Goal: Transaction & Acquisition: Purchase product/service

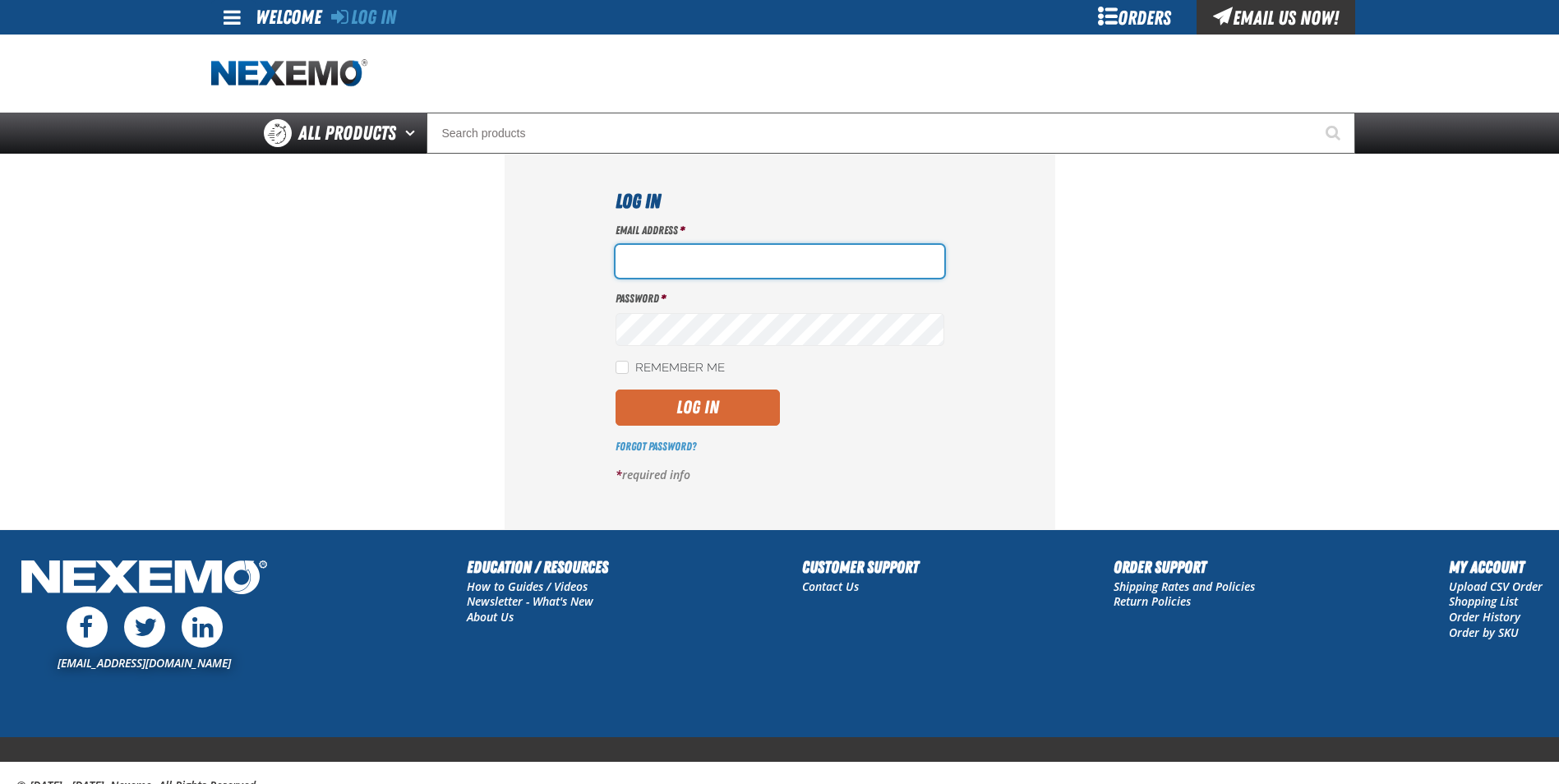
type input "gmiller@capitolchevy.com"
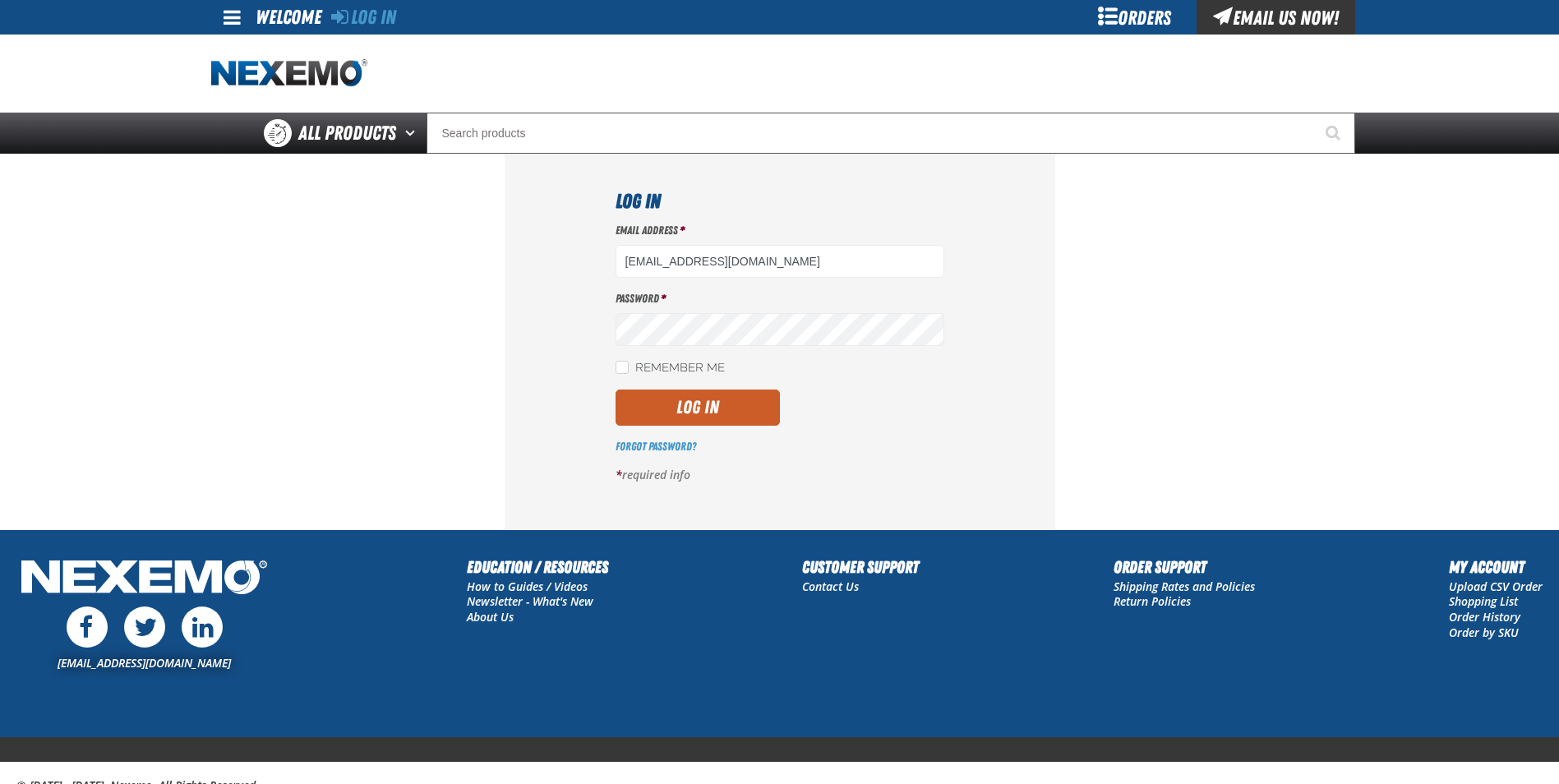
drag, startPoint x: 698, startPoint y: 410, endPoint x: 663, endPoint y: 404, distance: 35.5
click at [698, 410] on button "Log In" at bounding box center [697, 407] width 164 height 36
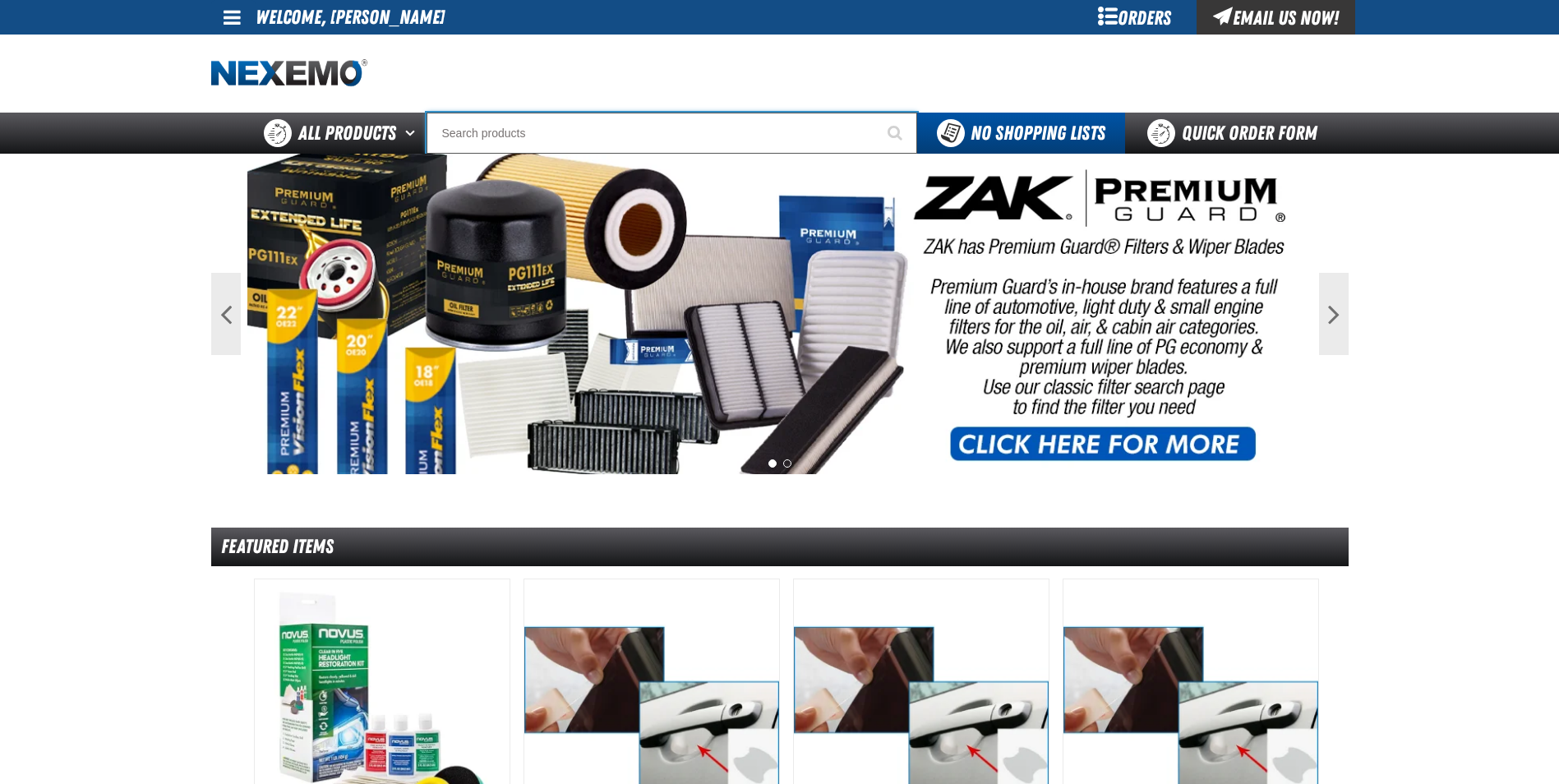
click at [554, 138] on input "Search" at bounding box center [672, 133] width 491 height 41
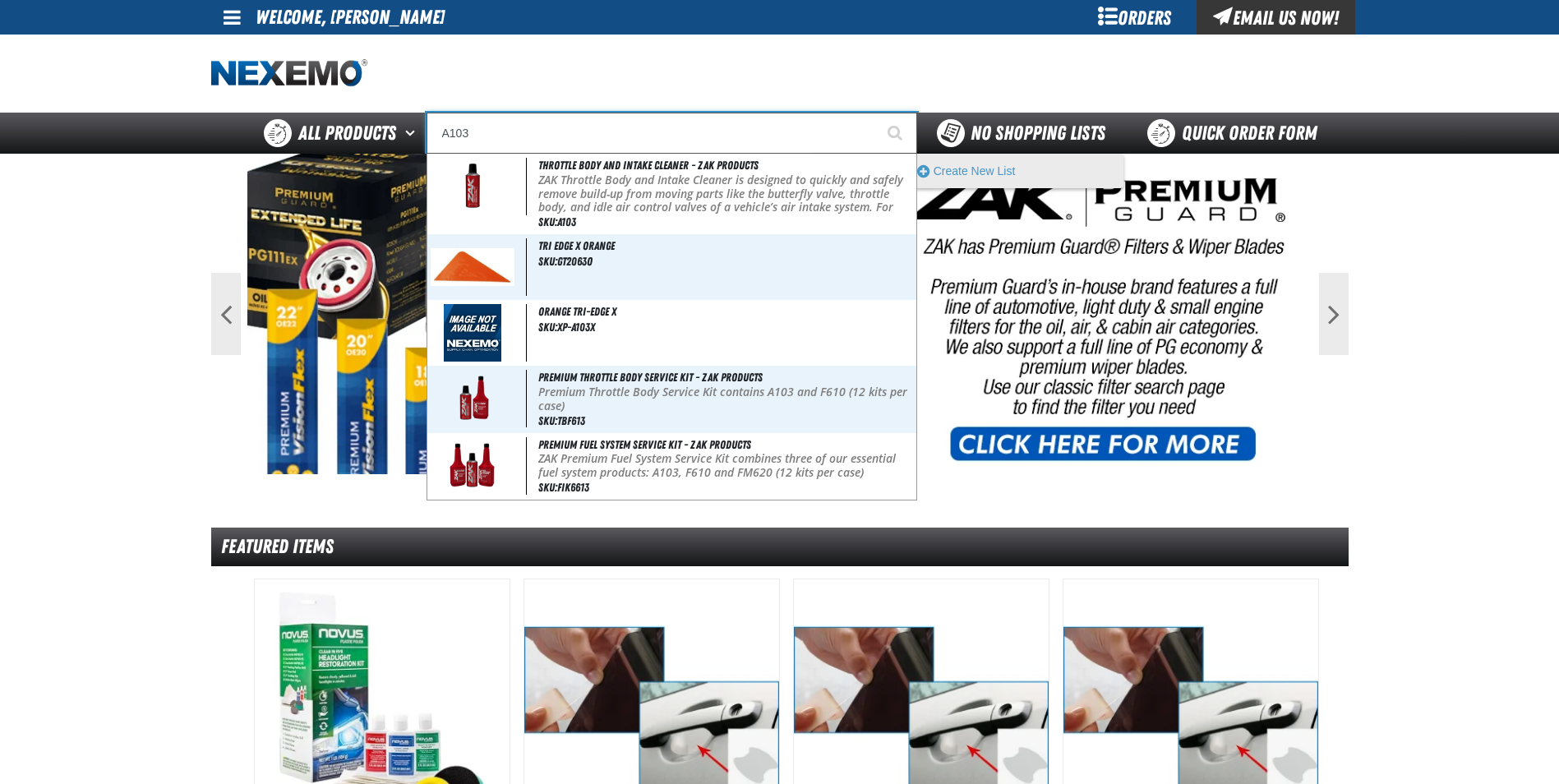
type input "A103"
click at [876, 113] on button "Start Searching" at bounding box center [896, 133] width 41 height 41
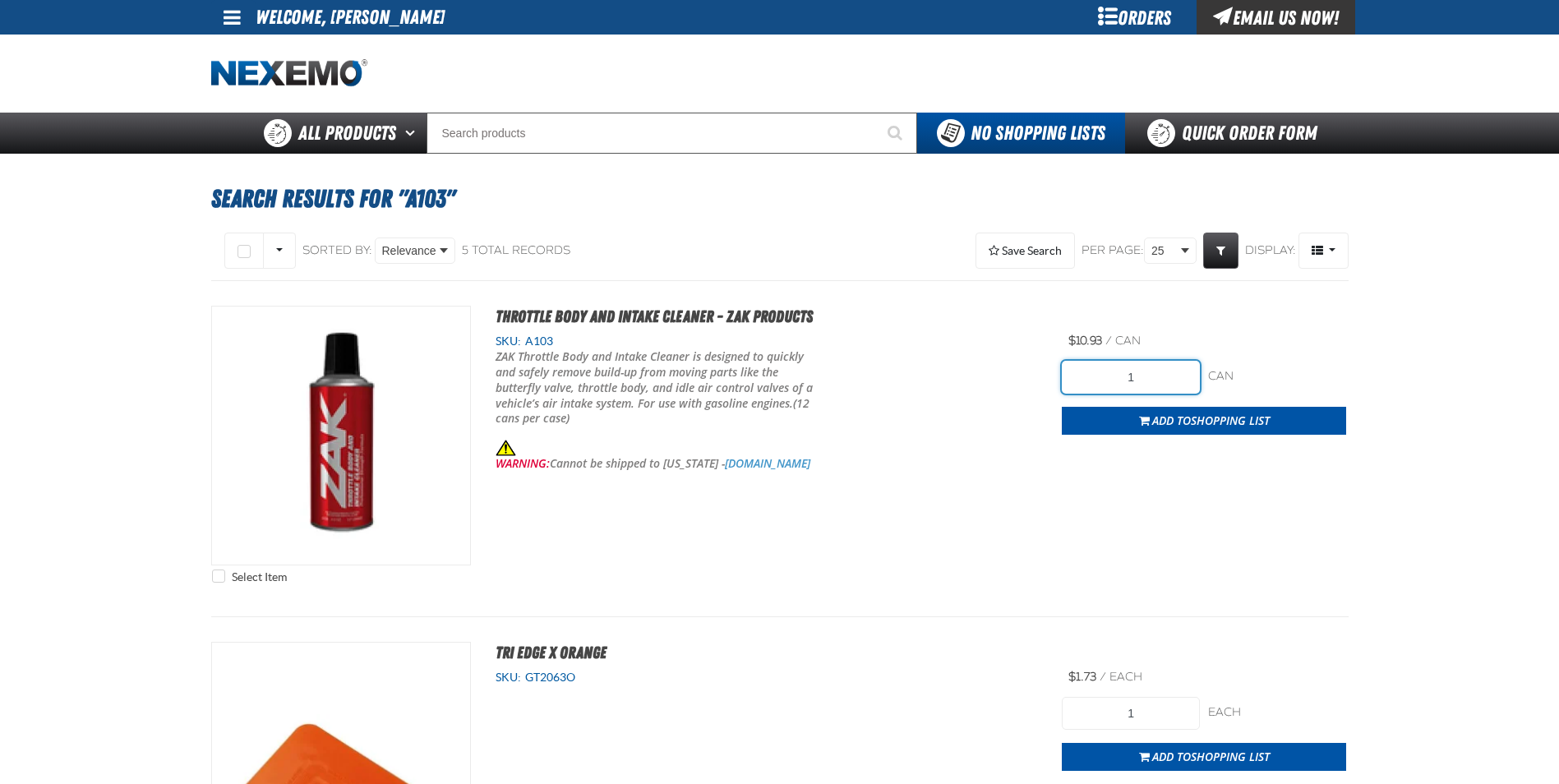
click at [1147, 377] on input "1" at bounding box center [1131, 376] width 138 height 33
type input "36"
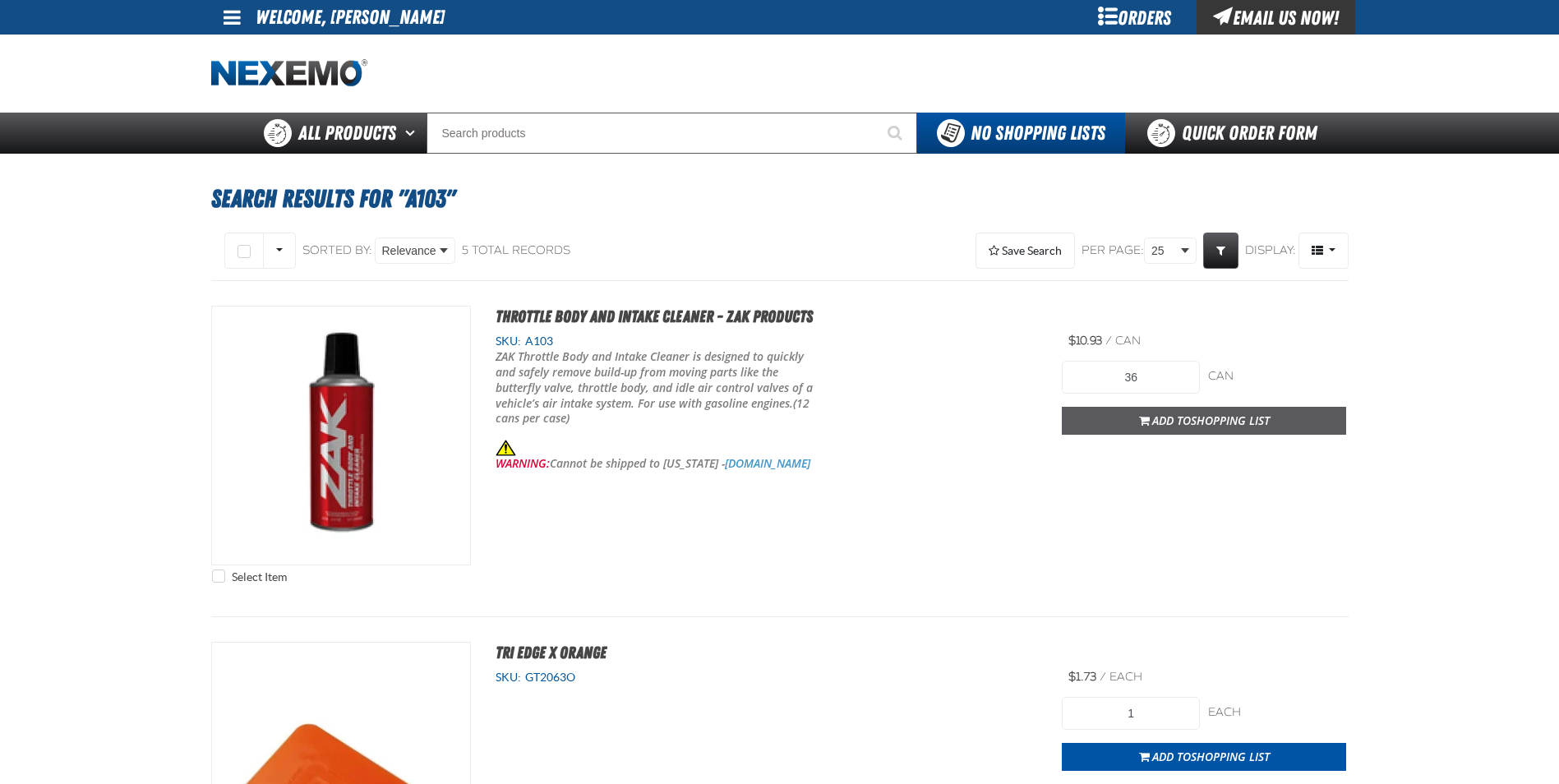
click at [1256, 421] on span "Shopping List" at bounding box center [1230, 420] width 79 height 16
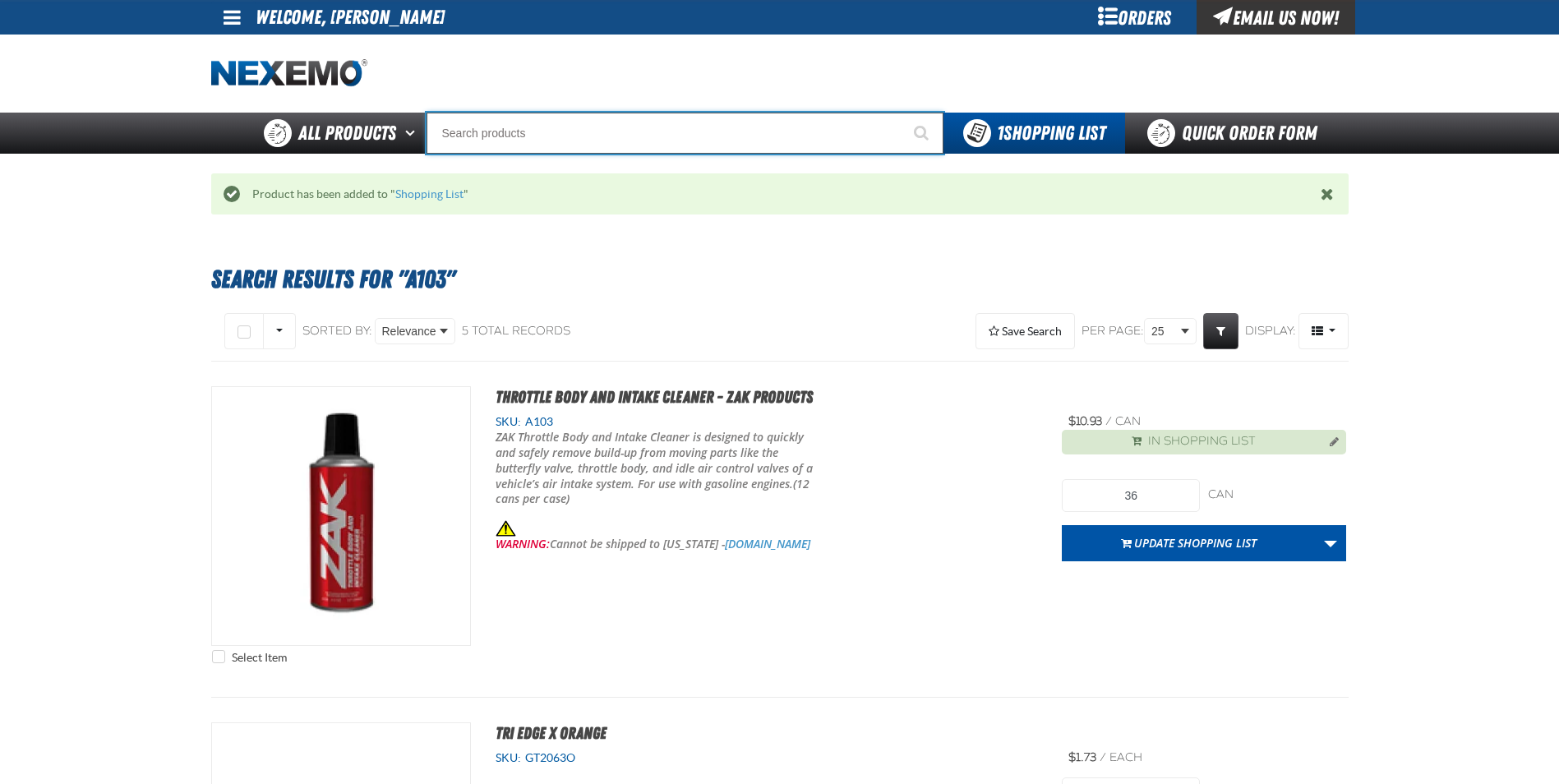
click at [540, 137] on input "Search" at bounding box center [685, 133] width 517 height 41
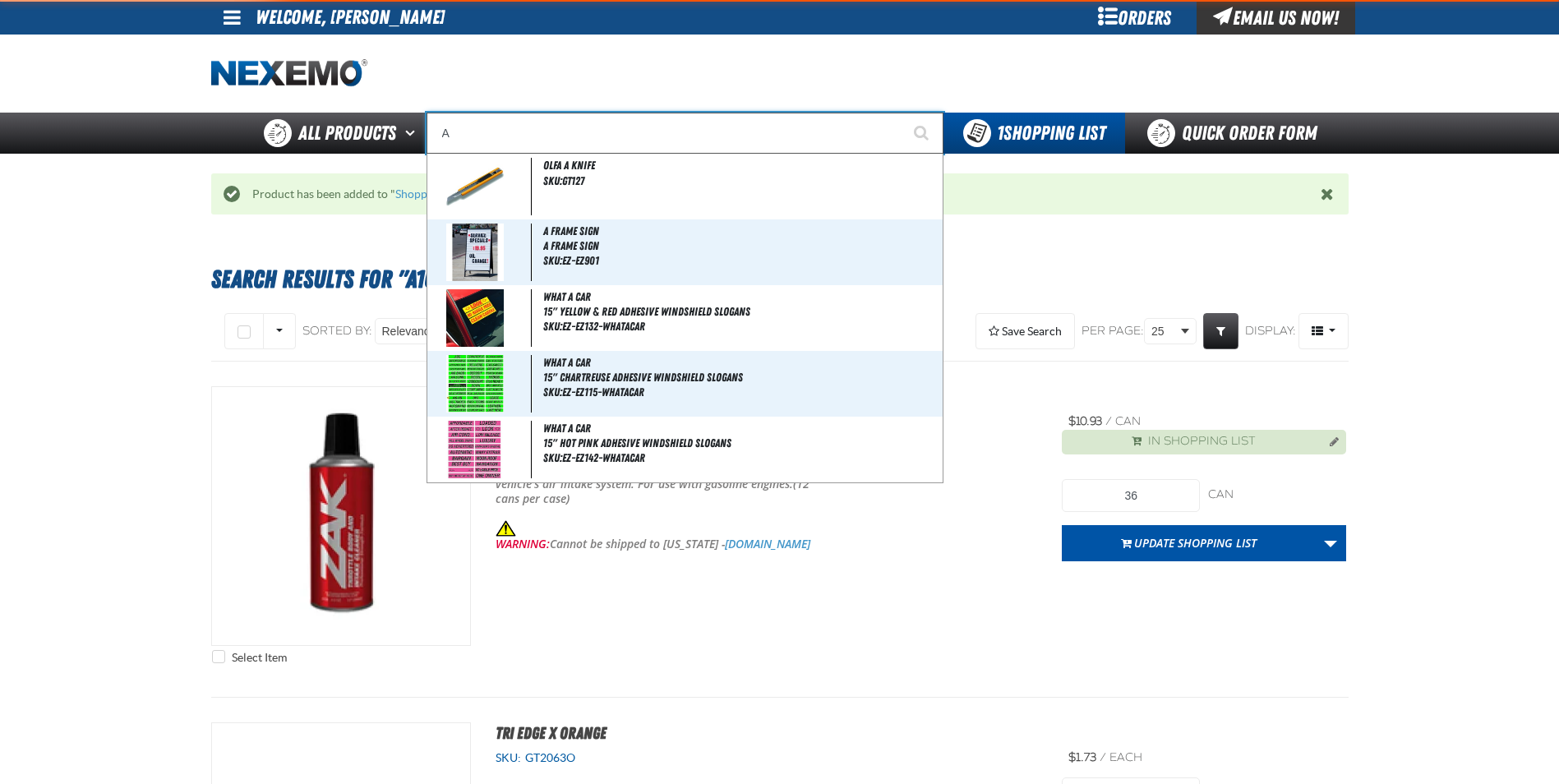
type input "AC"
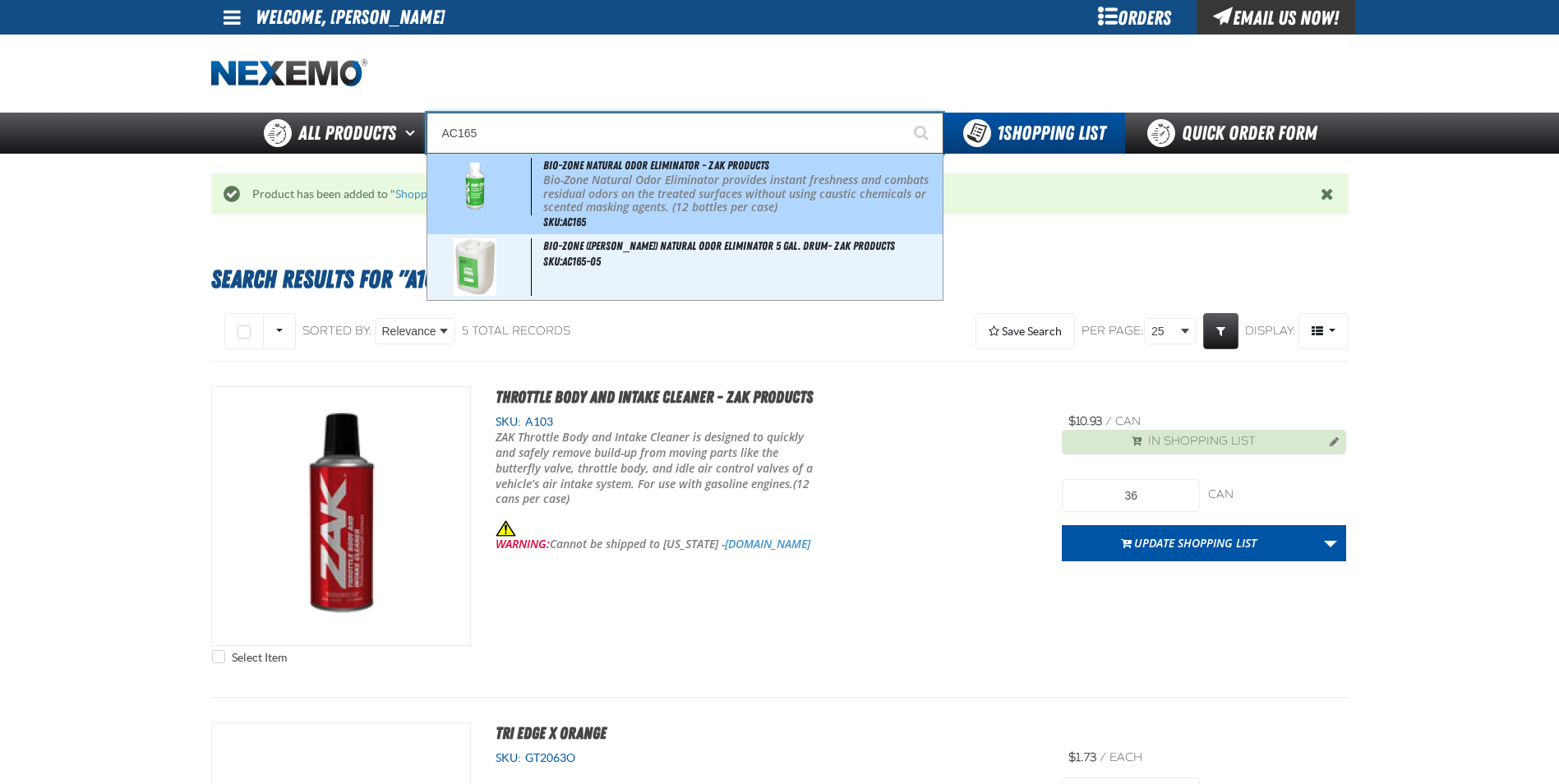
click at [699, 202] on p "Bio-Zone Natural Odor Eliminator provides instant freshness and combats residua…" at bounding box center [741, 193] width 396 height 41
type input "Bio-Zone Natural Odor Eliminator - ZAK Products"
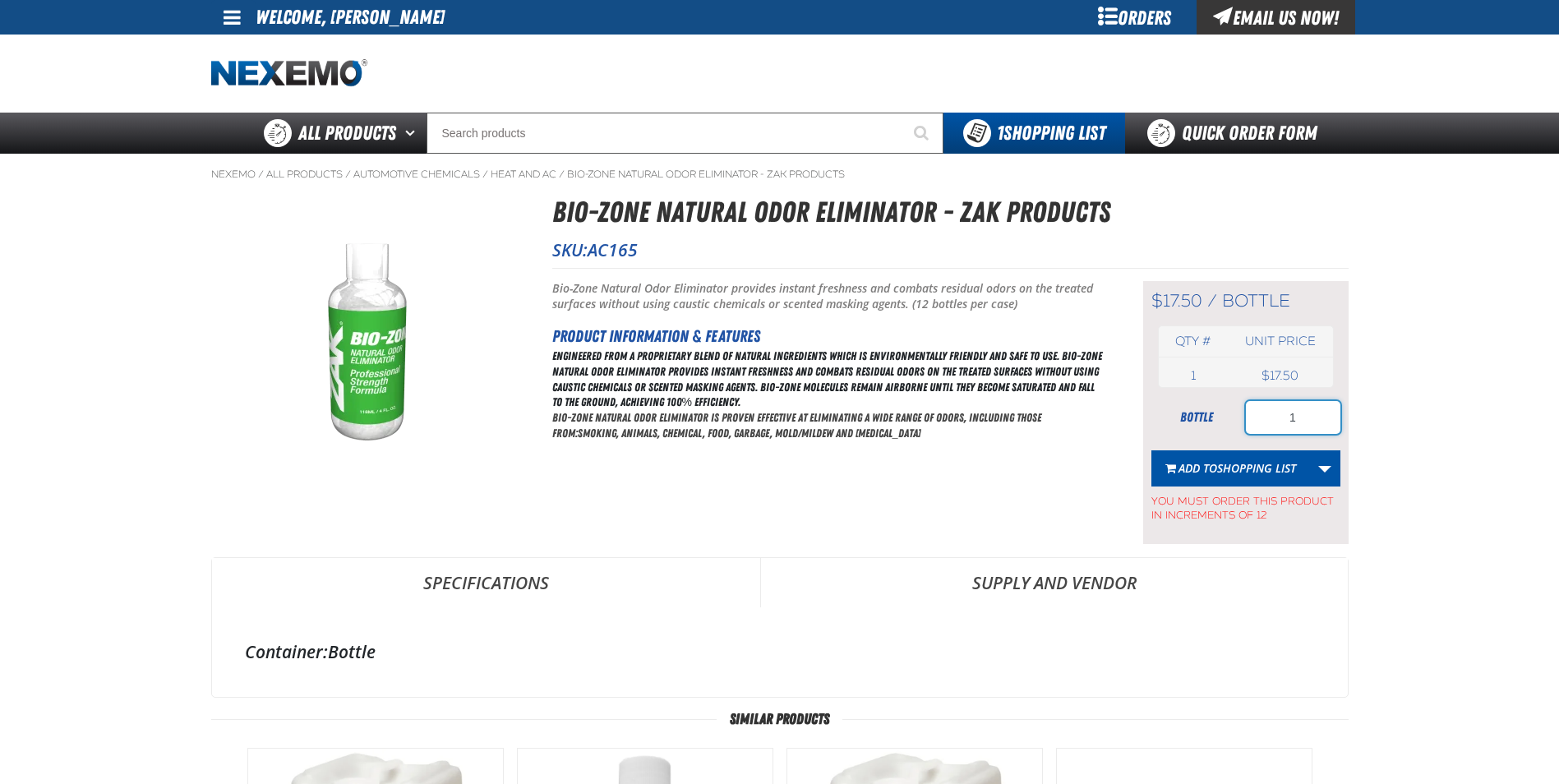
click at [1317, 417] on input "1" at bounding box center [1293, 417] width 94 height 33
type input "24"
click at [1243, 462] on span "Shopping List" at bounding box center [1257, 468] width 79 height 16
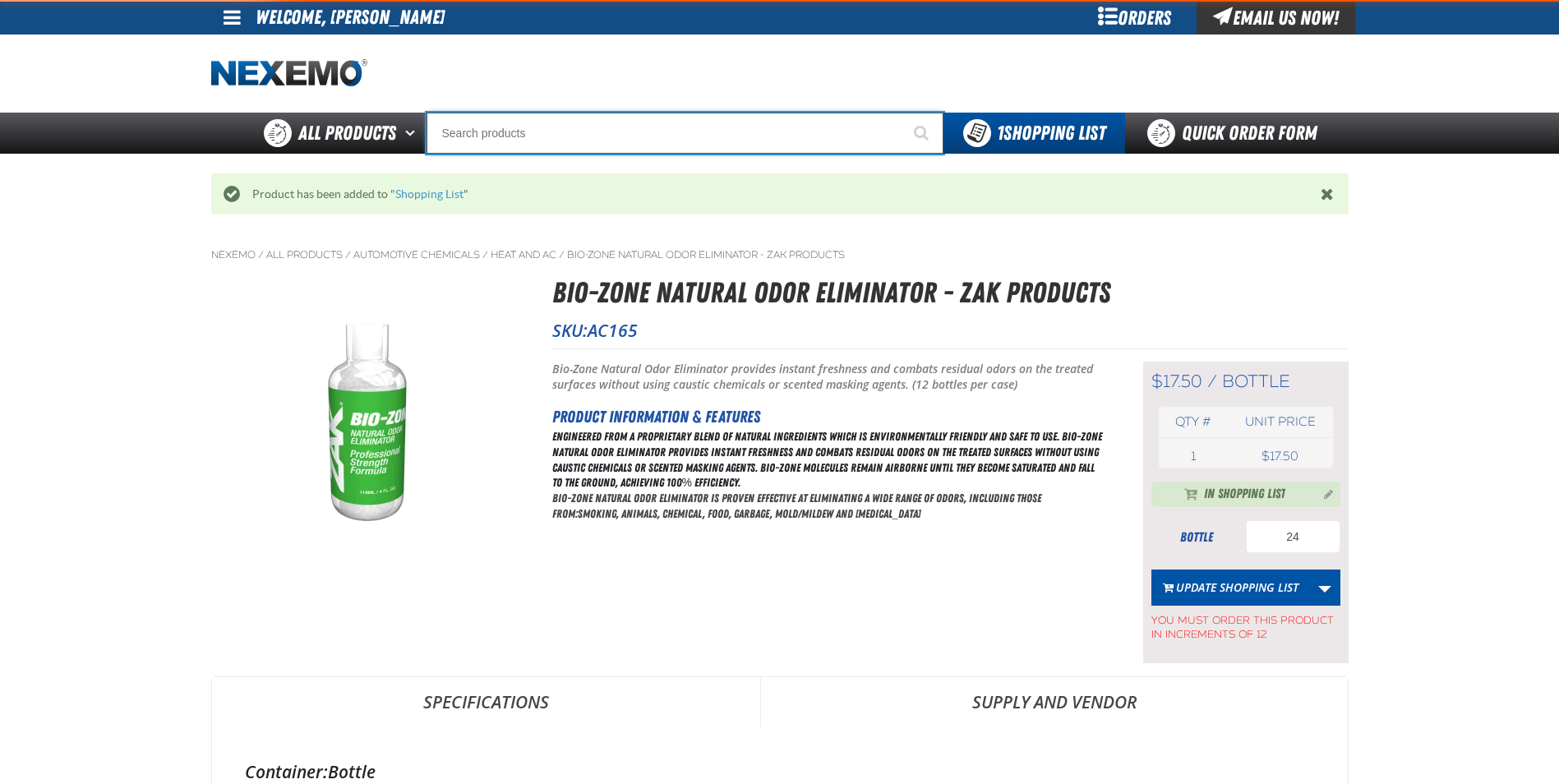
click at [601, 120] on input "Search" at bounding box center [685, 133] width 517 height 41
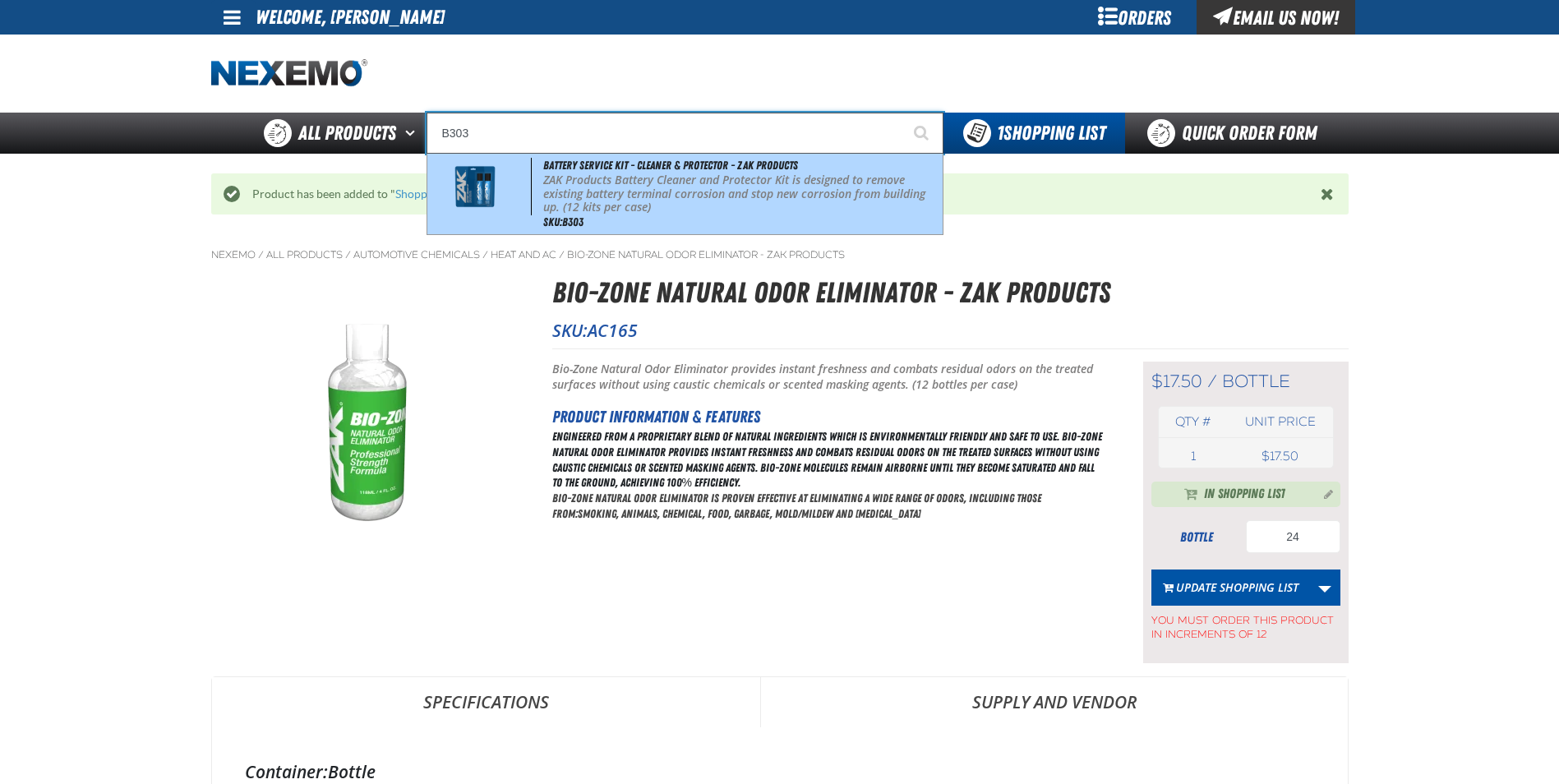
click at [746, 207] on p "ZAK Products Battery Cleaner and Protector Kit is designed to remove existing b…" at bounding box center [741, 193] width 396 height 41
type input "Battery Service Kit - Cleaner & Protector - ZAK Products"
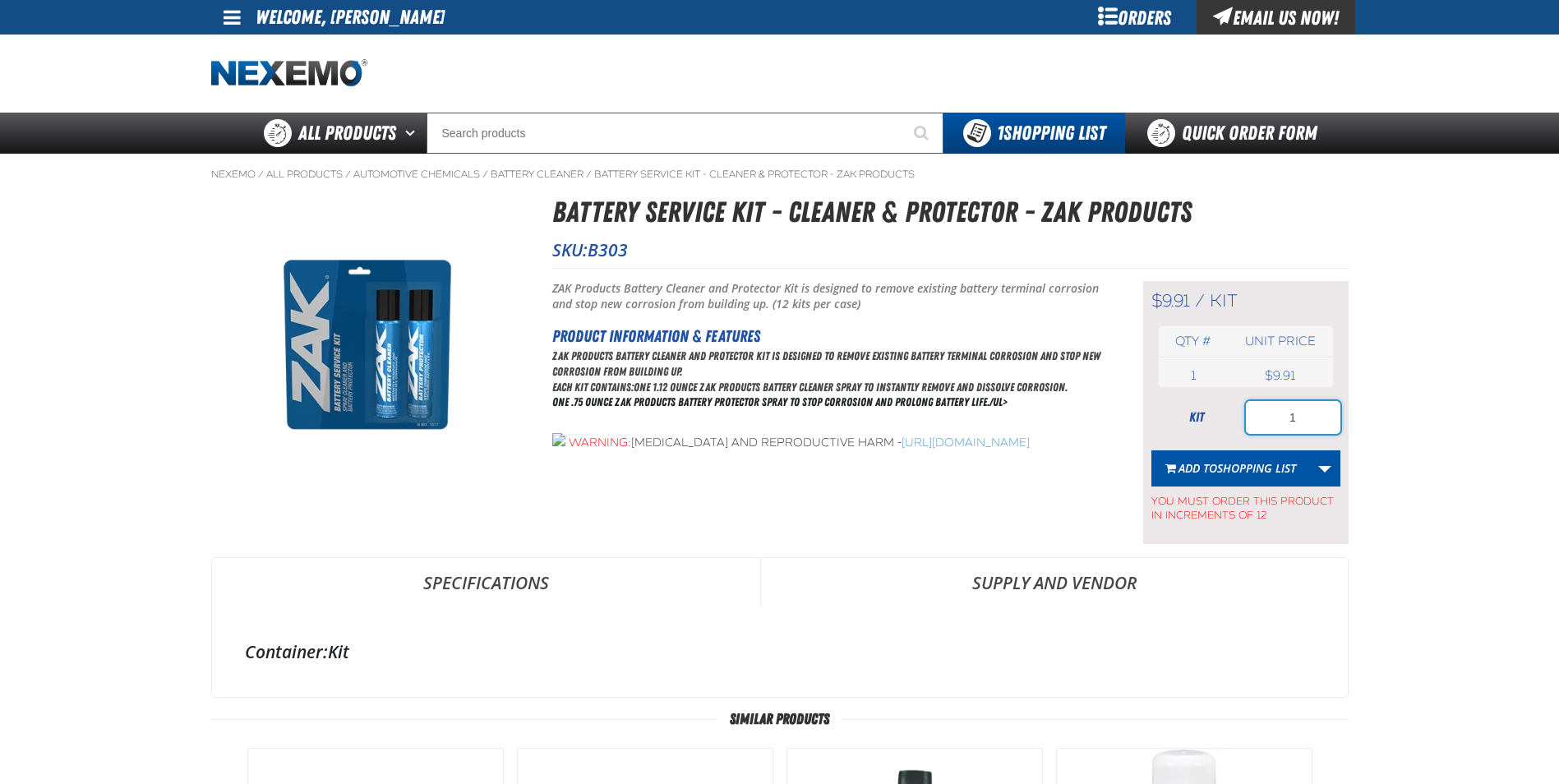
click at [1306, 416] on input "1" at bounding box center [1293, 417] width 94 height 33
type input "12"
click at [1276, 470] on span "Shopping List" at bounding box center [1257, 468] width 79 height 16
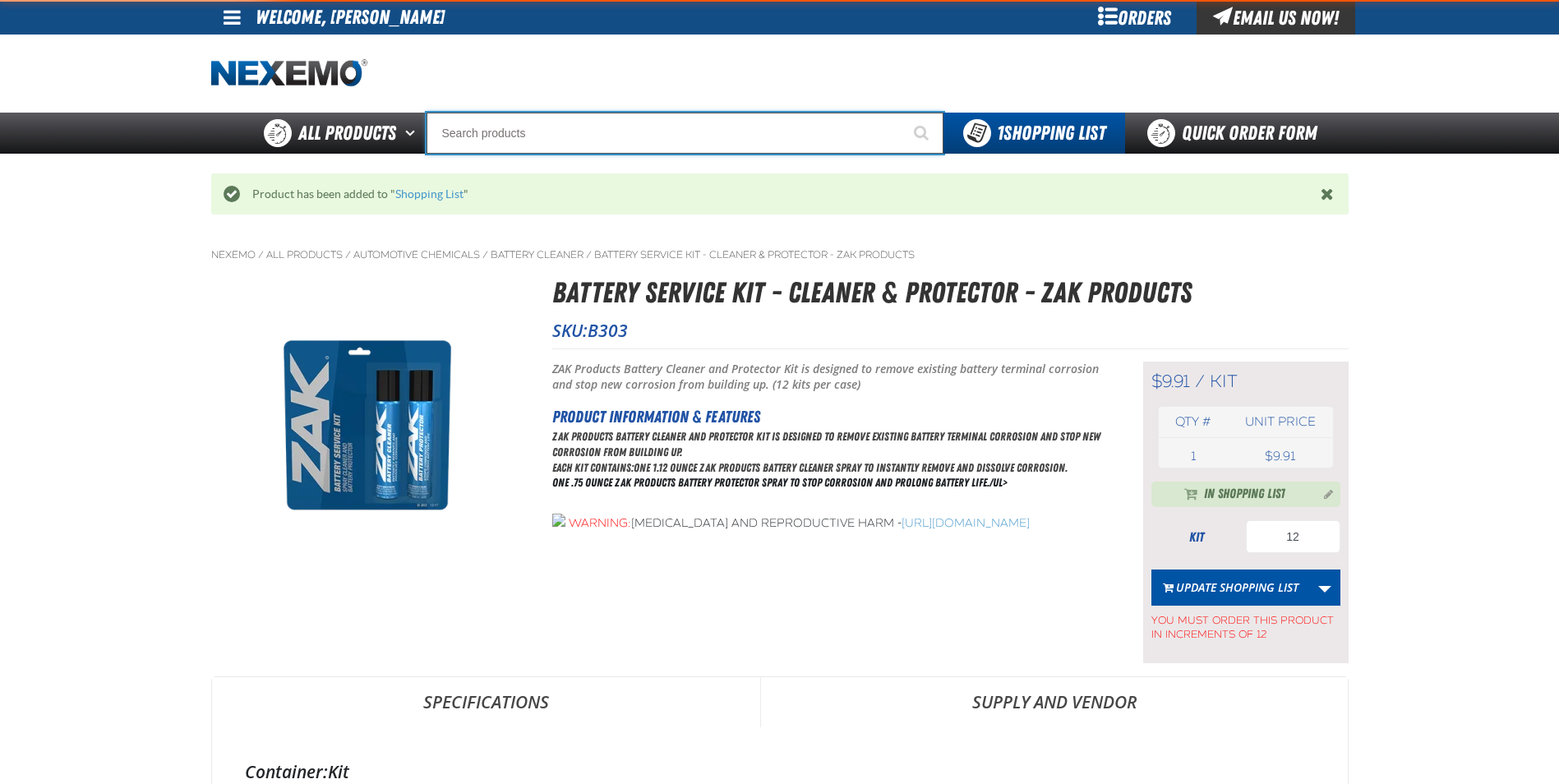
click at [721, 134] on input "Search" at bounding box center [685, 133] width 517 height 41
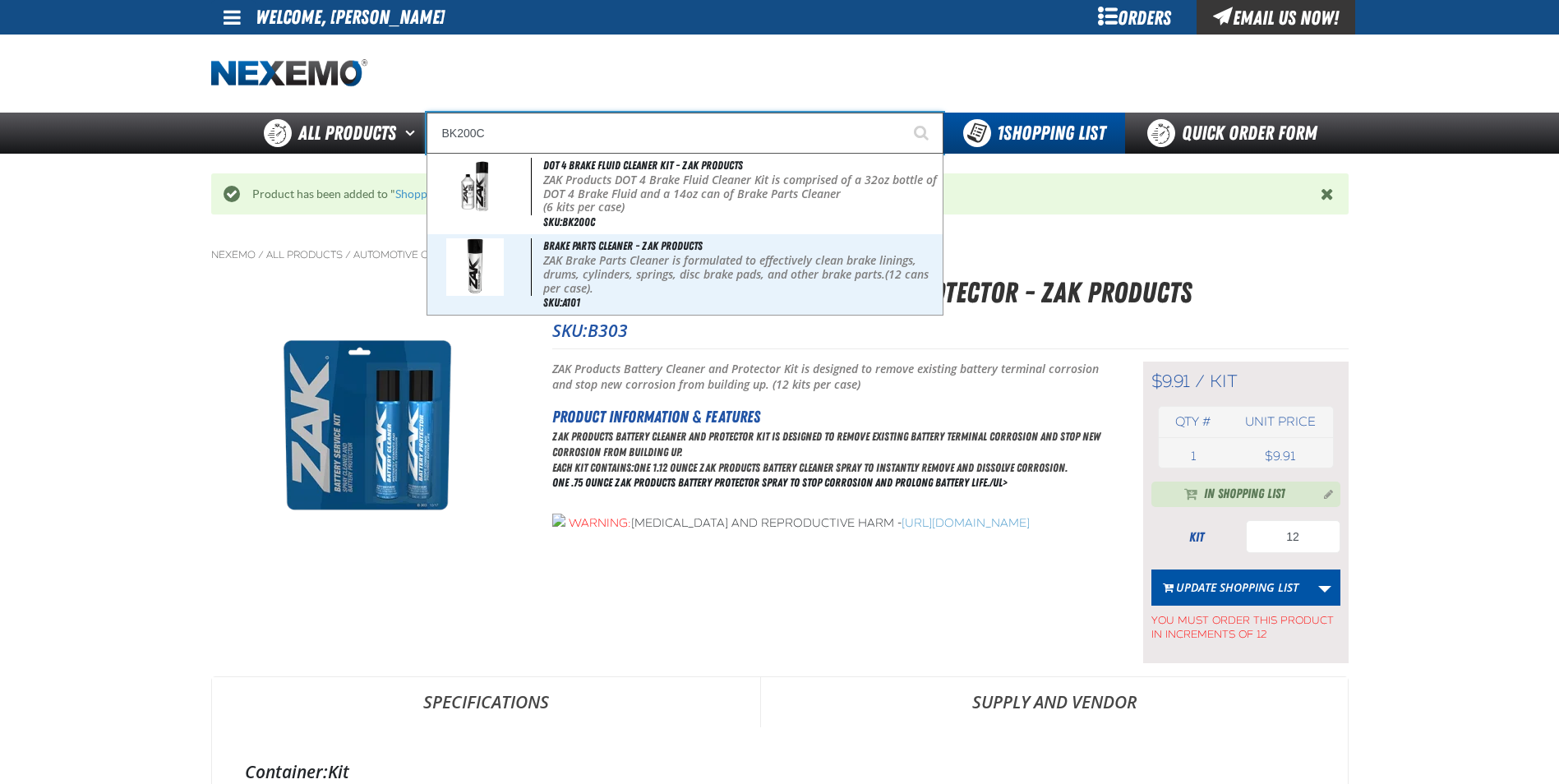
type input "BK200C"
click at [902, 113] on button "Start Searching" at bounding box center [922, 133] width 41 height 41
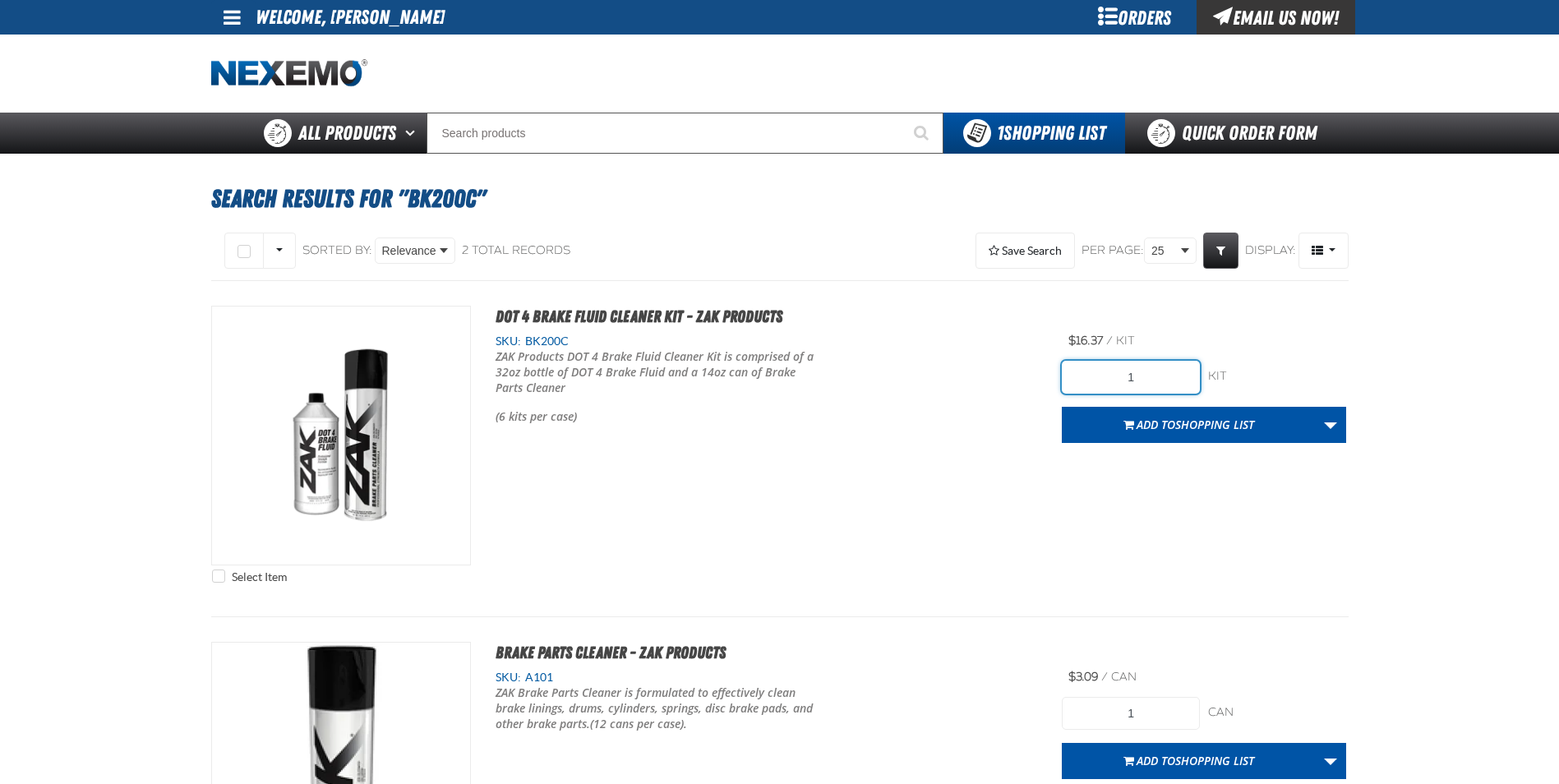
click at [1181, 377] on input "1" at bounding box center [1131, 376] width 138 height 33
type input "18"
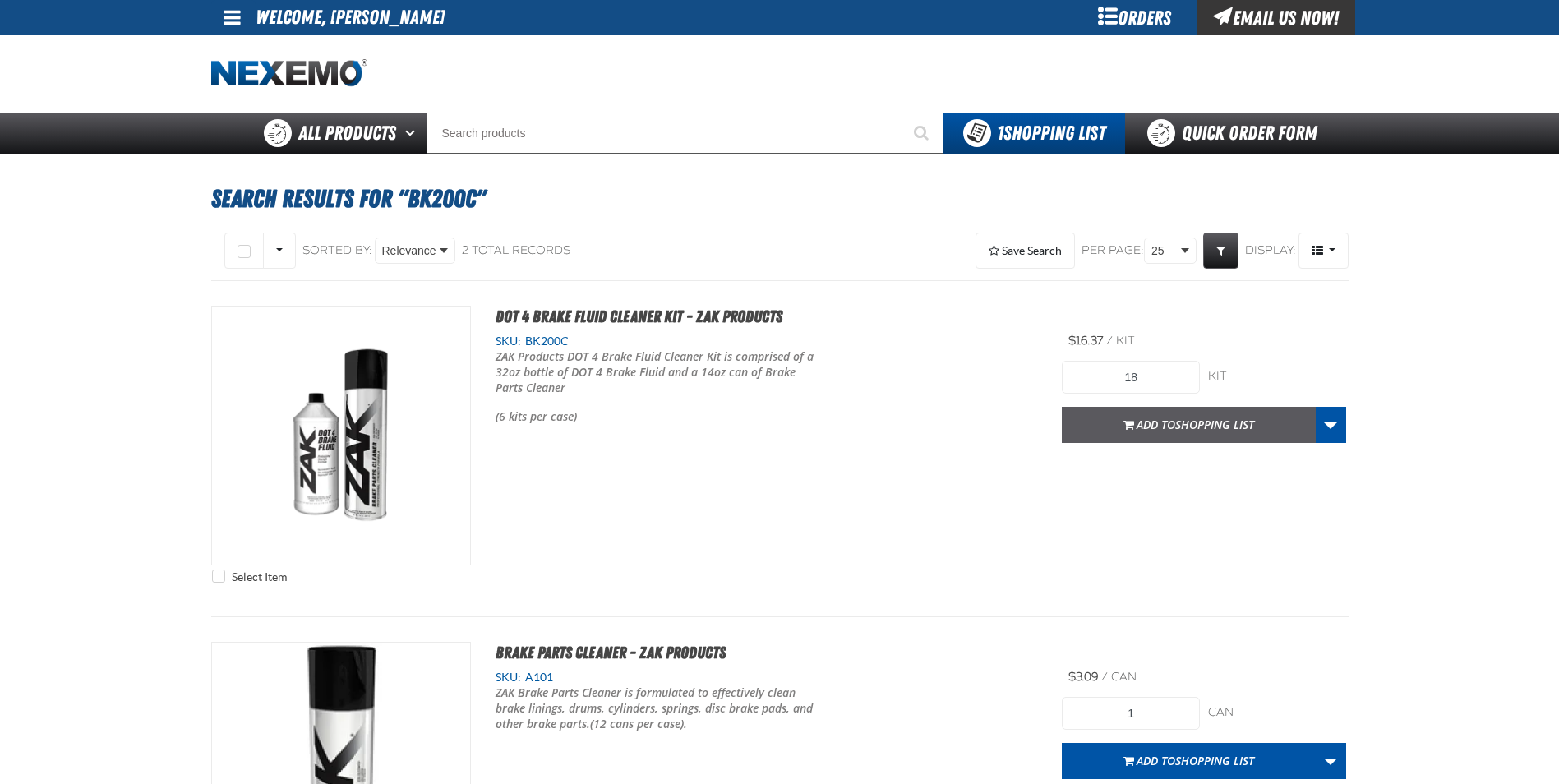
click at [1160, 422] on span "Add to Shopping List" at bounding box center [1196, 425] width 118 height 16
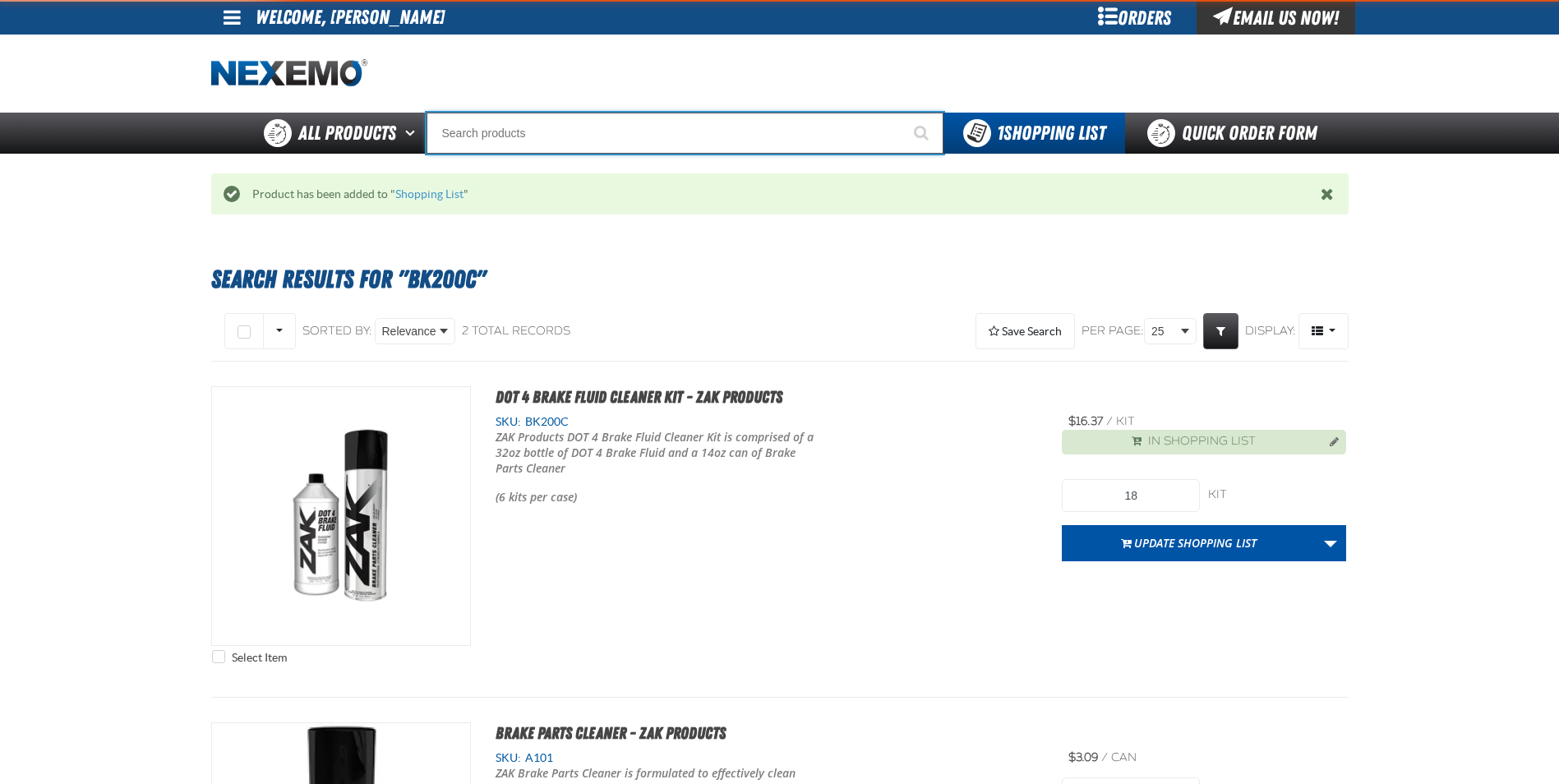
click at [467, 135] on input "Search" at bounding box center [685, 133] width 517 height 41
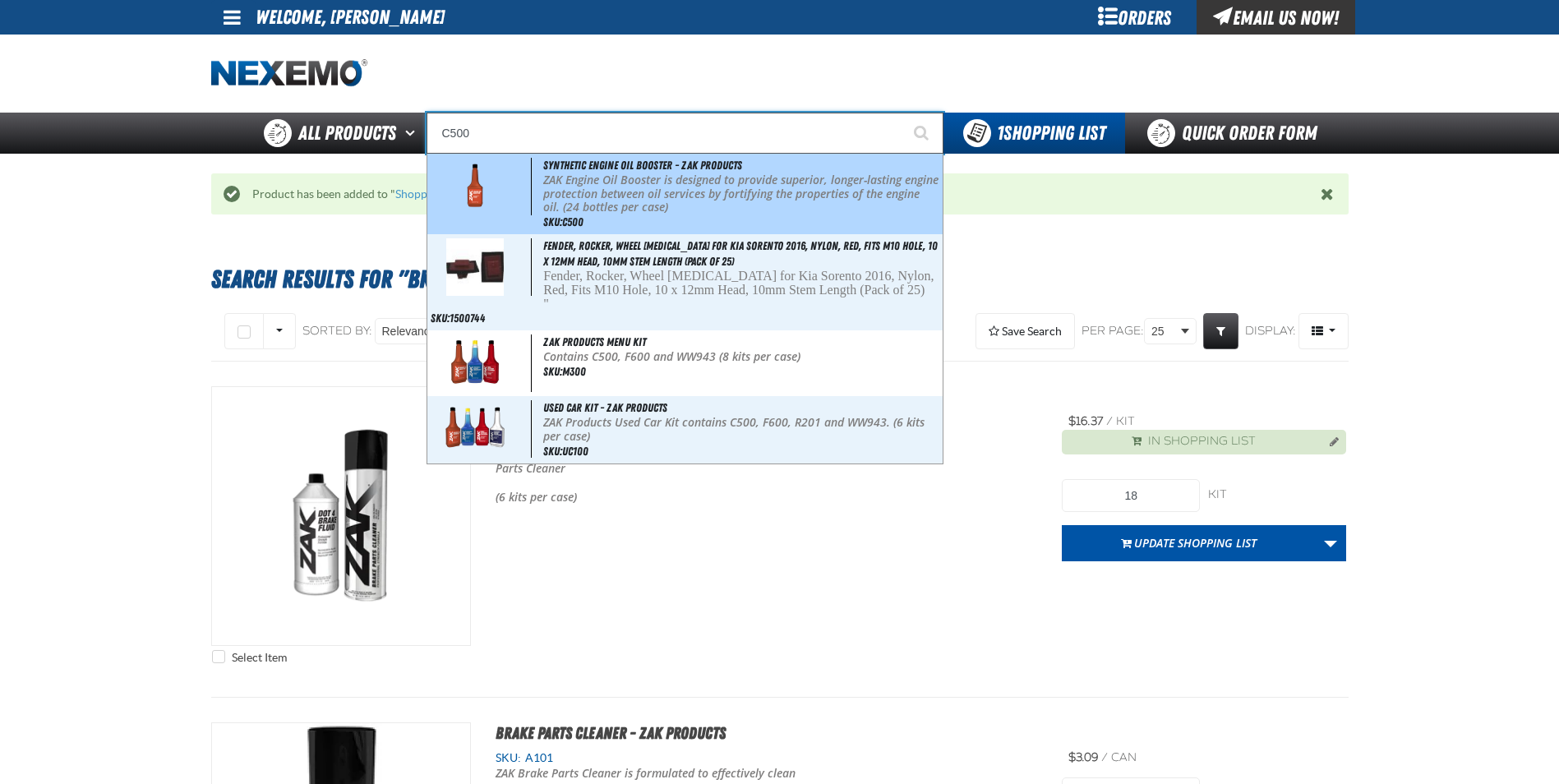
click at [596, 185] on p "ZAK Engine Oil Booster is designed to provide superior, longer-lasting engine p…" at bounding box center [741, 193] width 396 height 41
type input "Synthetic Engine Oil Booster - ZAK Products"
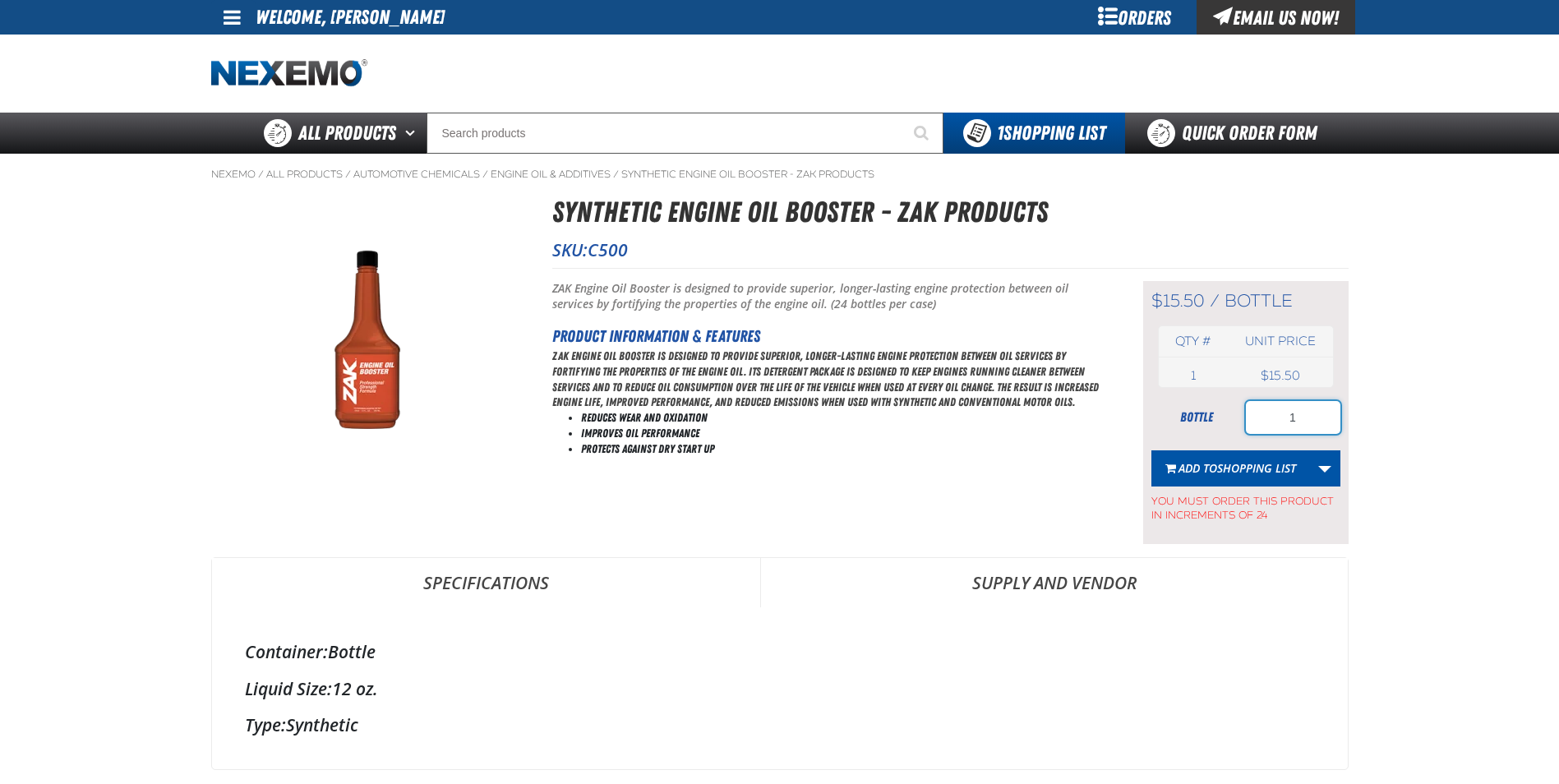
click at [1301, 425] on input "1" at bounding box center [1293, 417] width 94 height 33
type input "240"
click at [1221, 463] on span "Shopping List" at bounding box center [1257, 468] width 79 height 16
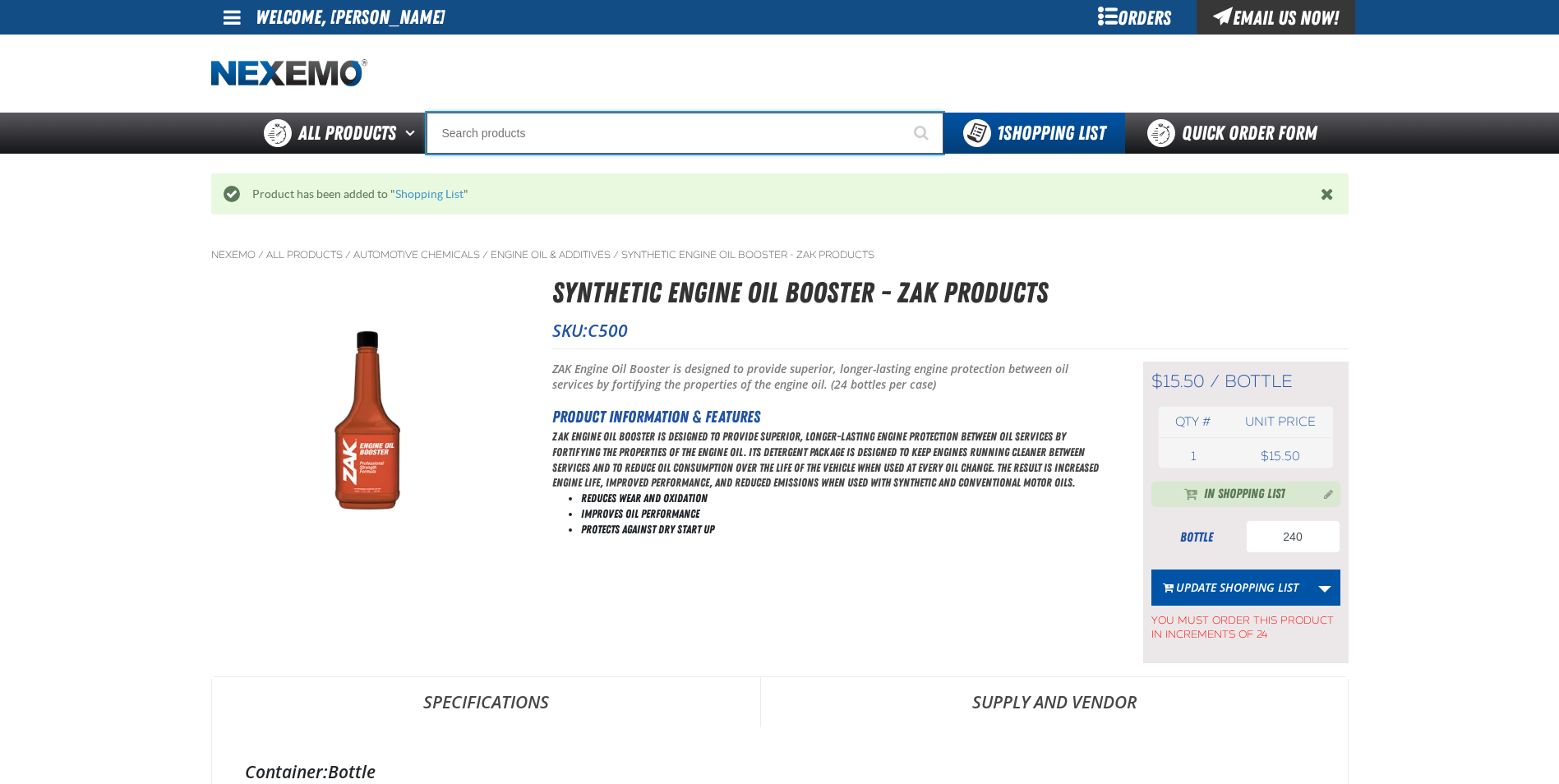
click at [548, 148] on input "Search" at bounding box center [685, 133] width 517 height 41
type input "D"
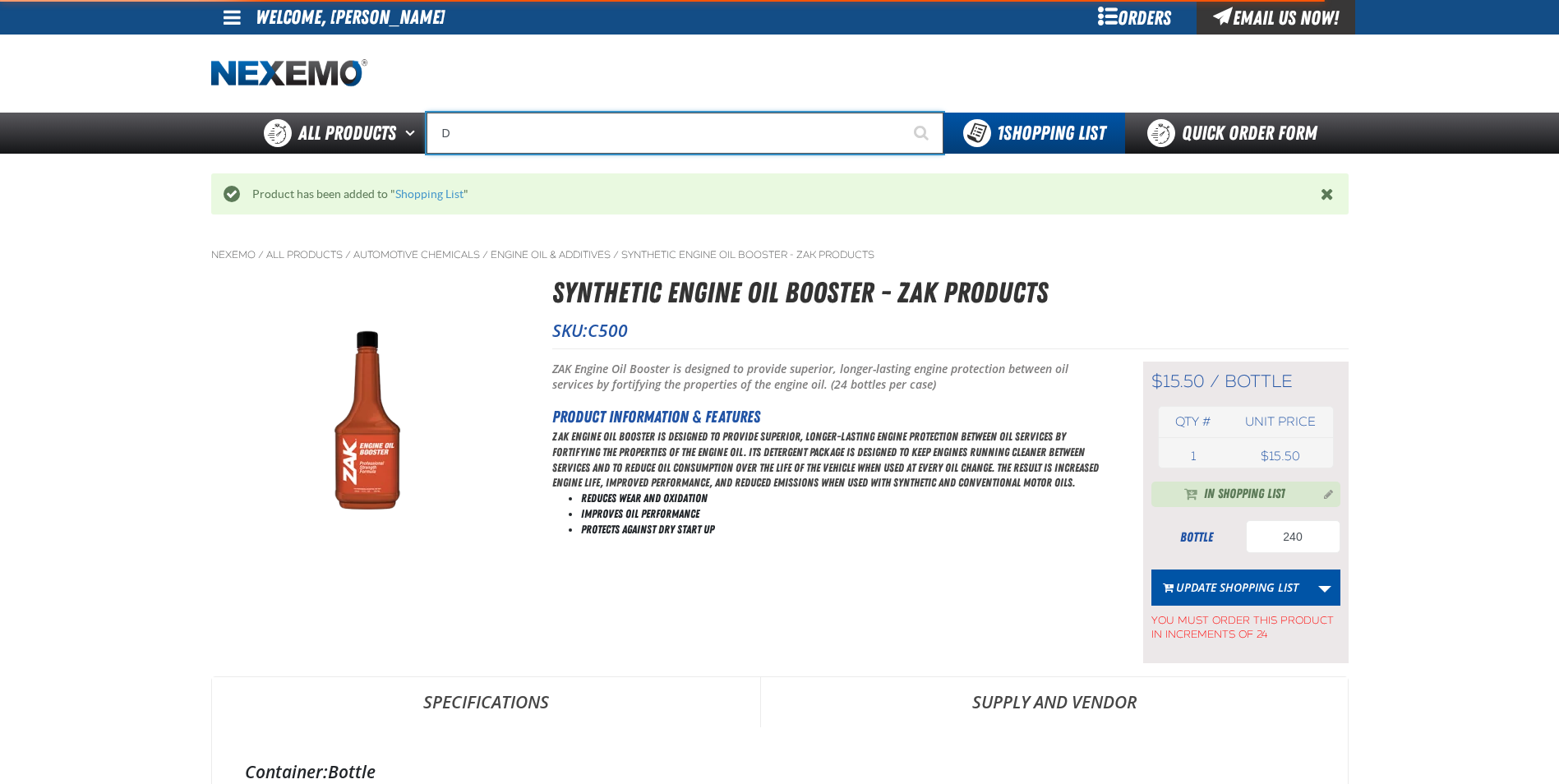
type input "D Alkaline Battery 1.5 Volt (ph)"
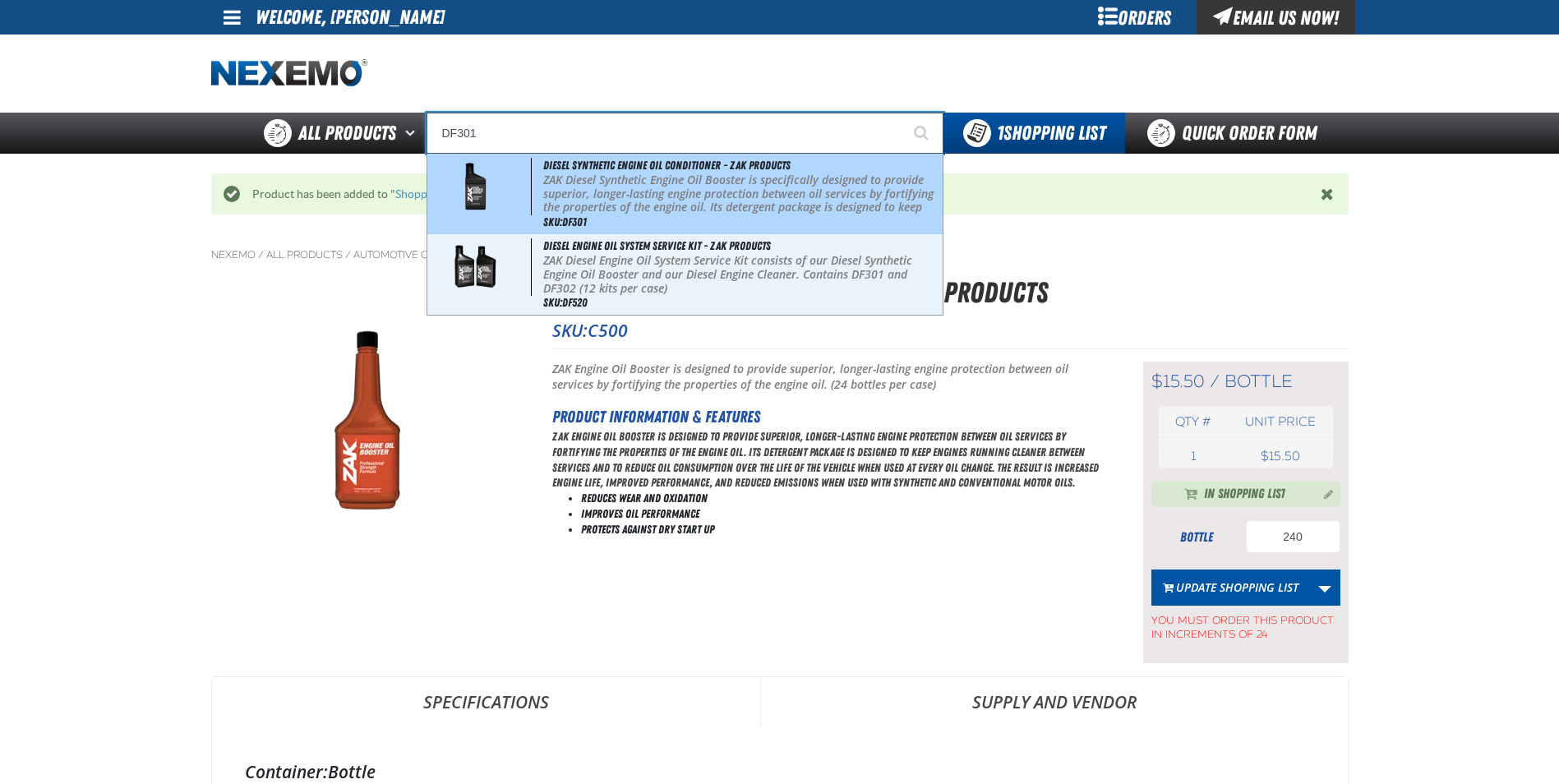
click at [714, 182] on p "ZAK Diesel Synthetic Engine Oil Booster is specifically designed to provide sup…" at bounding box center [741, 207] width 396 height 69
type input "Diesel Synthetic Engine Oil Conditioner - ZAK Products"
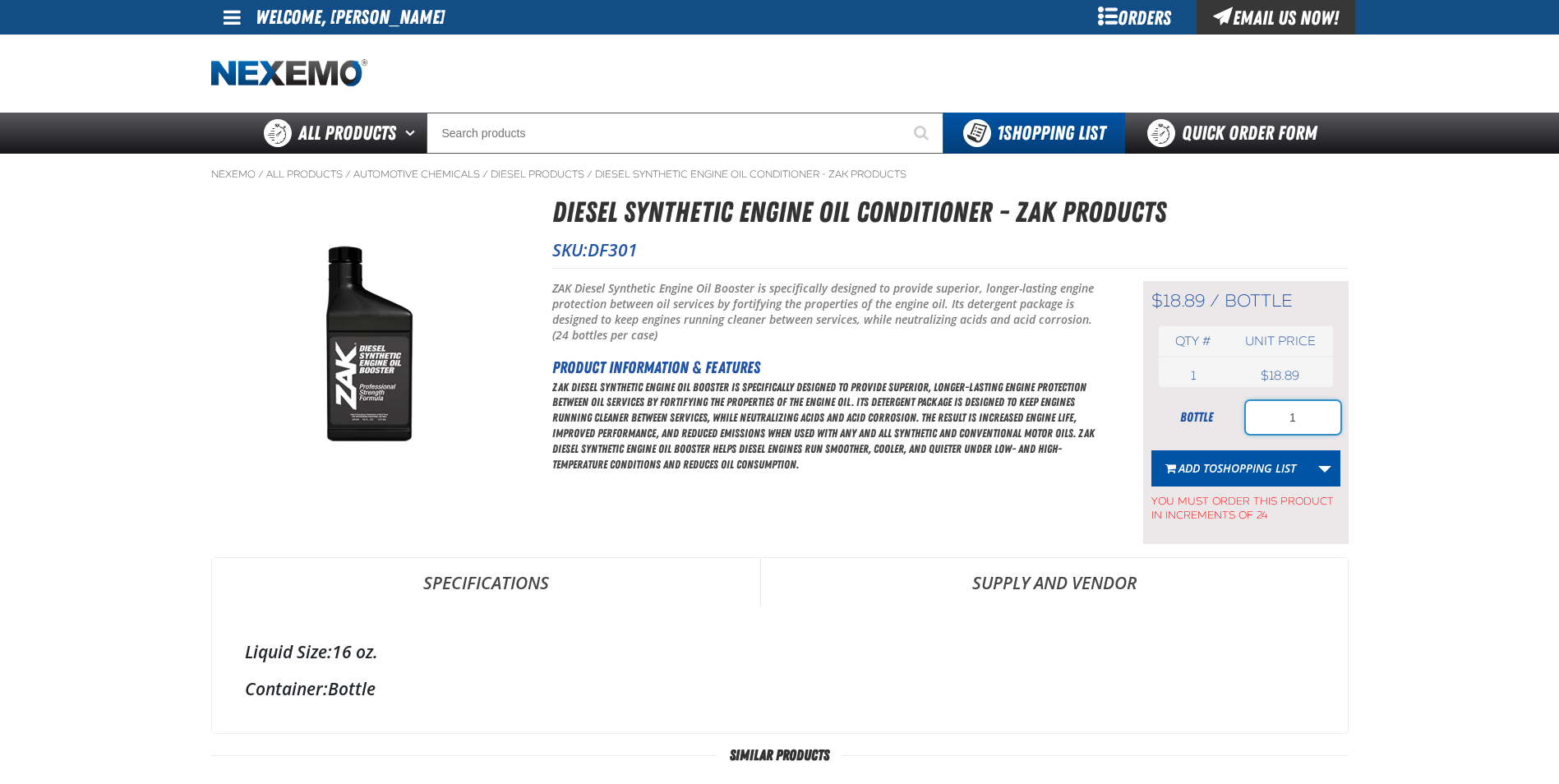
click at [1323, 417] on input "1" at bounding box center [1293, 417] width 94 height 33
type input "24"
click at [1222, 459] on button "Add to Shopping List" at bounding box center [1231, 468] width 158 height 36
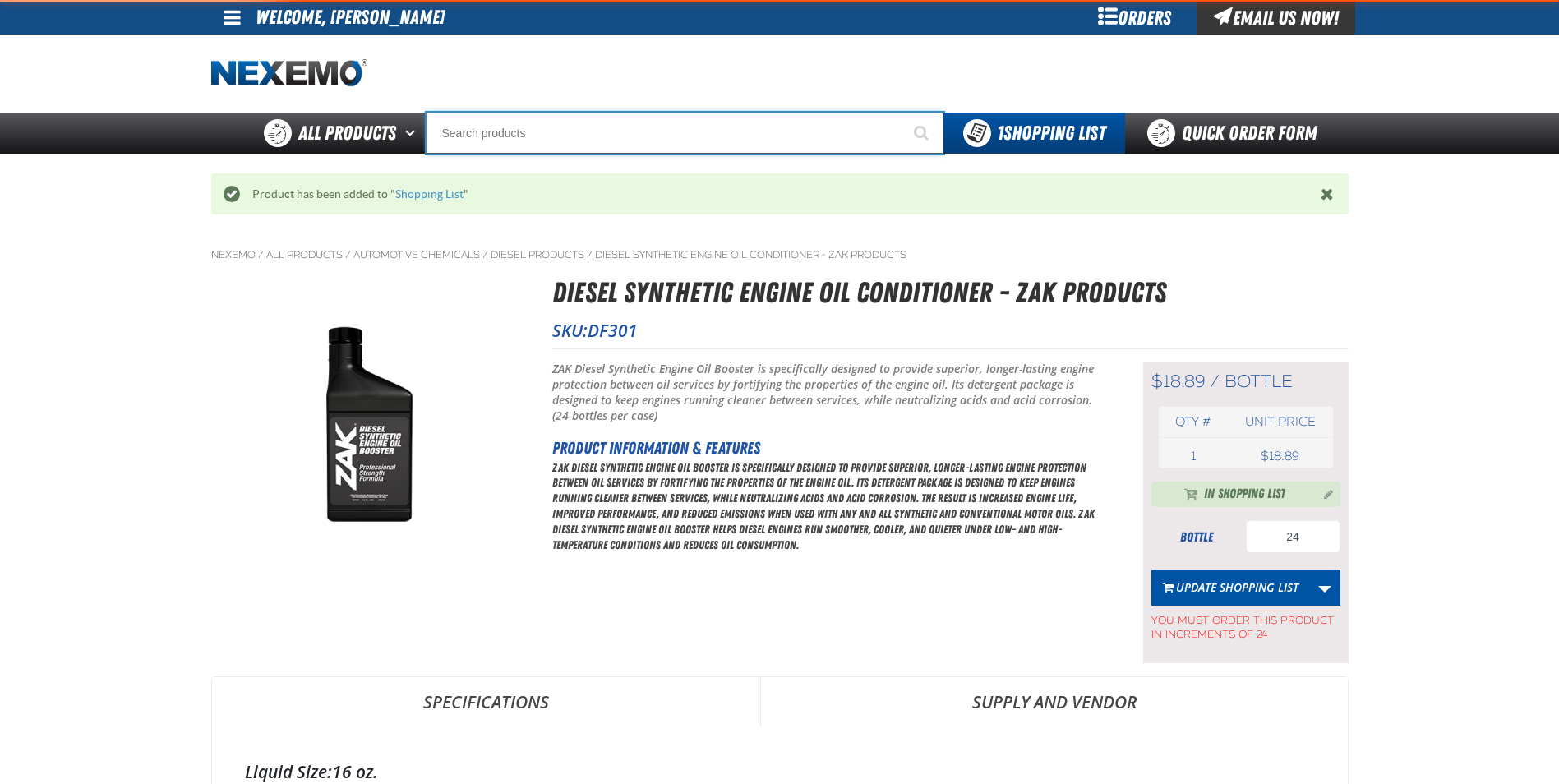
click at [613, 117] on input "Search" at bounding box center [685, 133] width 517 height 41
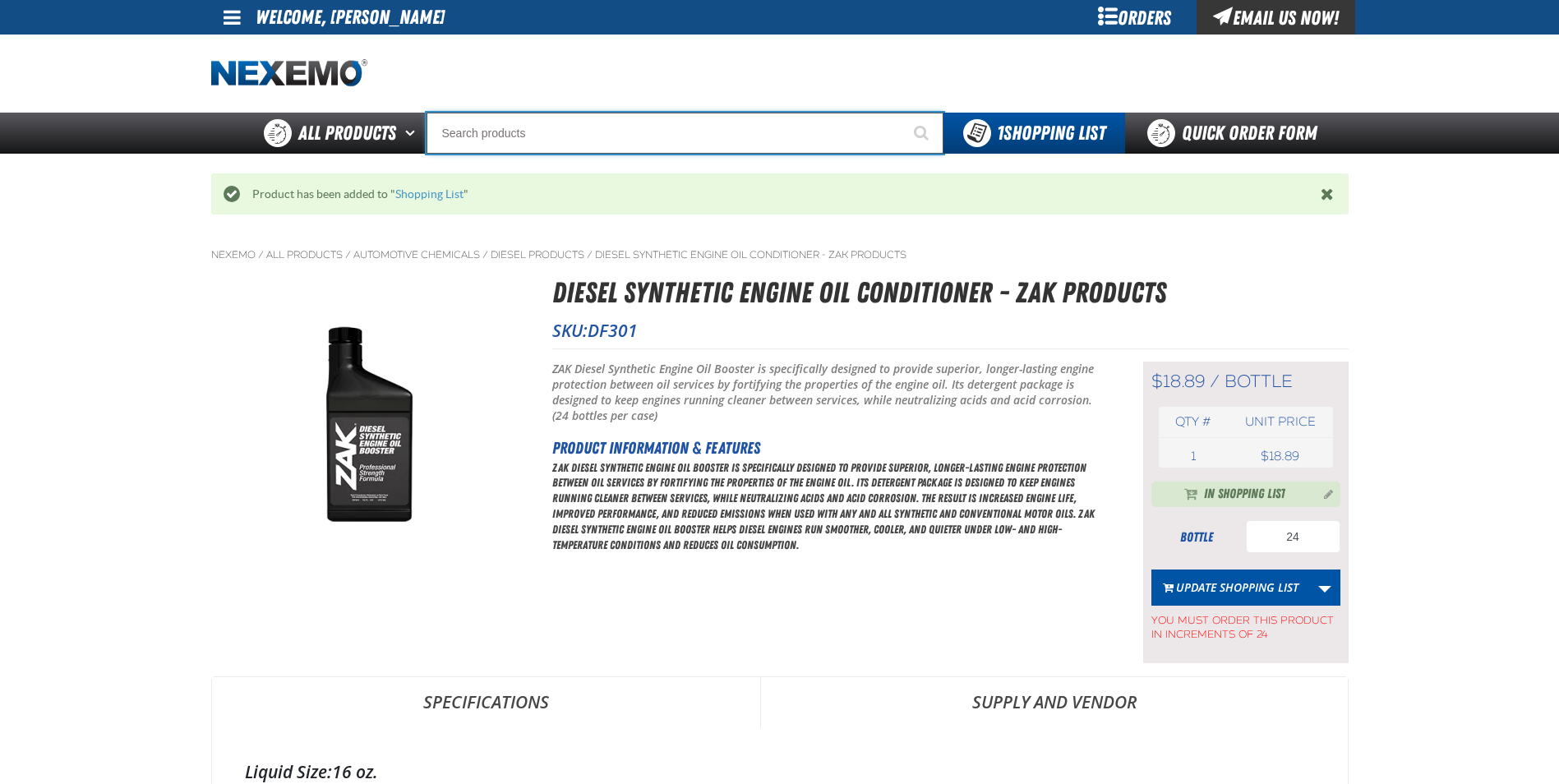
type input "F"
type input "D"
type input "D Alkaline Battery 1.5 Volt (ph)"
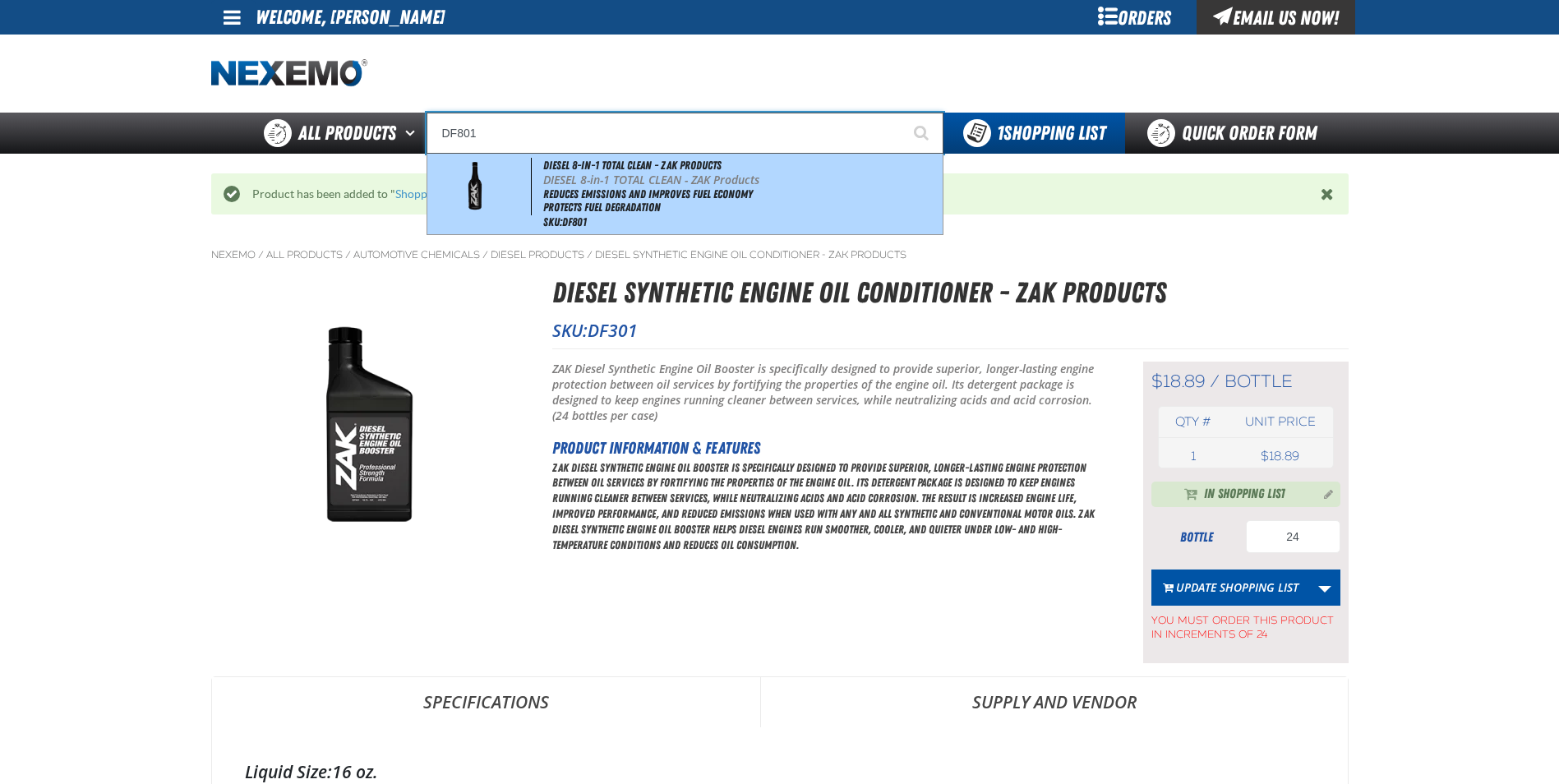
click at [645, 192] on li "Reduces Emissions and Improves Fuel Economy" at bounding box center [741, 194] width 396 height 14
type input "DIESEL 8-in-1 TOTAL CLEAN - ZAK Products"
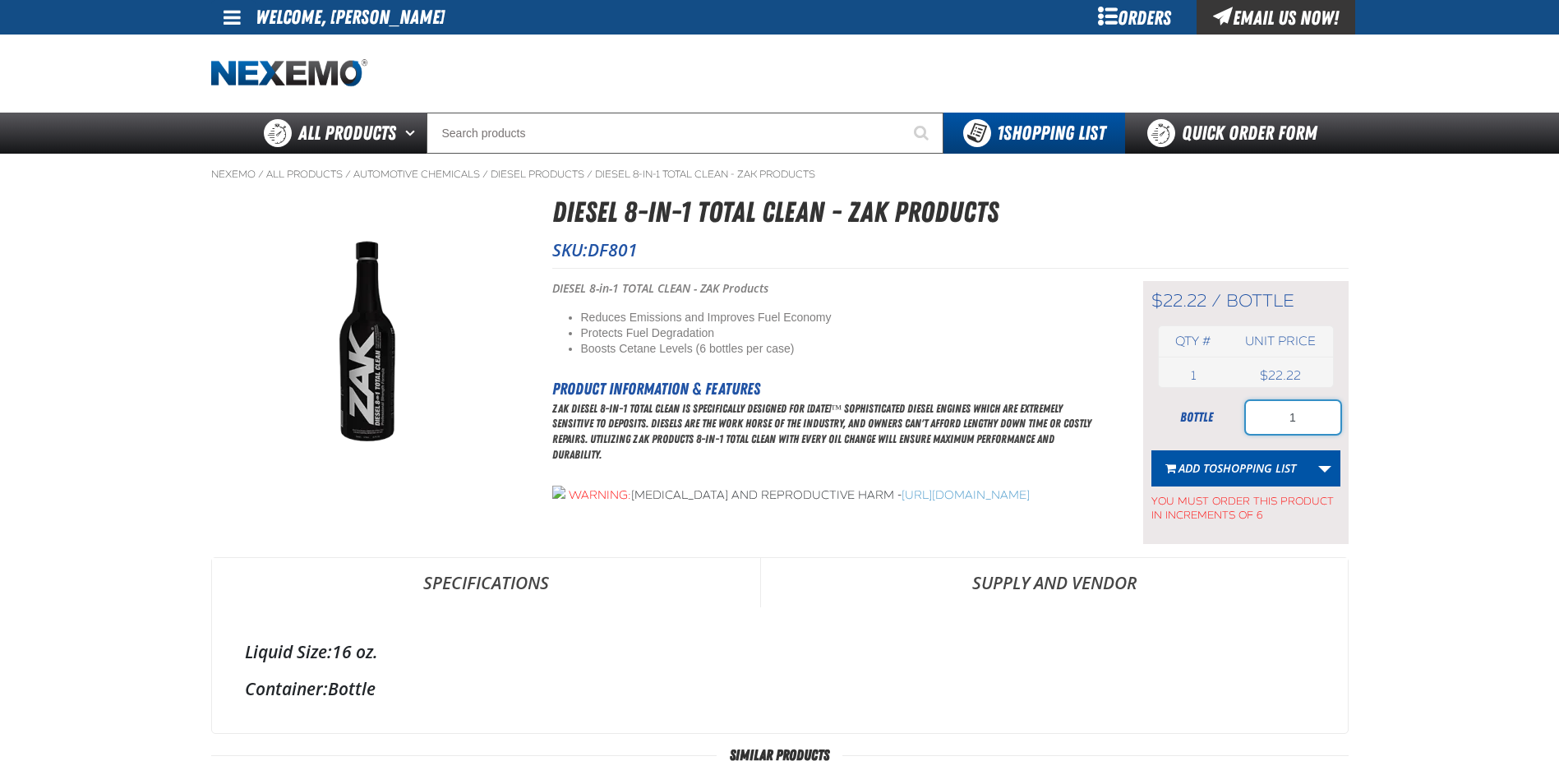
click at [1315, 419] on input "1" at bounding box center [1293, 417] width 94 height 33
type input "18"
click at [1253, 468] on span "Shopping List" at bounding box center [1257, 468] width 79 height 16
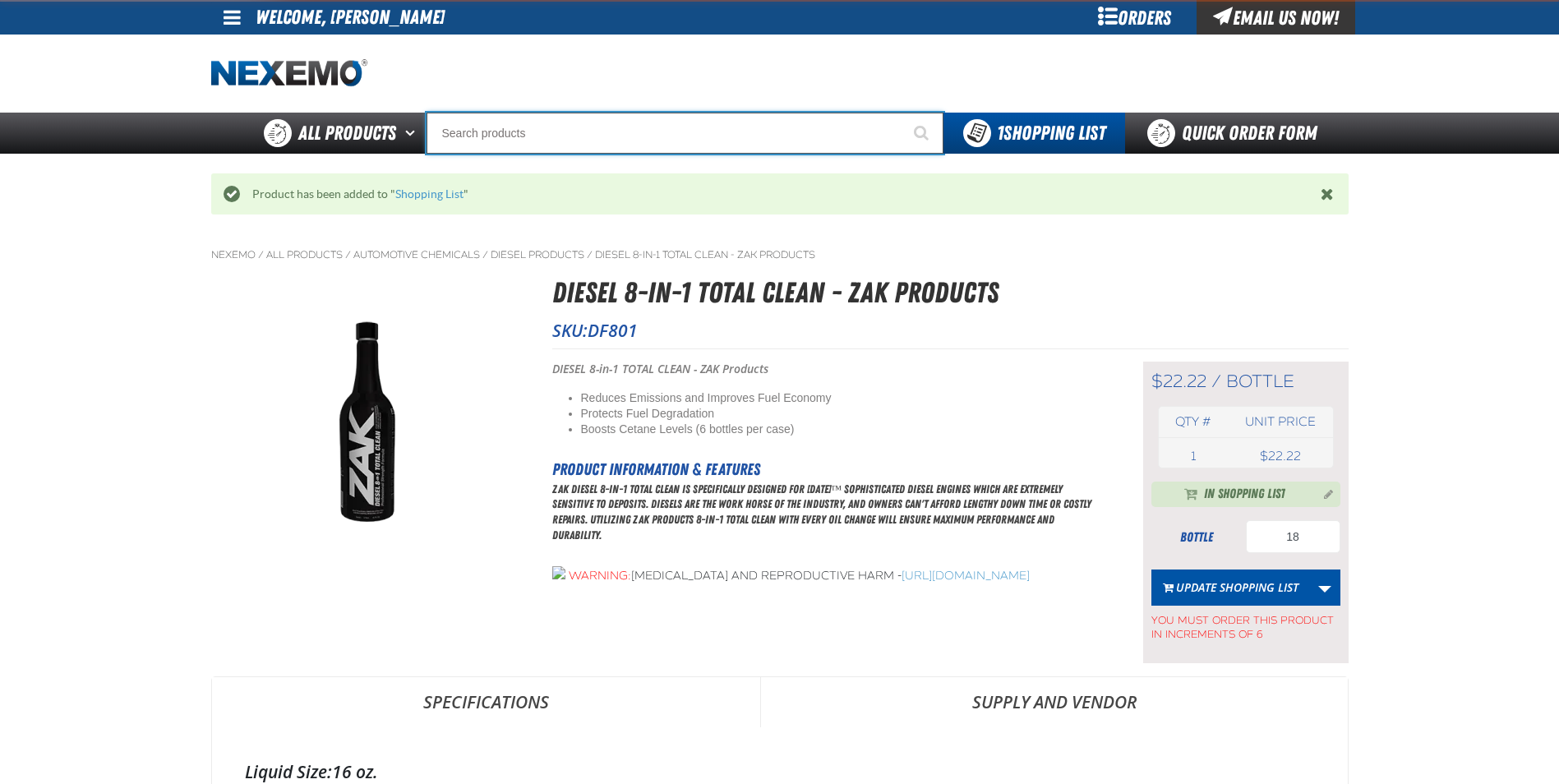
click at [598, 135] on input "Search" at bounding box center [685, 133] width 517 height 41
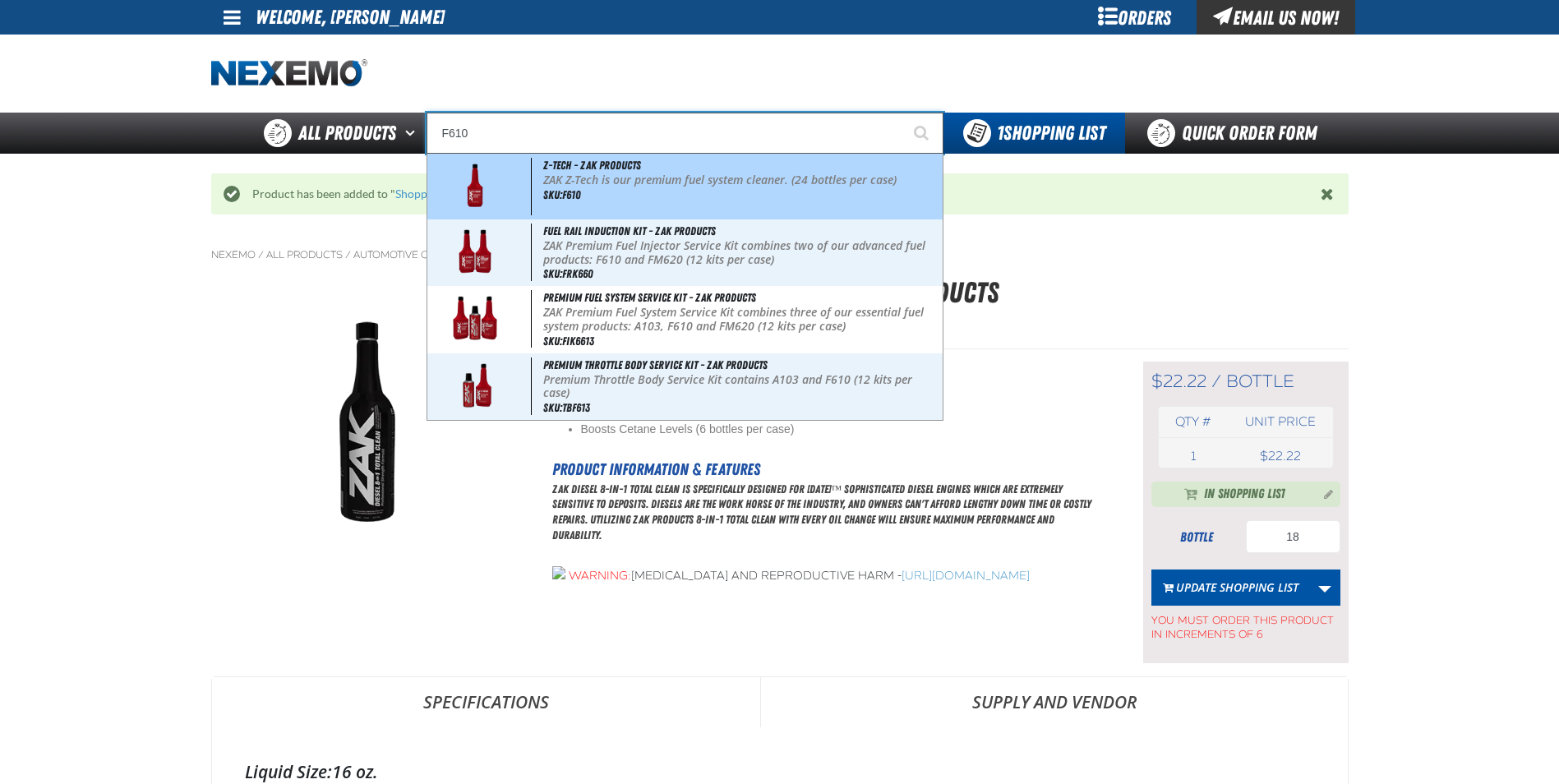
click at [630, 177] on p "ZAK Z-Tech is our premium fuel system cleaner. (24 bottles per case)" at bounding box center [741, 180] width 396 height 14
type input "Z-Tech - ZAK Products"
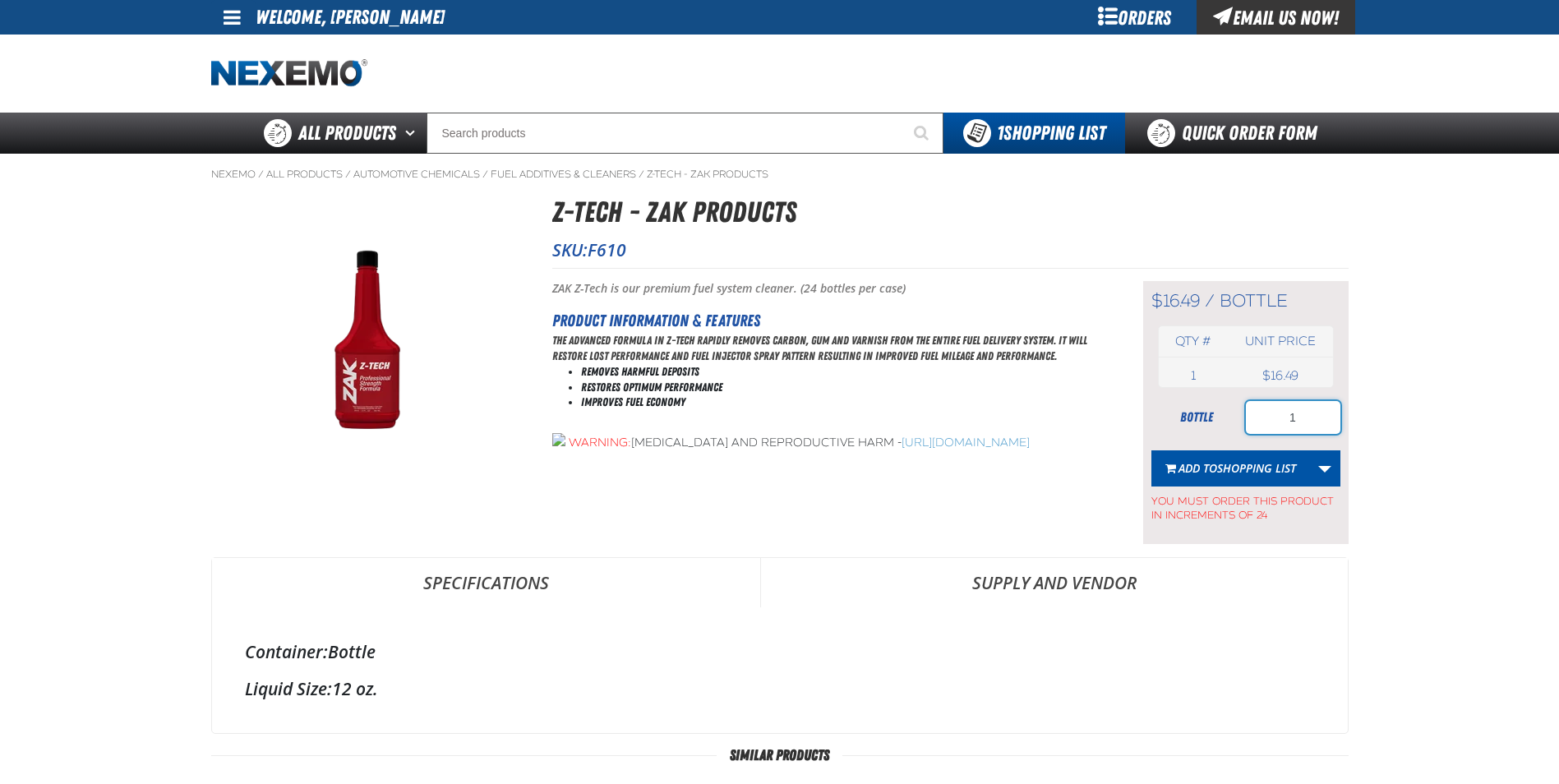
click at [1317, 425] on input "1" at bounding box center [1293, 417] width 94 height 33
type input "120"
click at [1236, 470] on span "Shopping List" at bounding box center [1257, 468] width 79 height 16
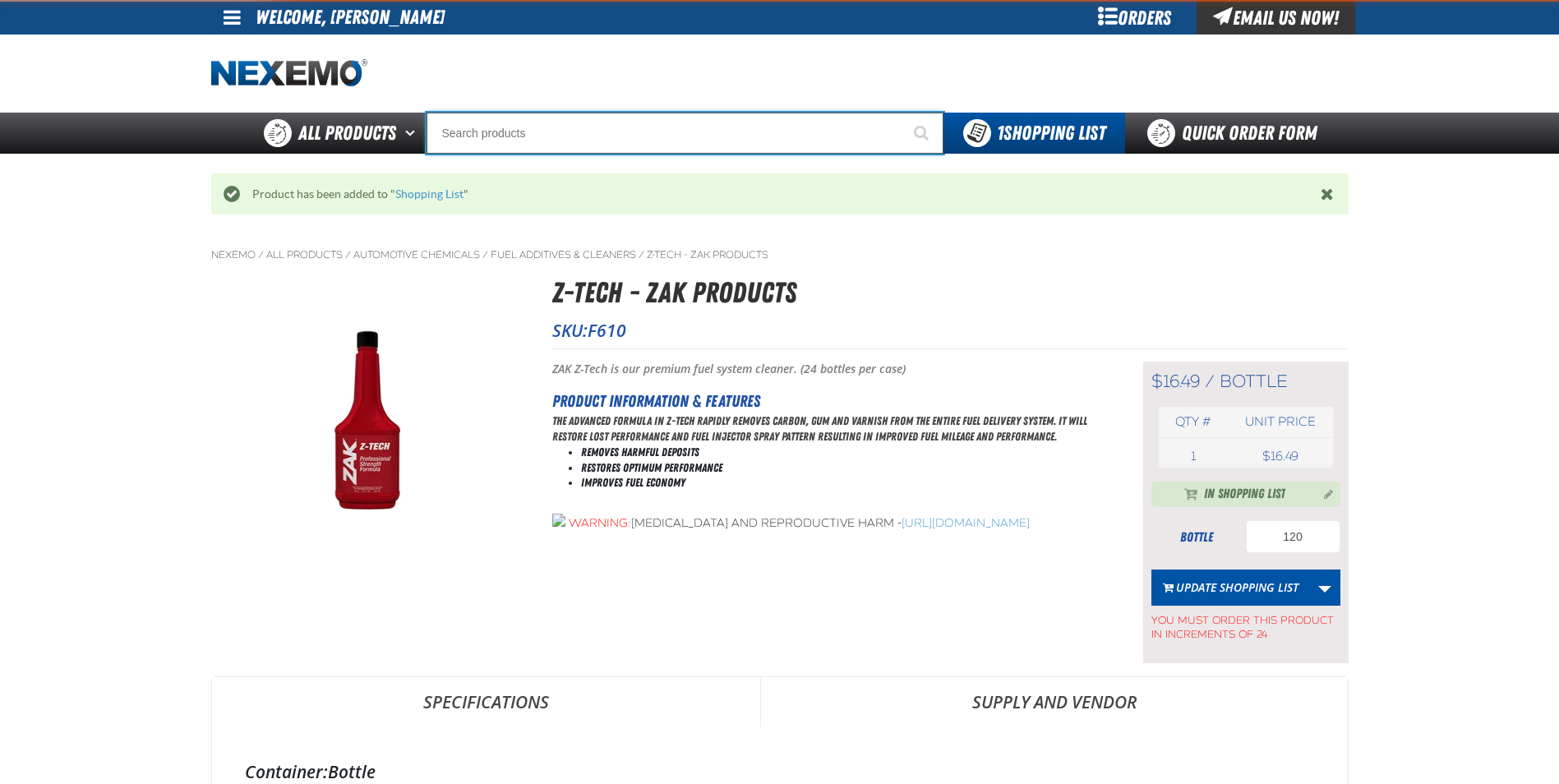
click at [560, 127] on input "Search" at bounding box center [685, 133] width 517 height 41
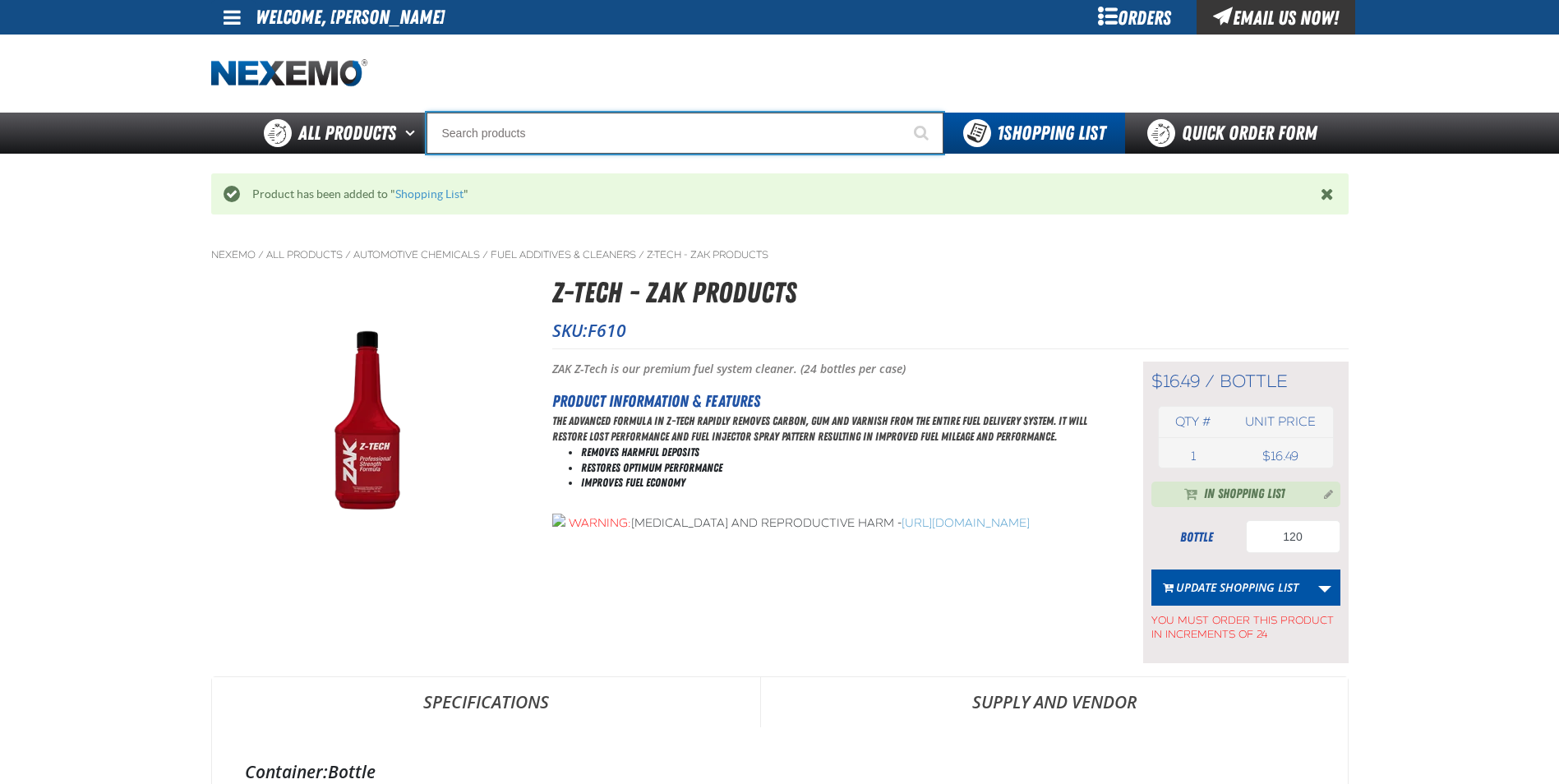
type input "R"
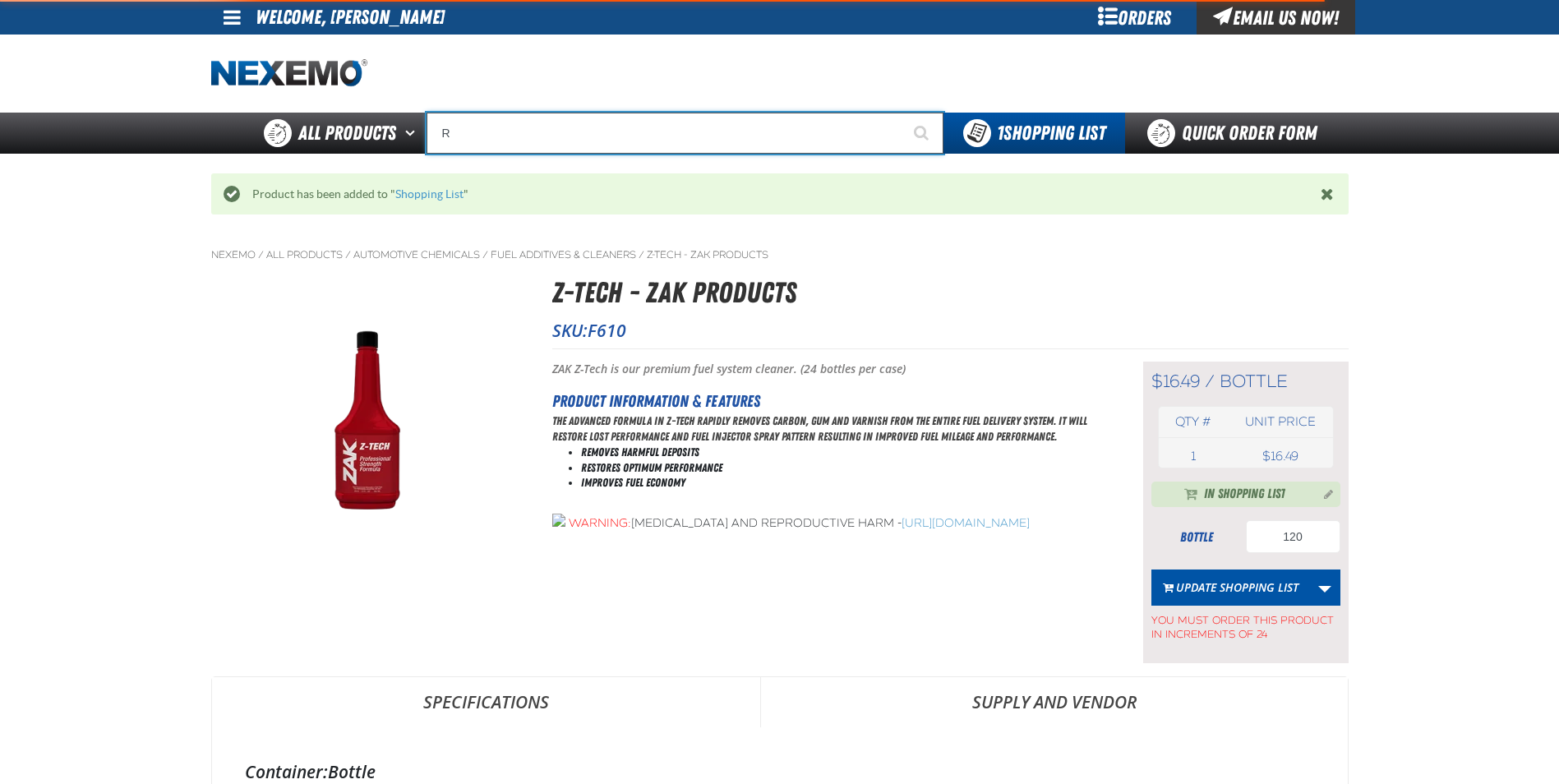
type input "ROADSIDE R"
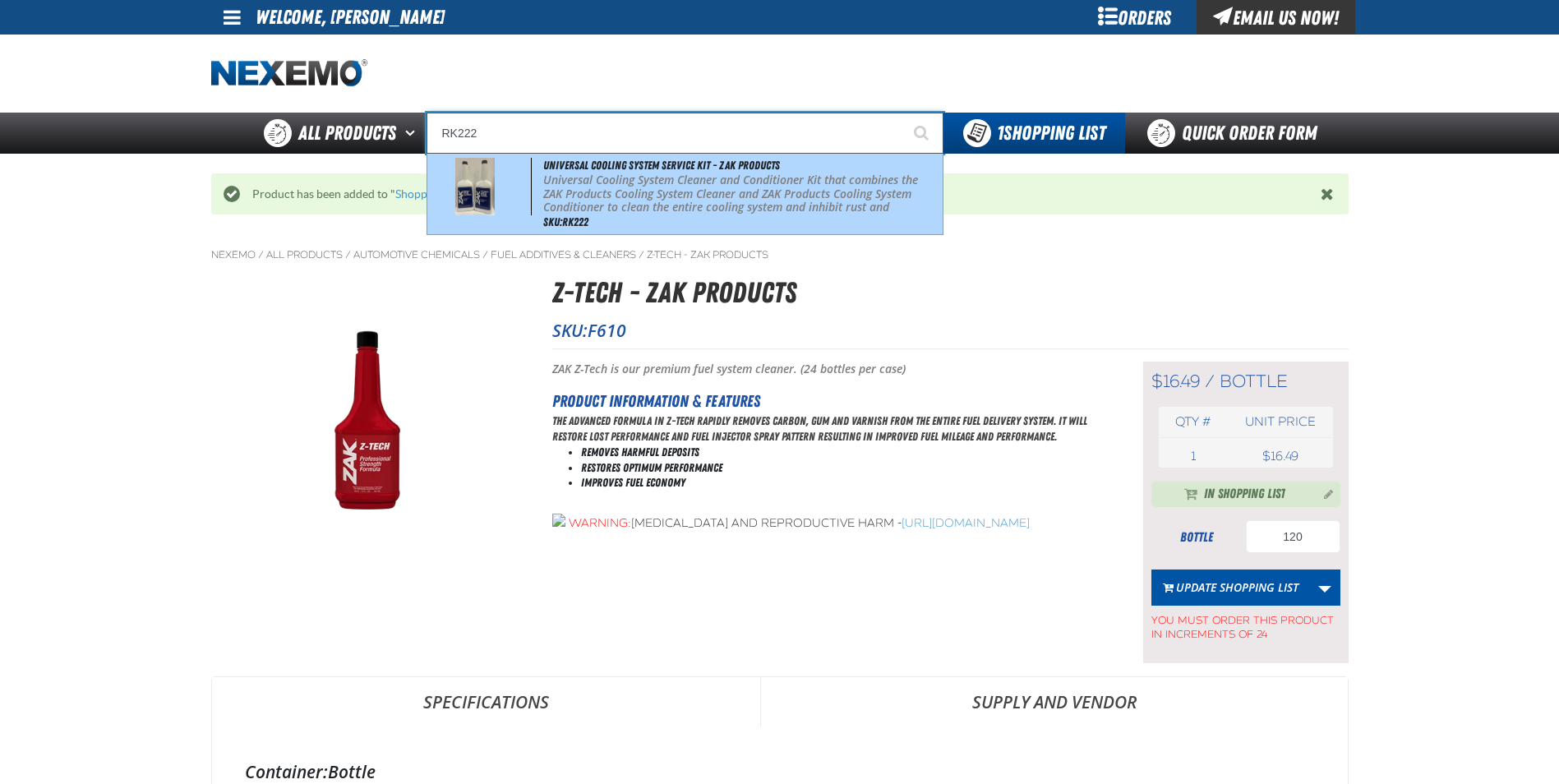
click at [622, 185] on p "Universal Cooling System Cleaner and Conditioner Kit that combines the ZAK Prod…" at bounding box center [741, 200] width 396 height 55
type input "Universal Cooling System Service Kit - ZAK Products"
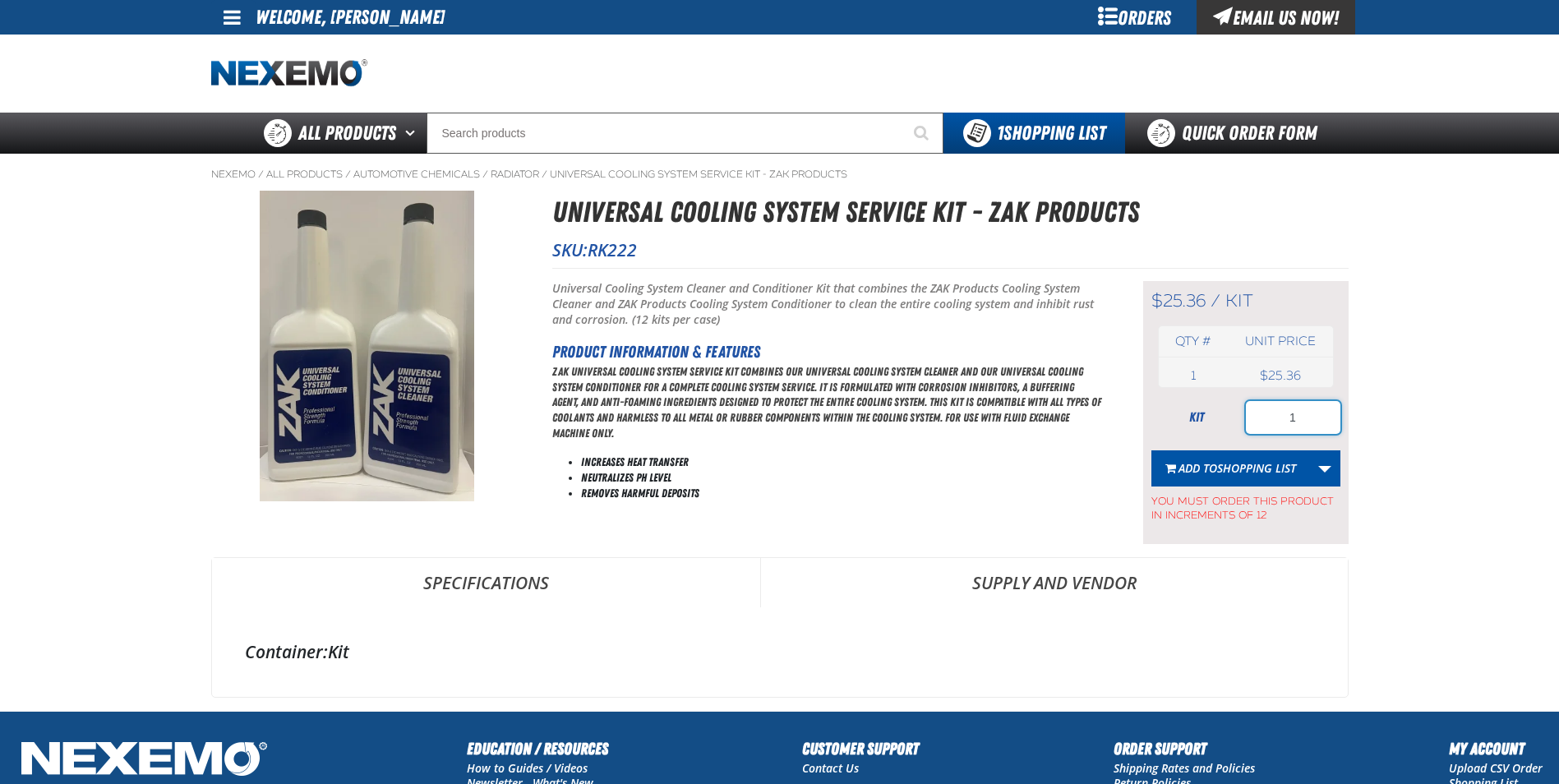
click at [1315, 425] on input "1" at bounding box center [1293, 417] width 94 height 33
click at [1315, 425] on input "1" at bounding box center [1293, 417] width 94 height 33
type input "24"
click at [1257, 464] on span "Shopping List" at bounding box center [1257, 468] width 79 height 16
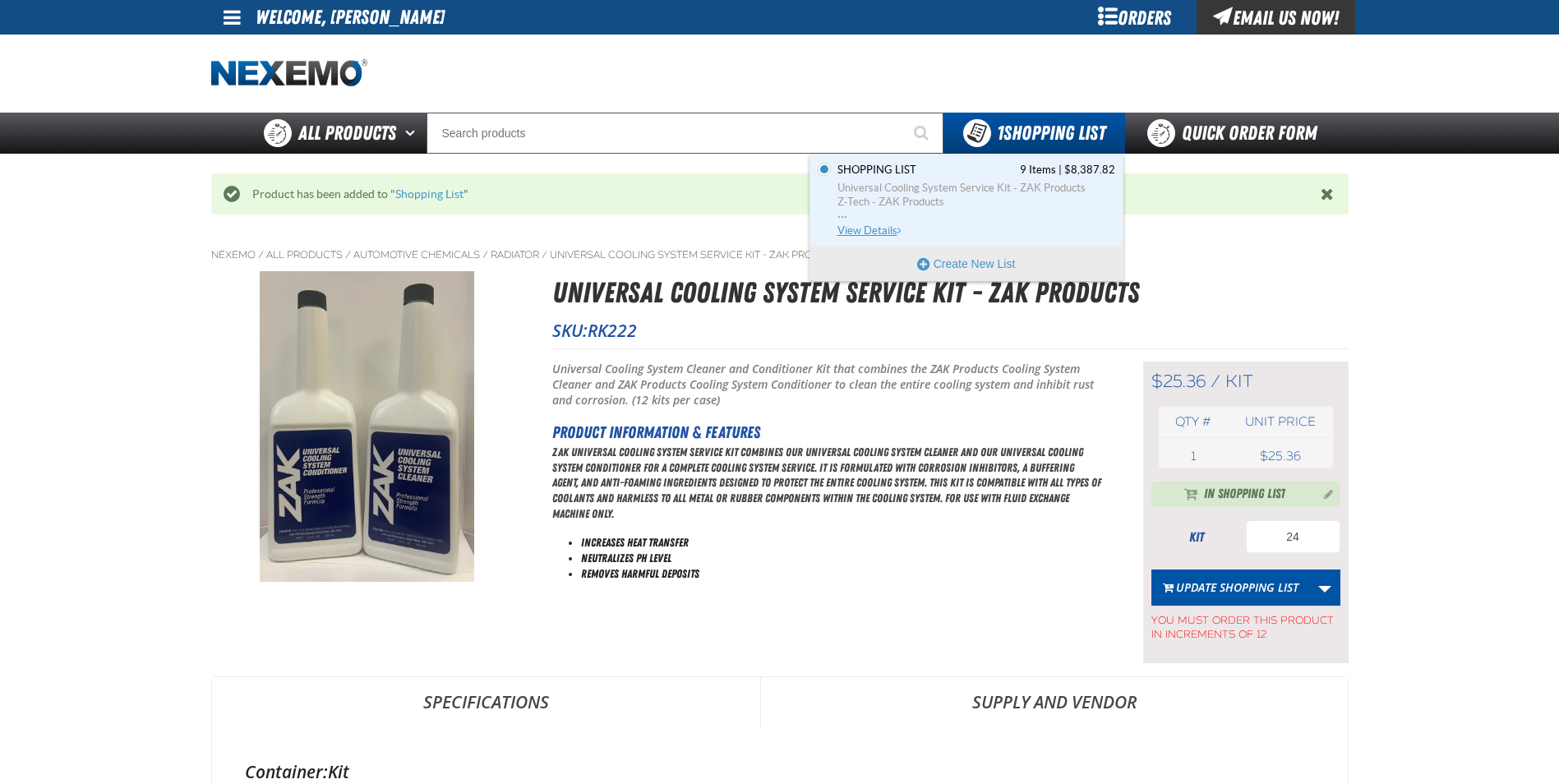
click at [850, 229] on span "View Details" at bounding box center [871, 230] width 67 height 12
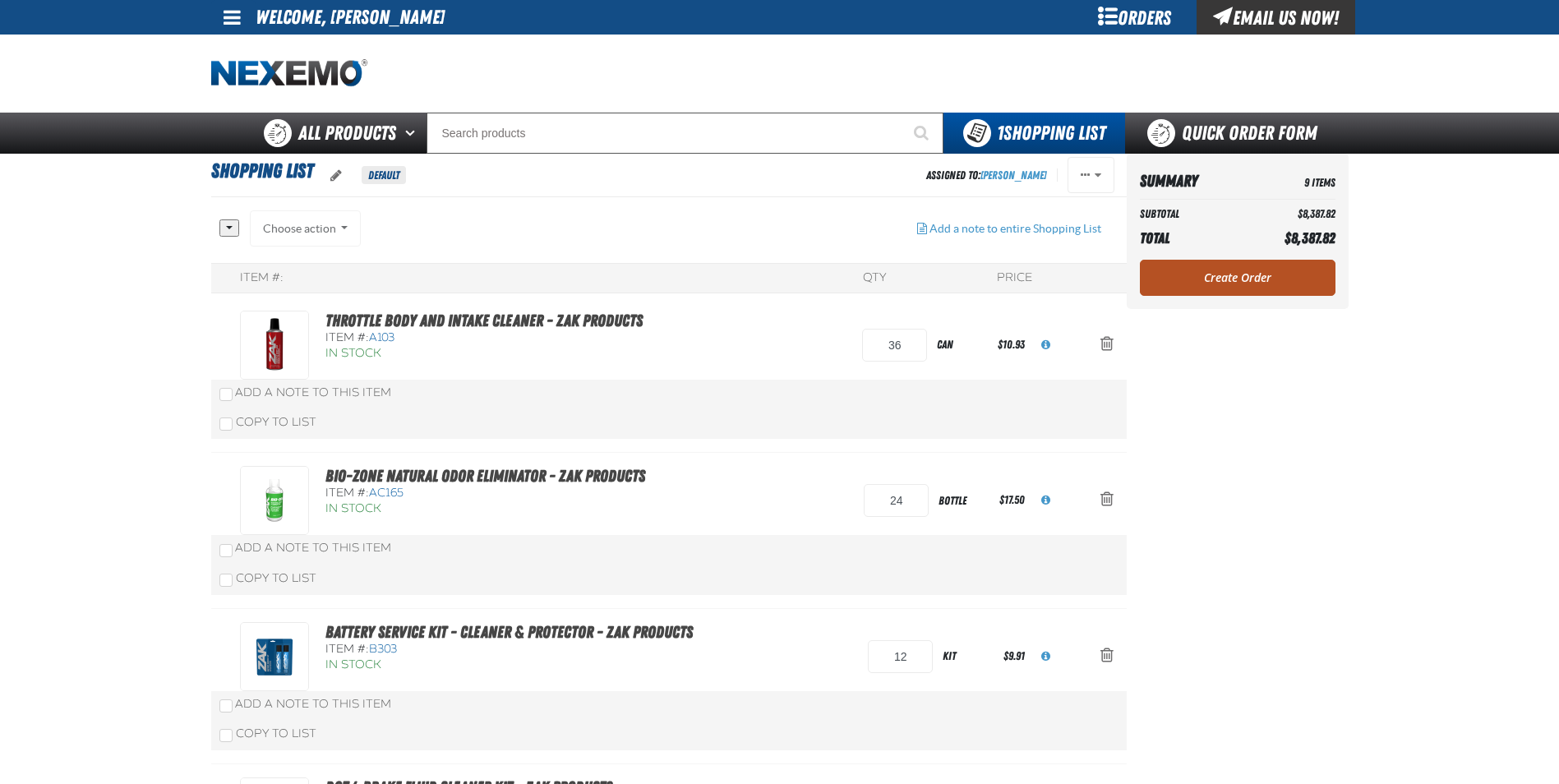
click at [1238, 278] on link "Create Order" at bounding box center [1238, 277] width 195 height 36
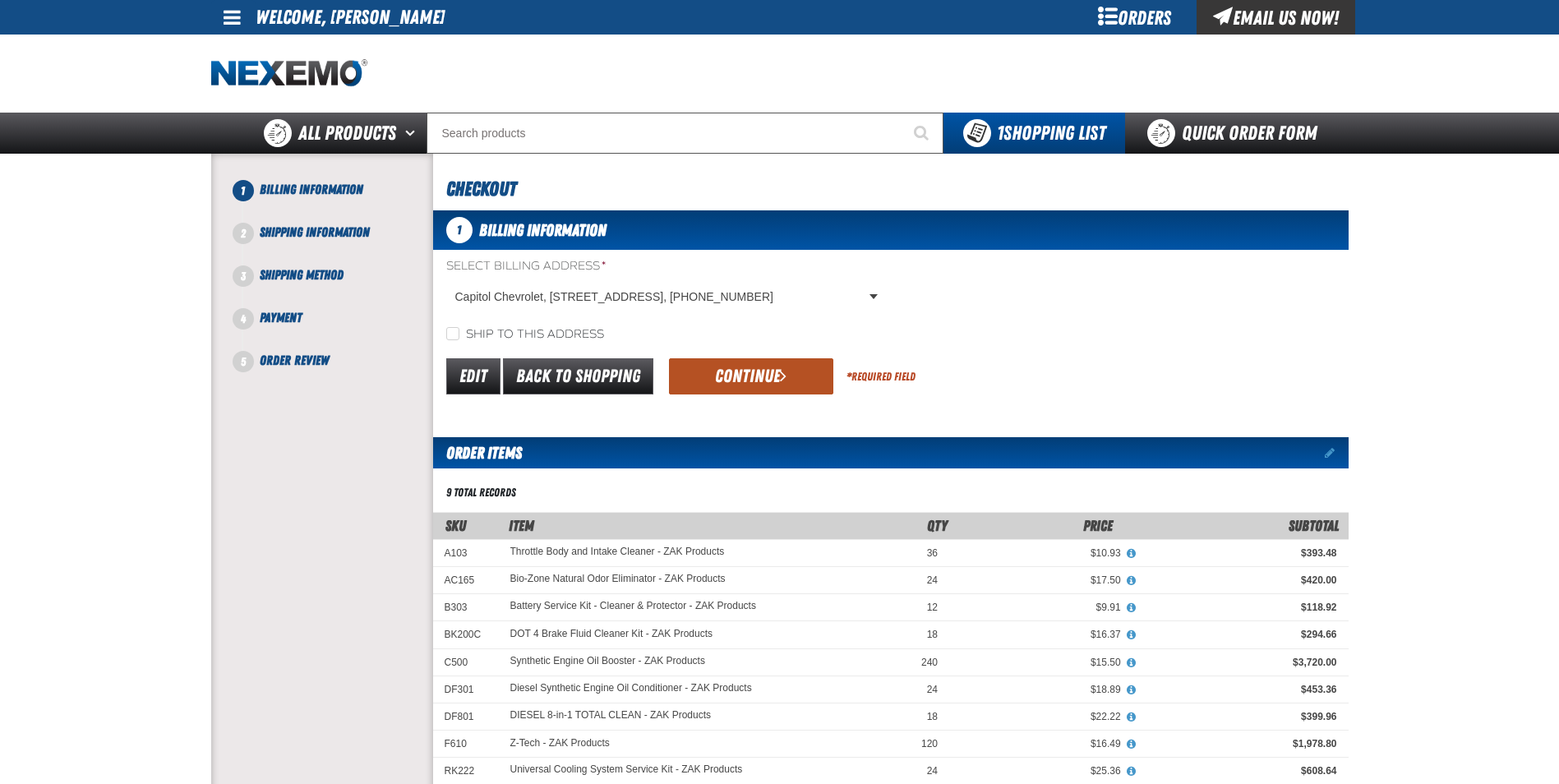
click at [769, 381] on button "Continue" at bounding box center [751, 376] width 164 height 36
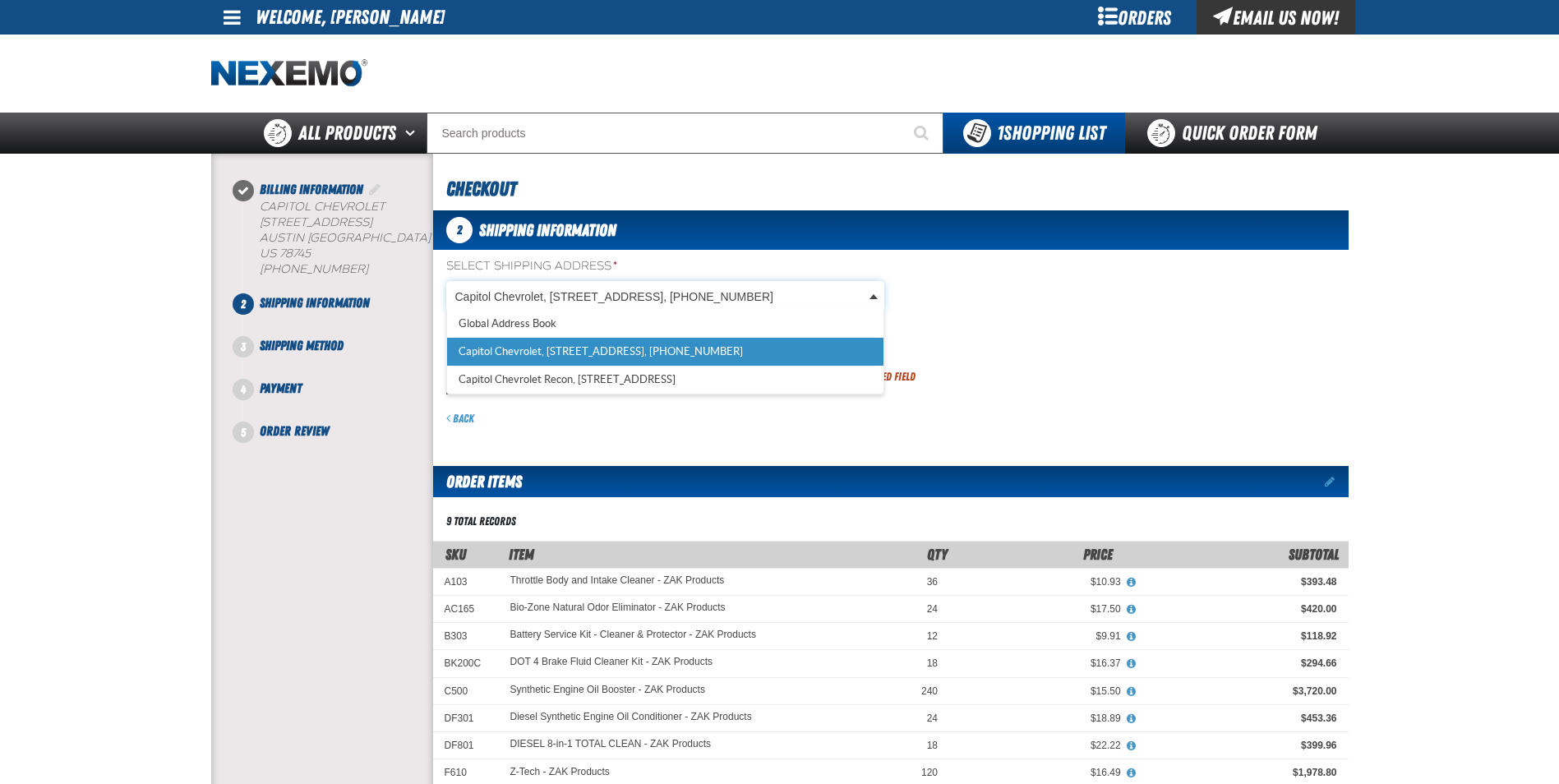
click at [872, 299] on body "Skip to Main Content Staging Site 5.1 Upgrade Site My Account My Account Suppor…" at bounding box center [779, 664] width 1559 height 1330
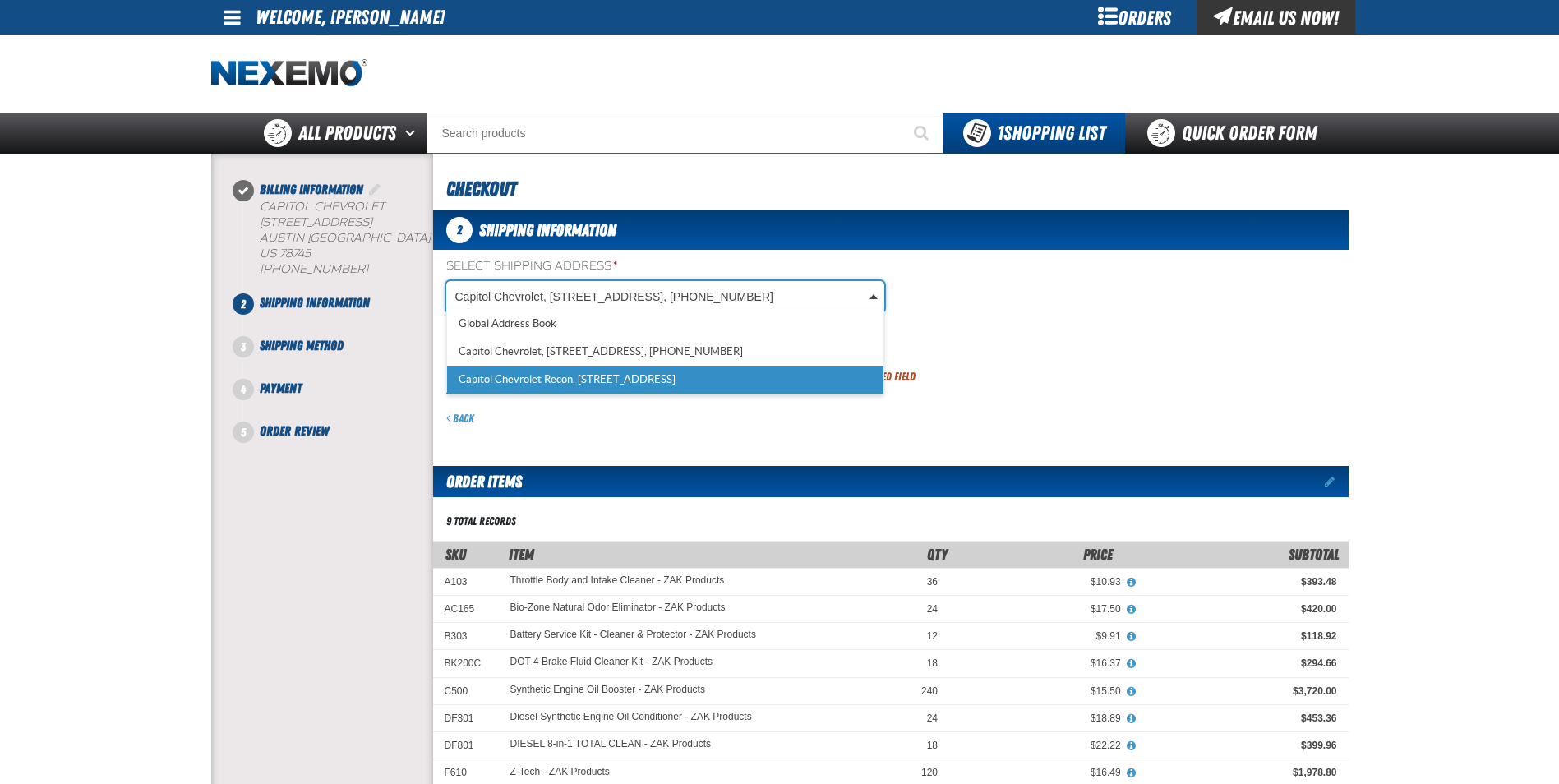
scroll to position [0, 7]
select select "a_481"
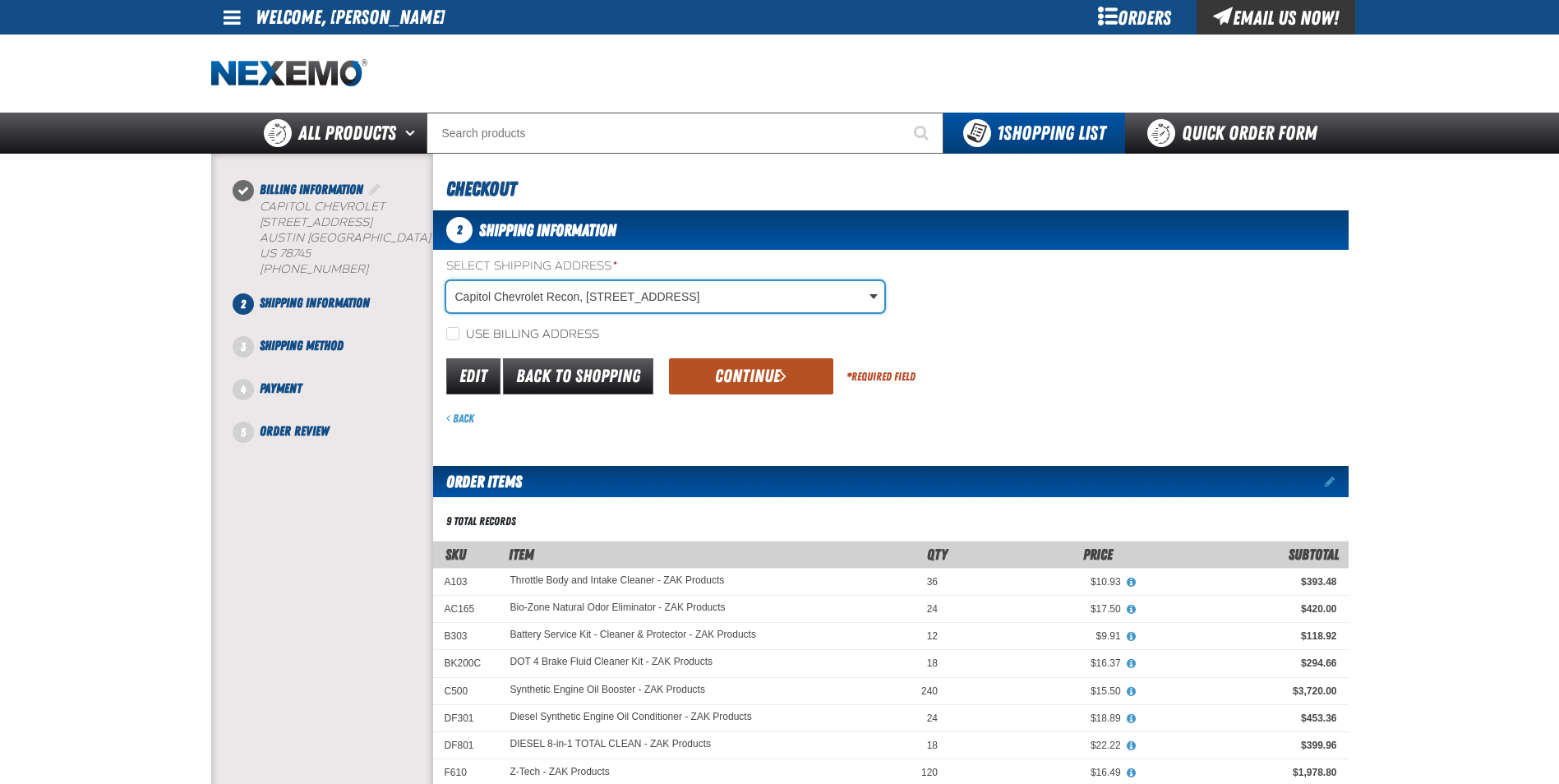
click at [730, 384] on button "Continue" at bounding box center [751, 376] width 164 height 36
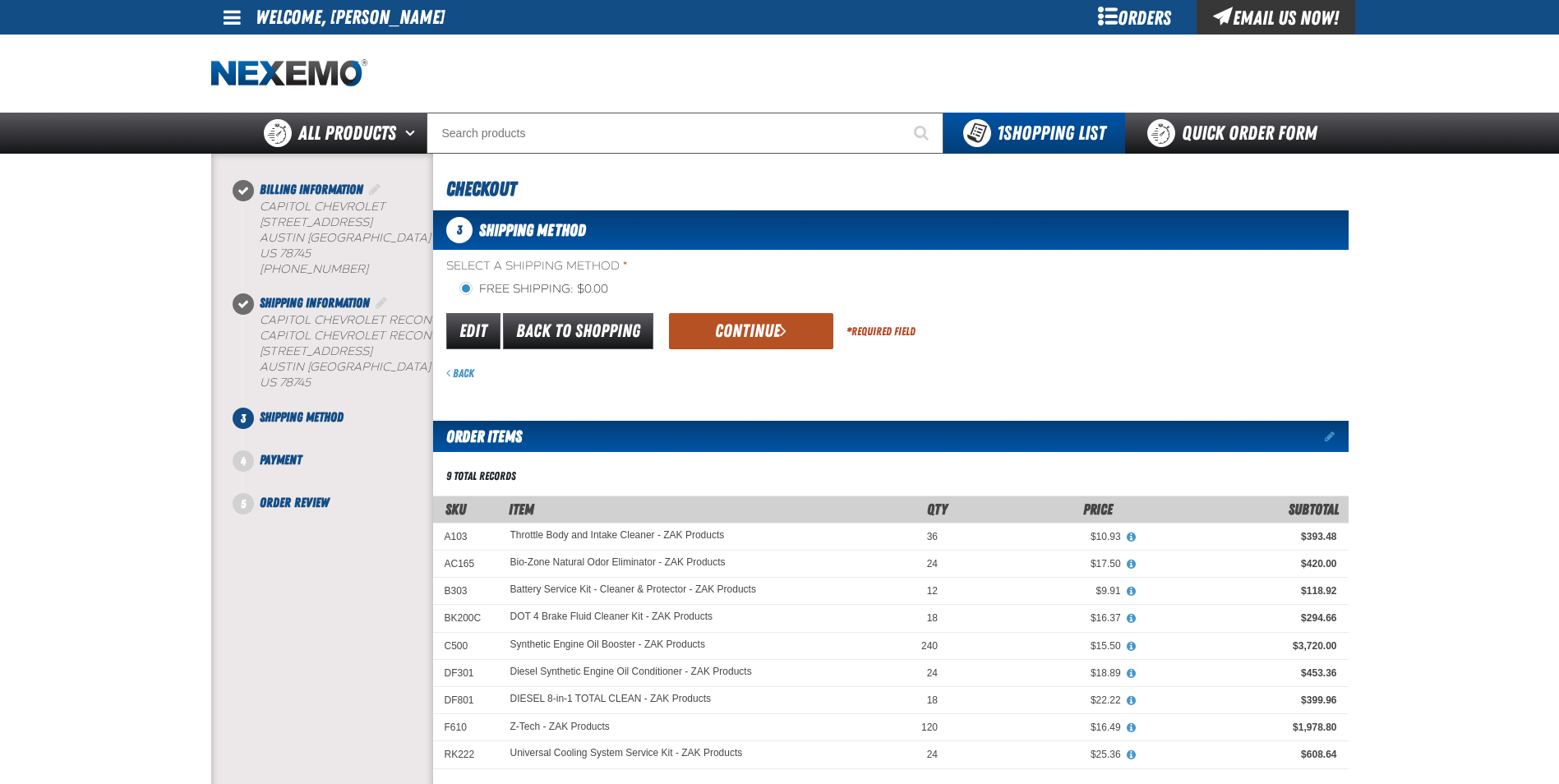
click at [738, 322] on button "Continue" at bounding box center [751, 330] width 164 height 36
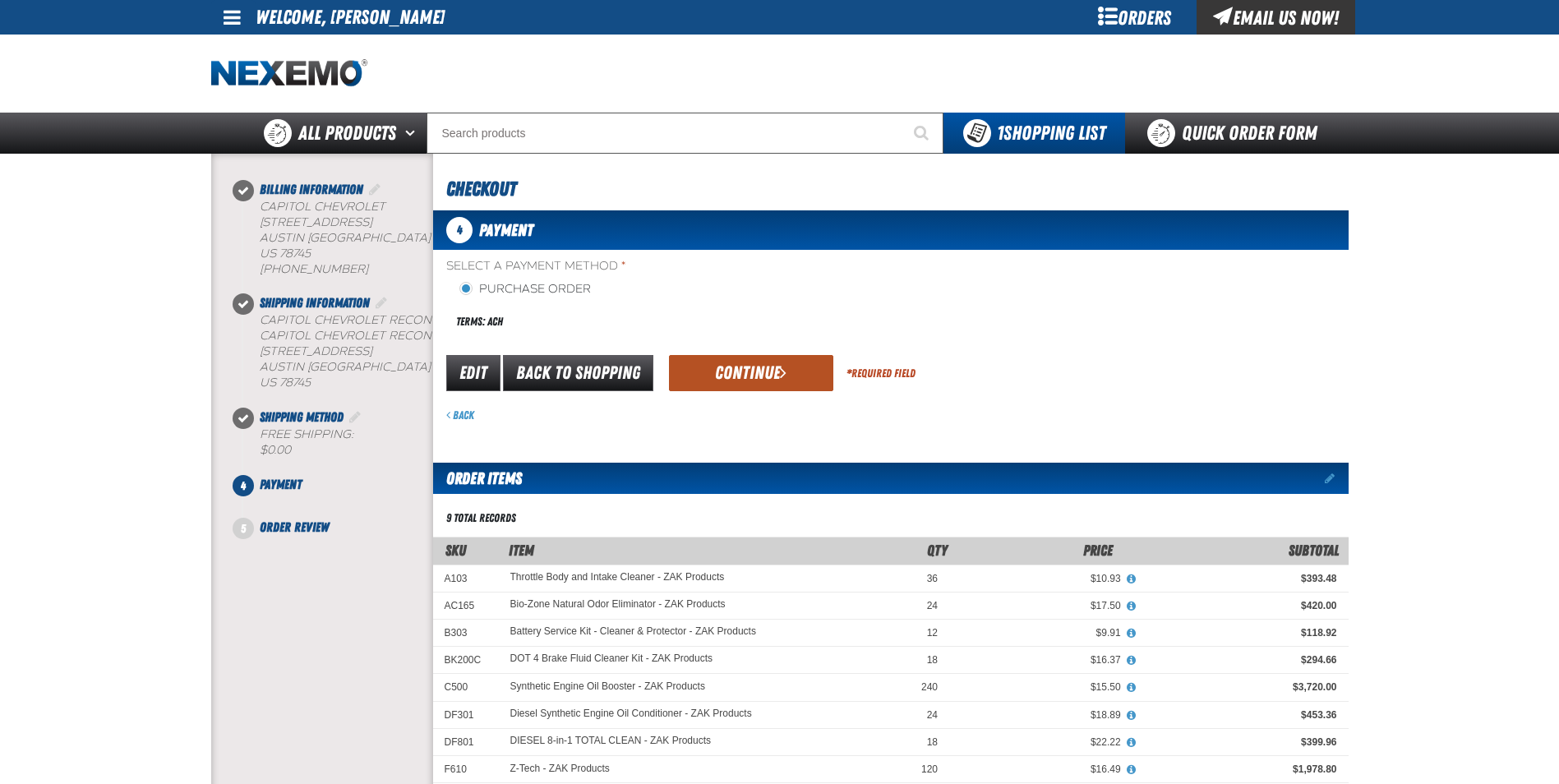
click at [740, 371] on button "Continue" at bounding box center [751, 373] width 164 height 36
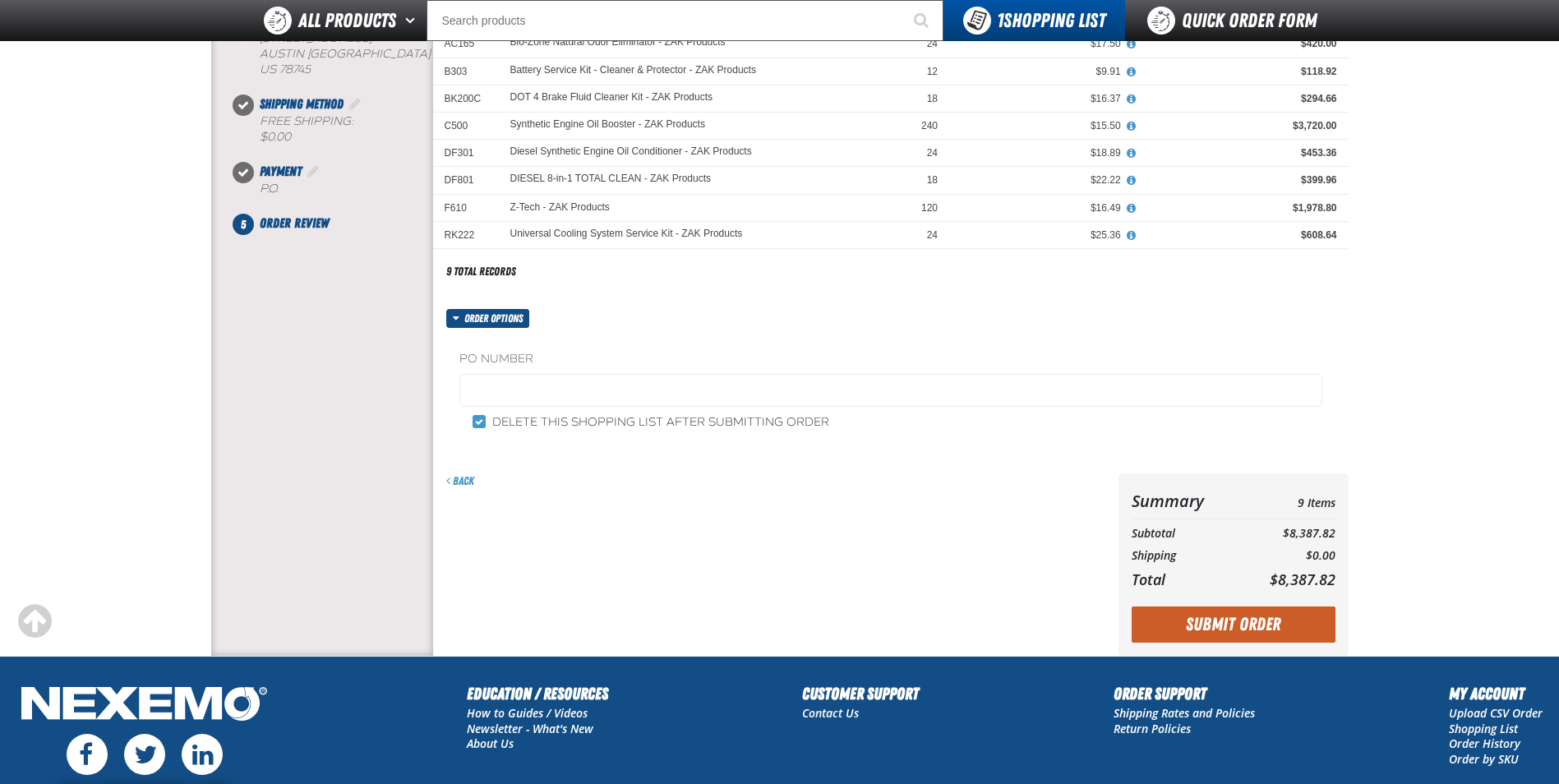
scroll to position [329, 0]
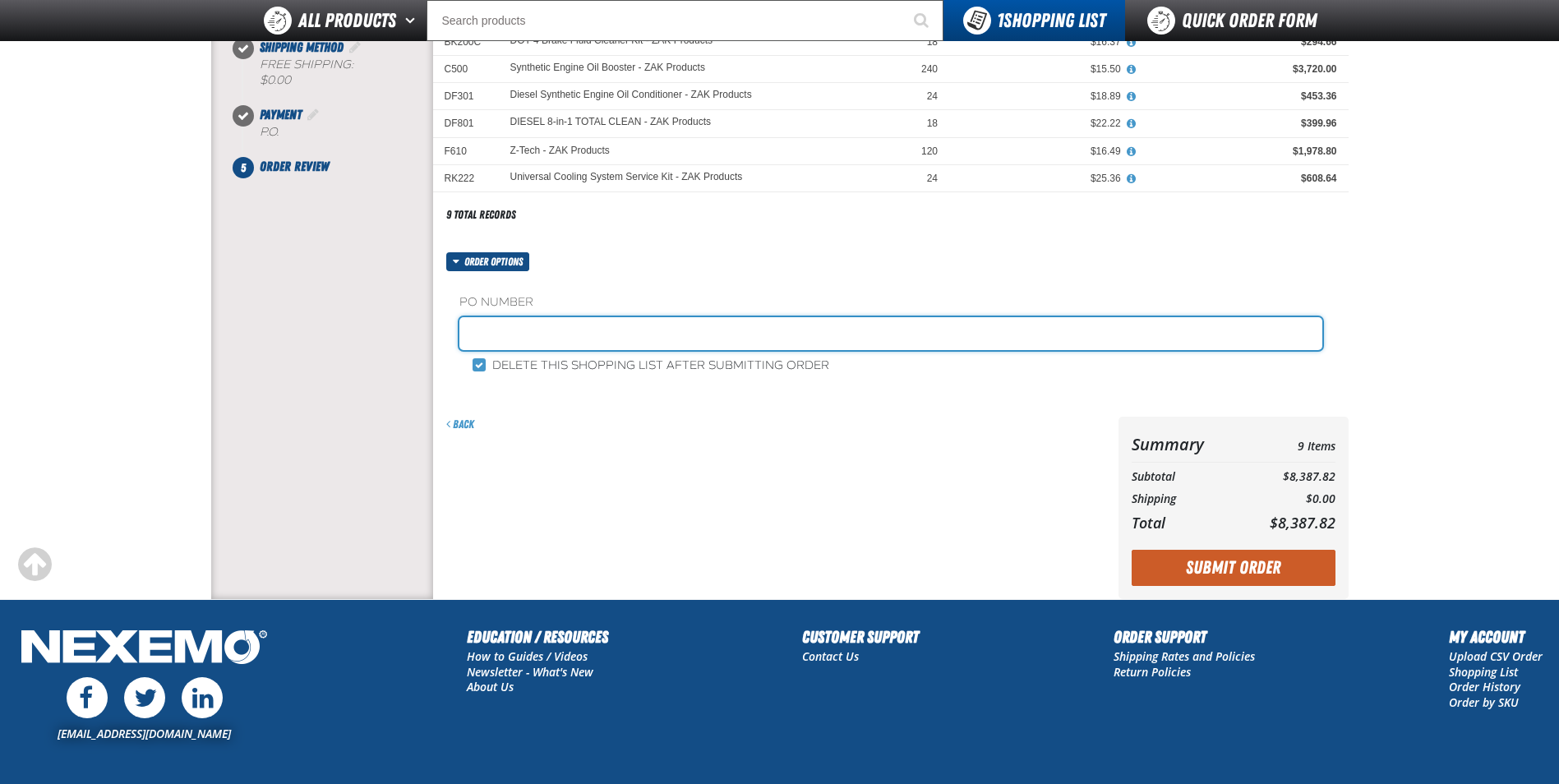
click at [519, 327] on input "text" at bounding box center [891, 333] width 863 height 33
type input "GARY MILLER"
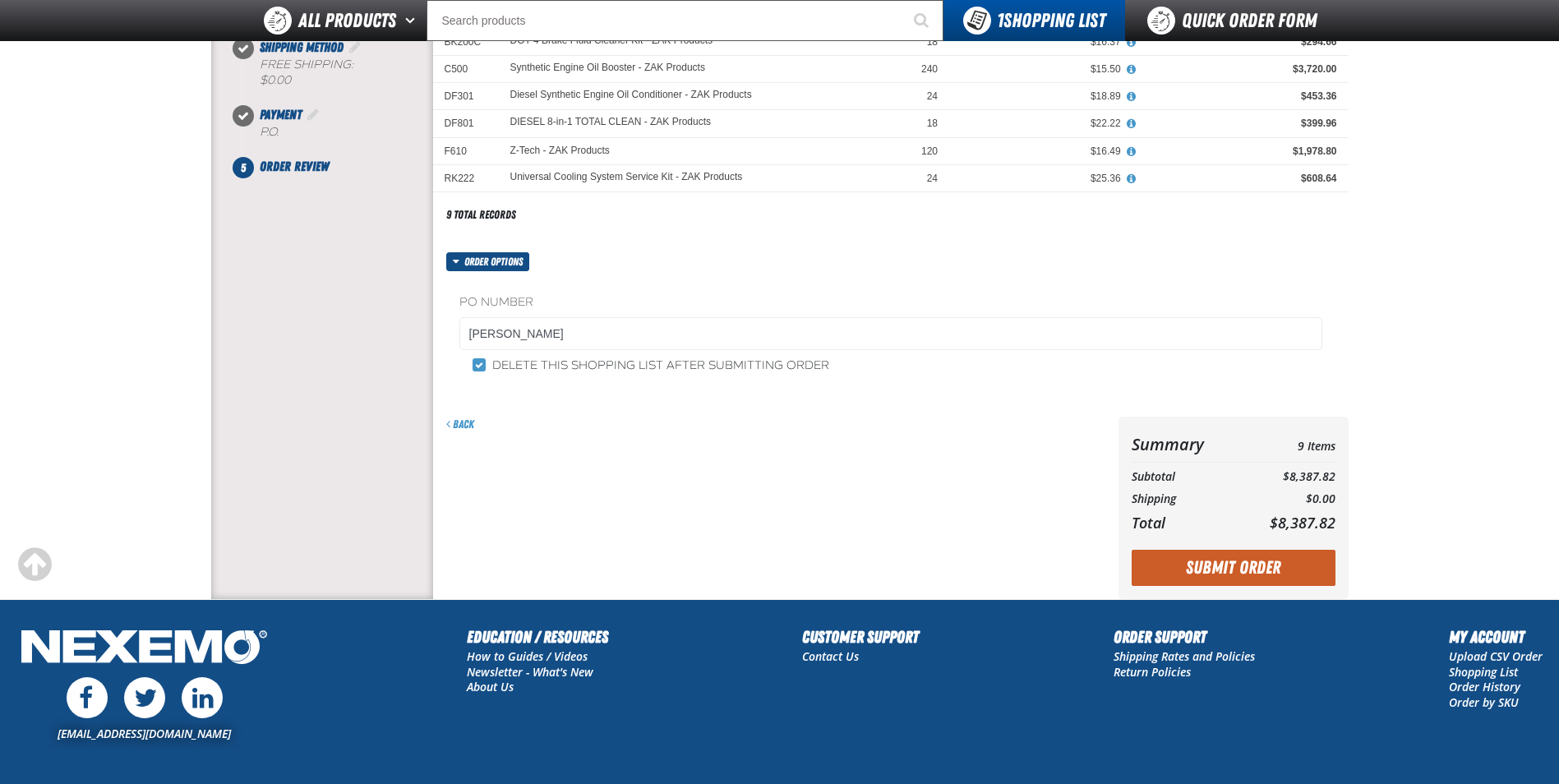
drag, startPoint x: 1225, startPoint y: 566, endPoint x: 1012, endPoint y: 508, distance: 220.8
click at [1224, 565] on button "Submit Order" at bounding box center [1234, 567] width 204 height 36
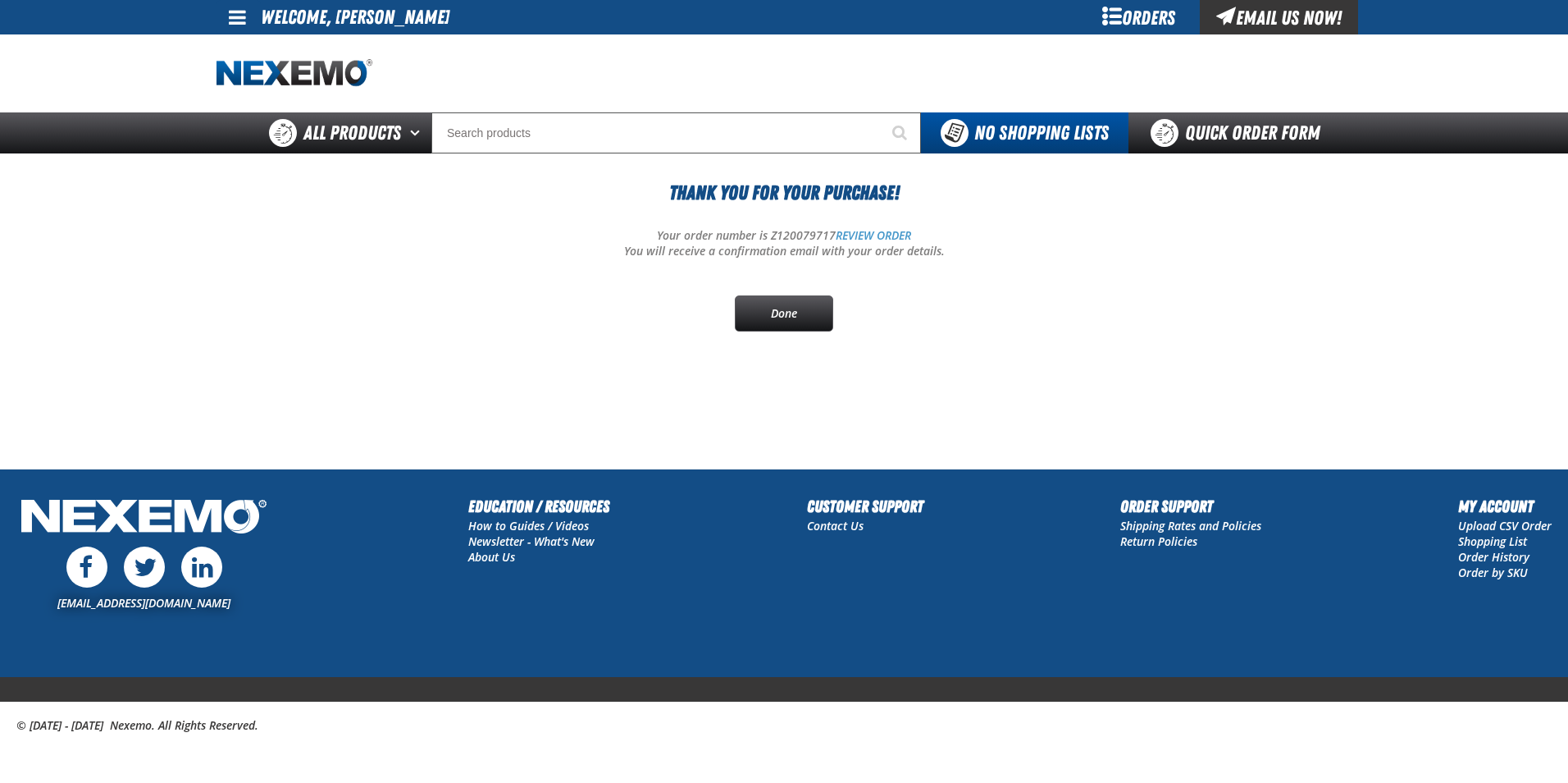
click at [234, 19] on span at bounding box center [238, 17] width 18 height 19
click at [241, 49] on link "My Account My Account" at bounding box center [260, 49] width 73 height 16
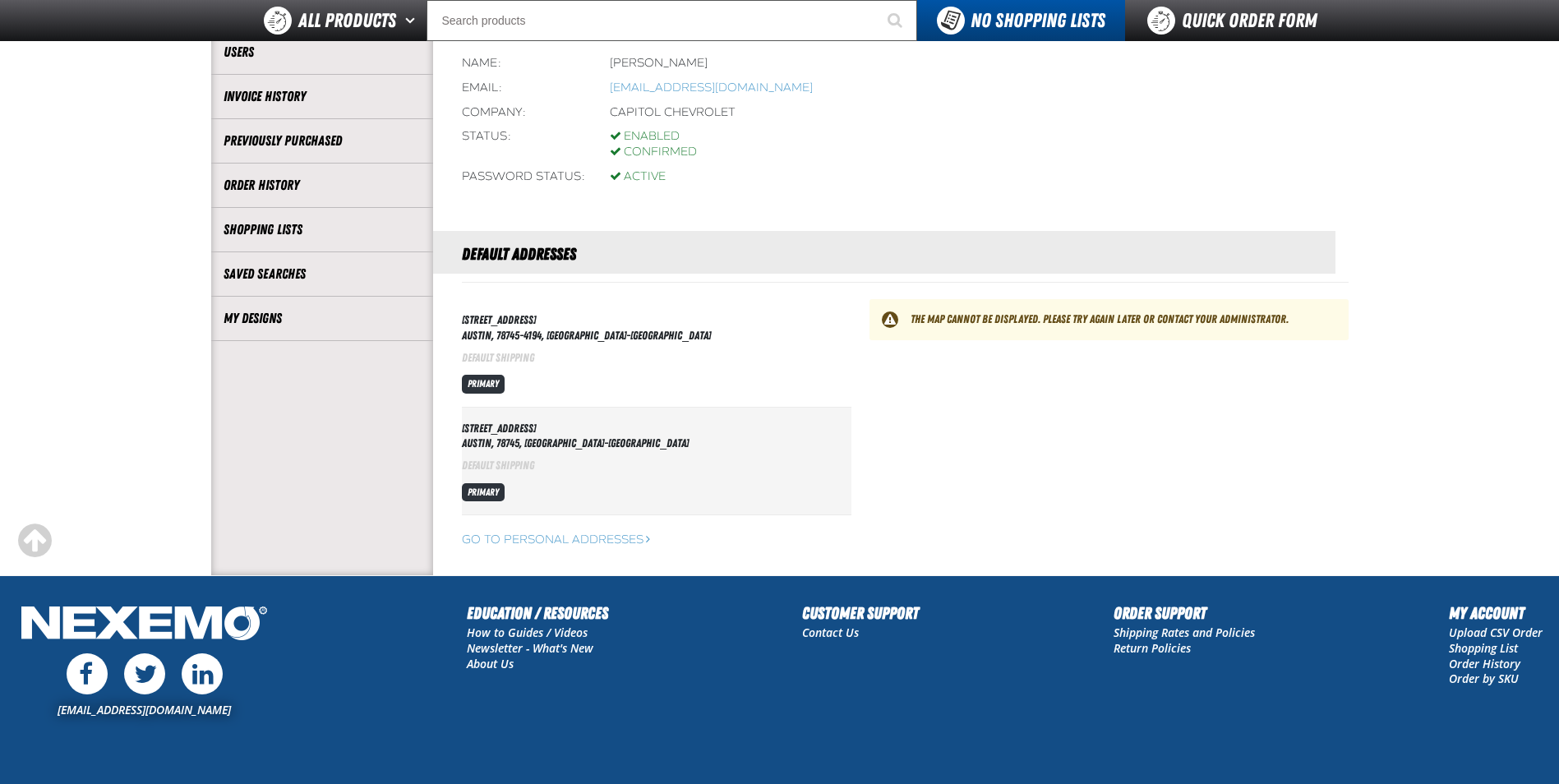
scroll to position [246, 0]
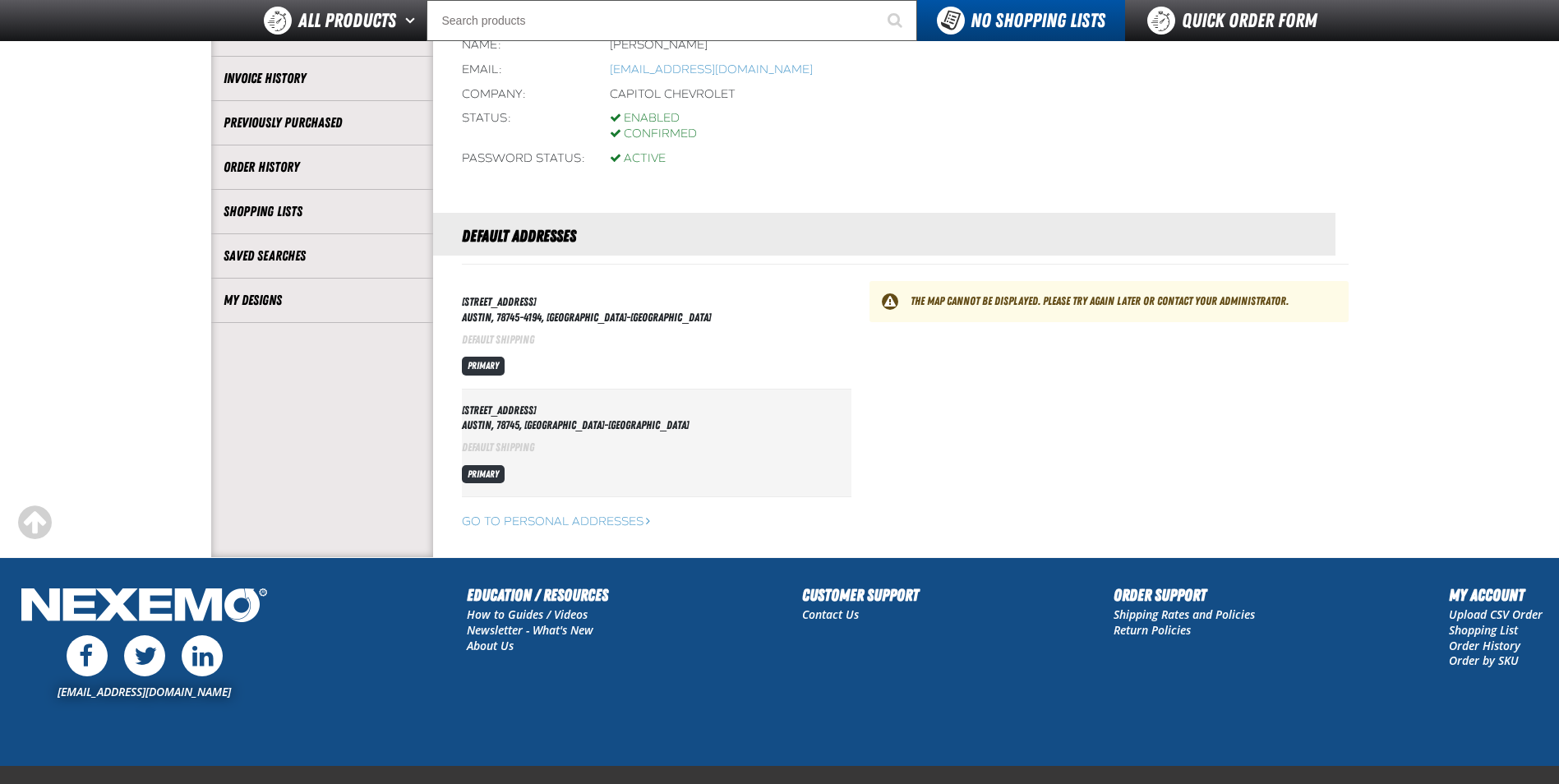
click at [484, 367] on span "Primary" at bounding box center [483, 366] width 43 height 18
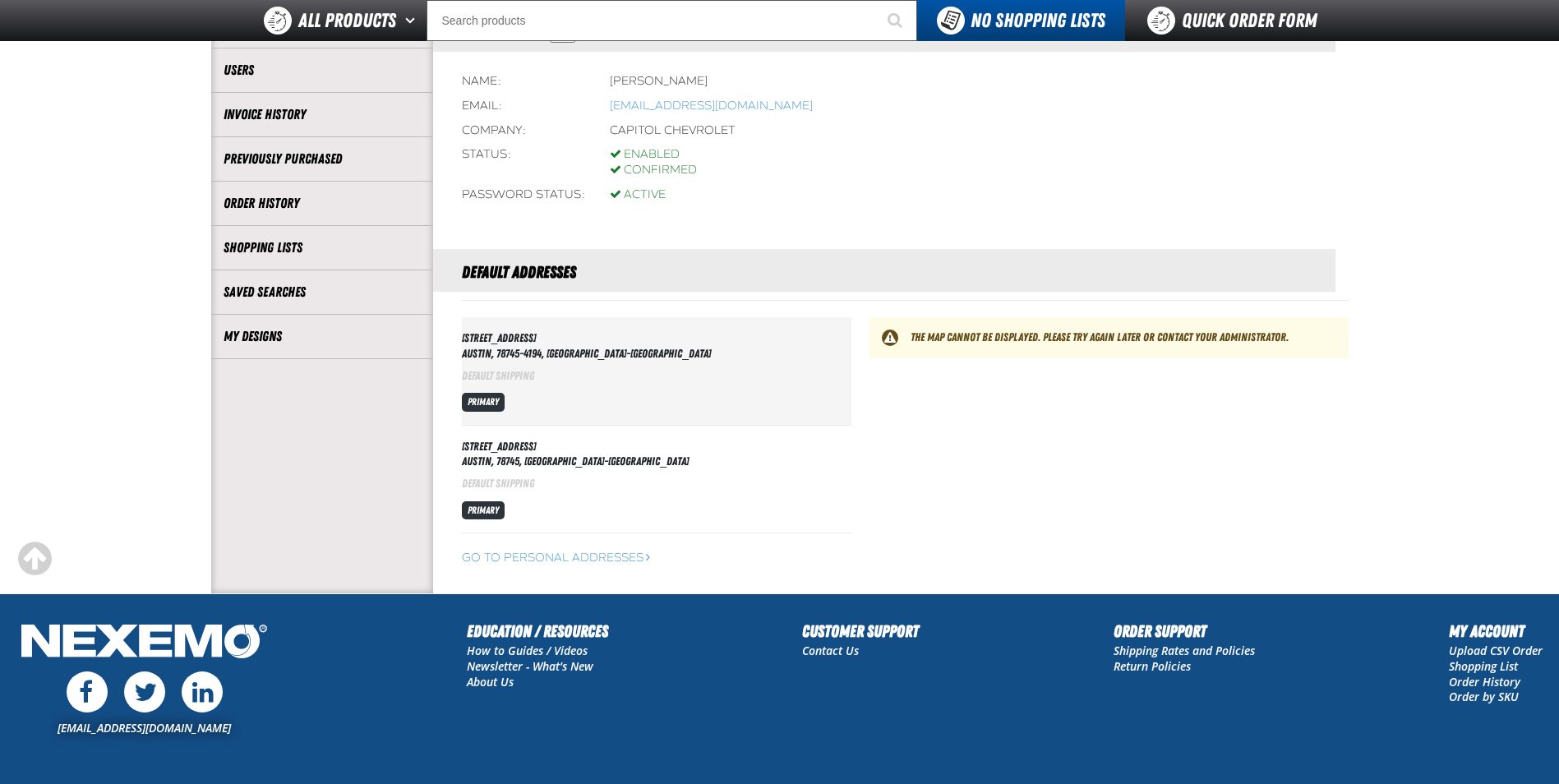
scroll to position [170, 0]
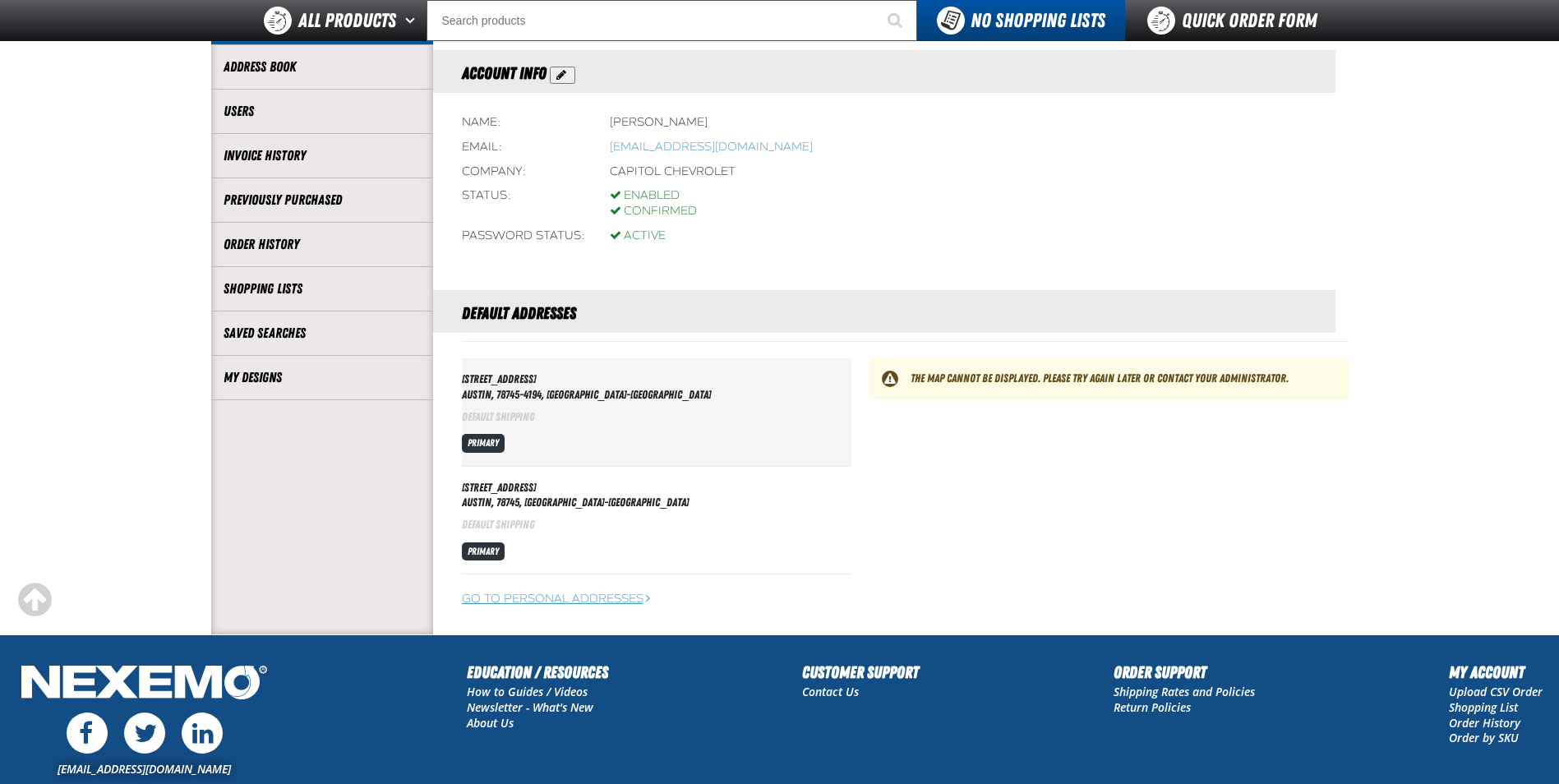
click at [507, 598] on link "Go to Personal Addresses" at bounding box center [556, 599] width 188 height 14
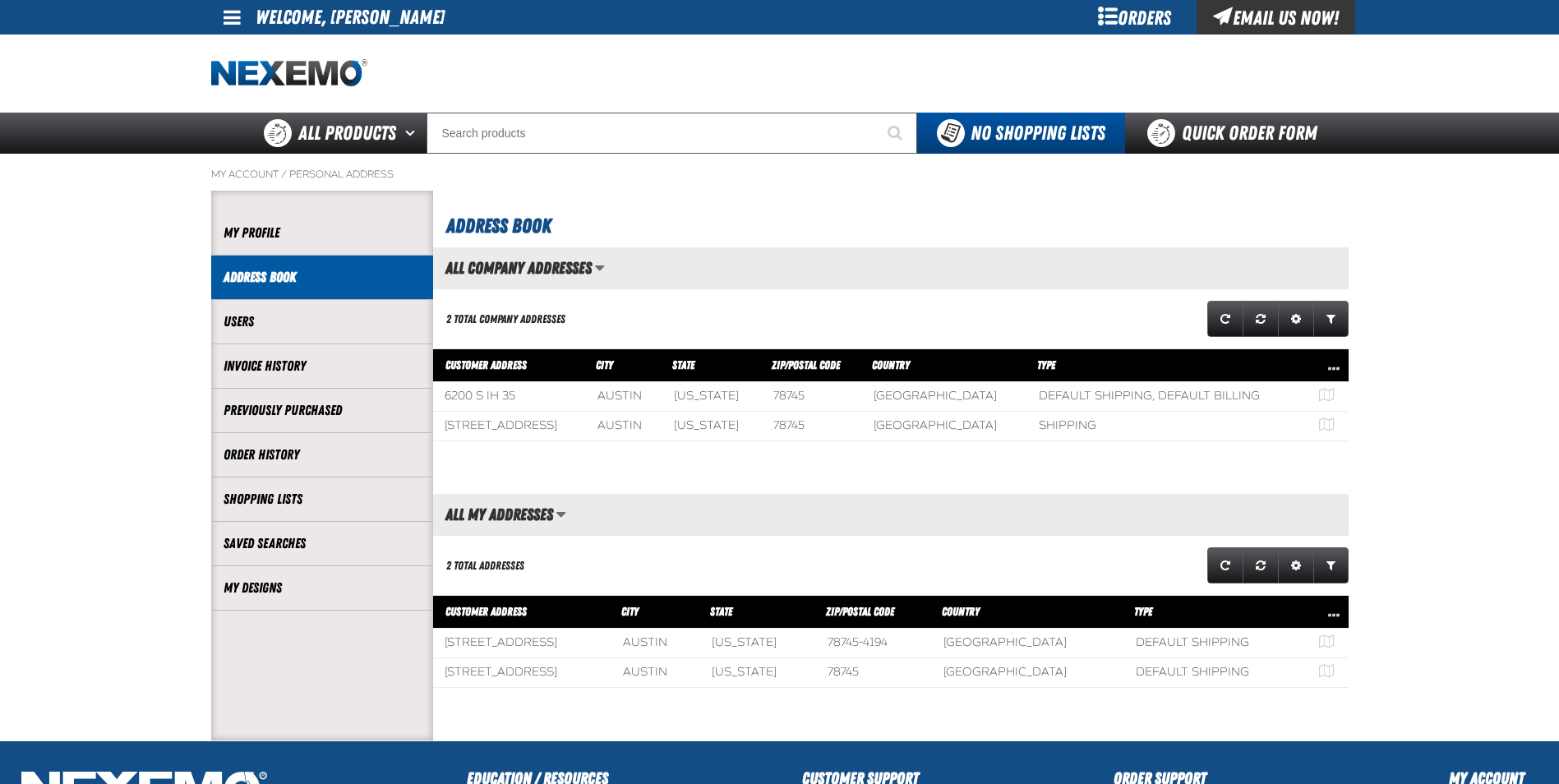
scroll to position [1, 1]
click at [1322, 425] on span "Show 700 North Bluff Drive Austin Texas 78745 United States address map" at bounding box center [1326, 425] width 15 height 11
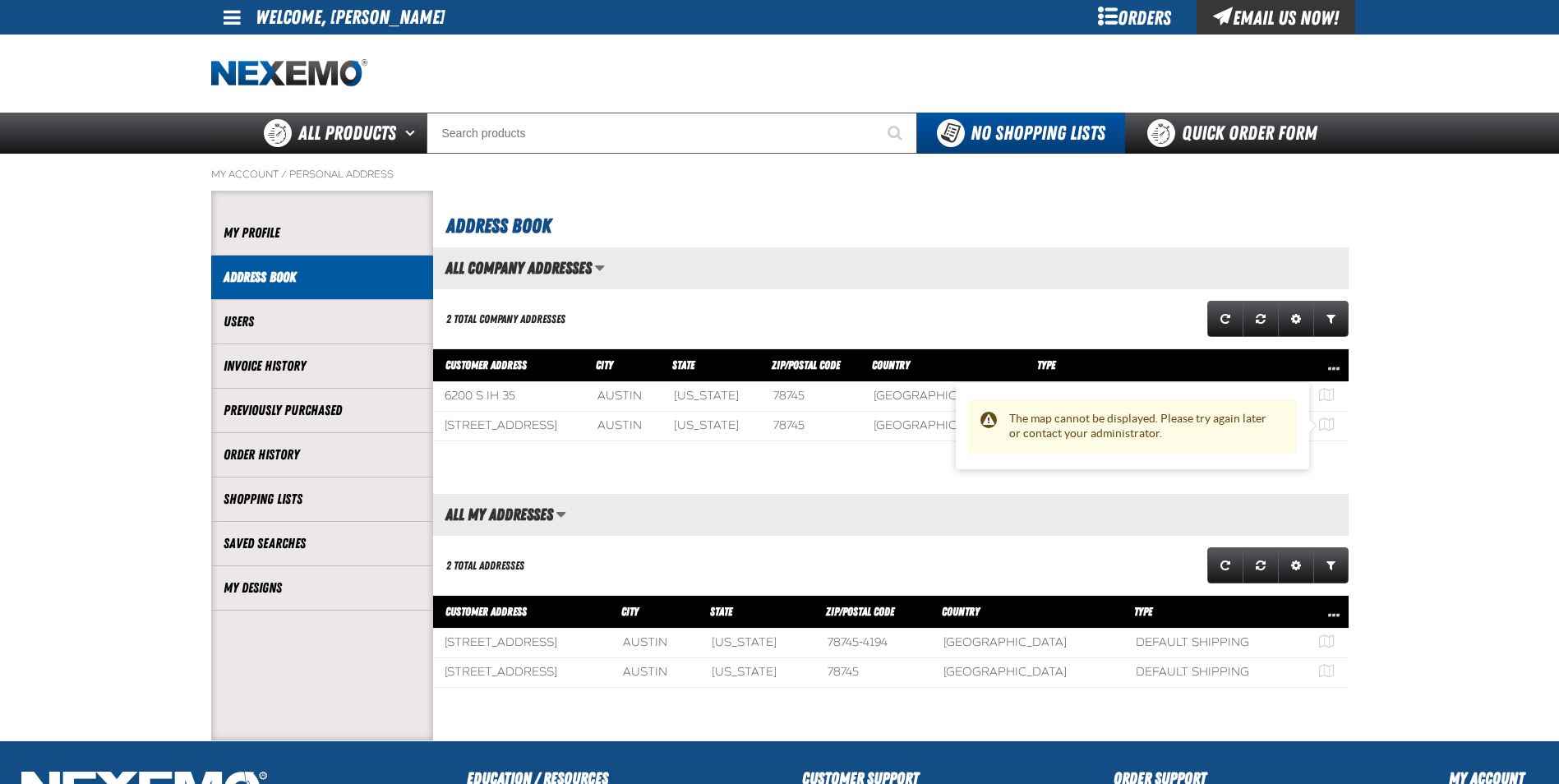
click at [1140, 490] on section "Address Book All Company Addresses Saved Views Set as active All Company Addres…" at bounding box center [891, 465] width 915 height 549
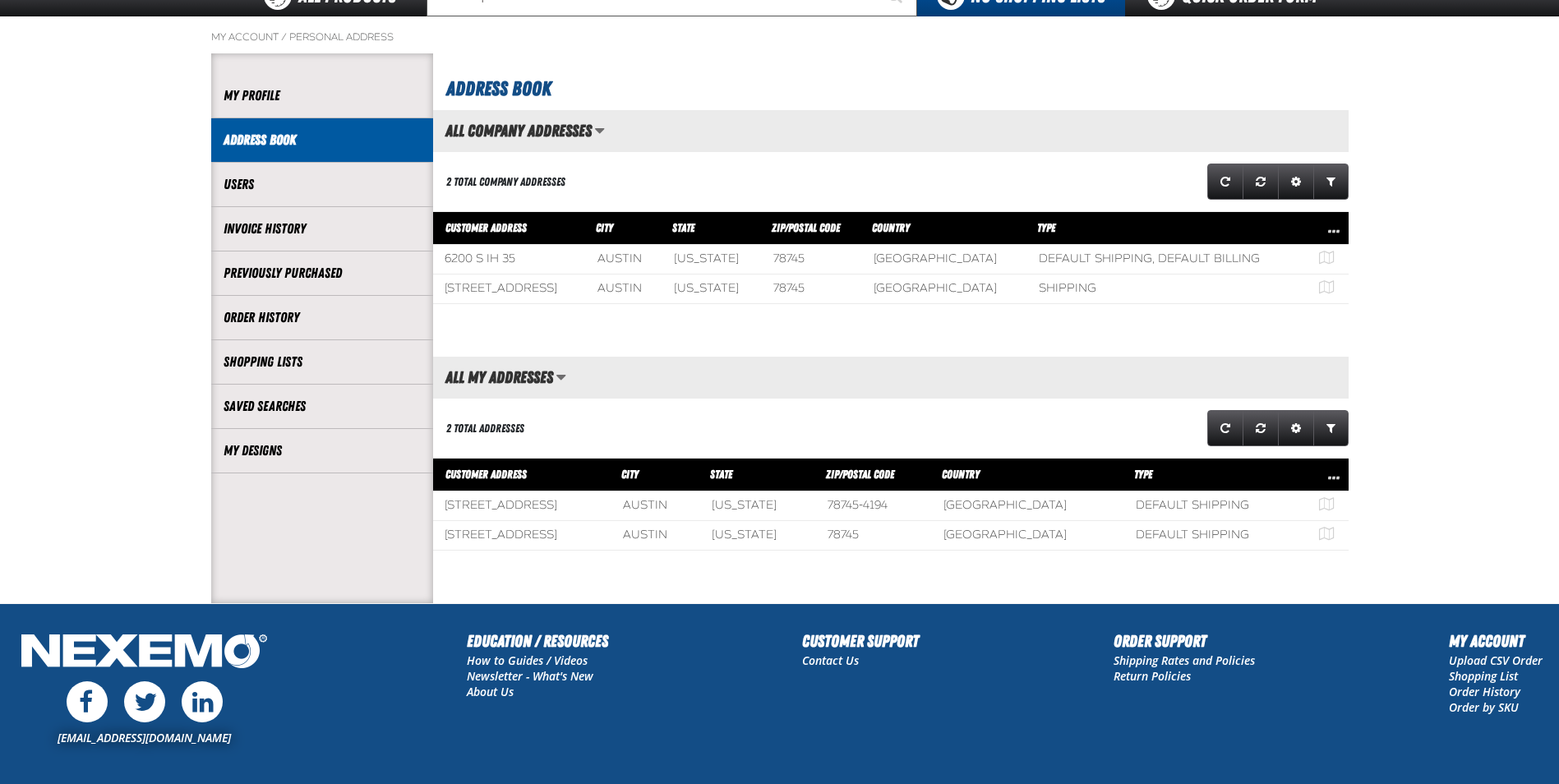
scroll to position [66, 0]
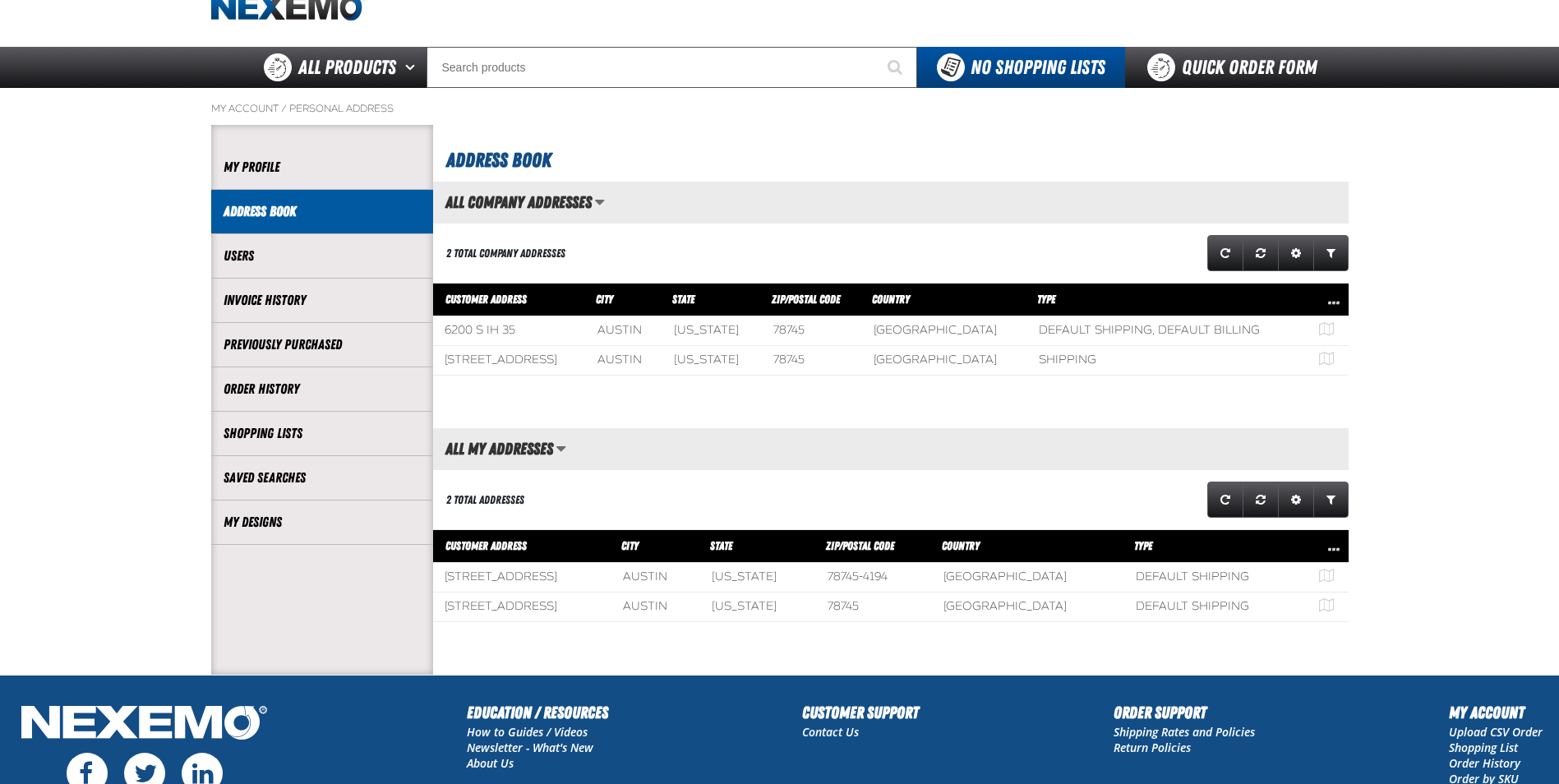
click at [566, 367] on td "[STREET_ADDRESS]" at bounding box center [510, 361] width 154 height 30
click at [567, 367] on td "[STREET_ADDRESS]" at bounding box center [510, 361] width 154 height 30
drag, startPoint x: 567, startPoint y: 367, endPoint x: 654, endPoint y: 359, distance: 87.4
click at [654, 359] on td "Austin" at bounding box center [623, 361] width 76 height 30
click at [1319, 354] on span "Show 700 North Bluff Drive Austin Texas 78745 United States address map" at bounding box center [1326, 359] width 15 height 11
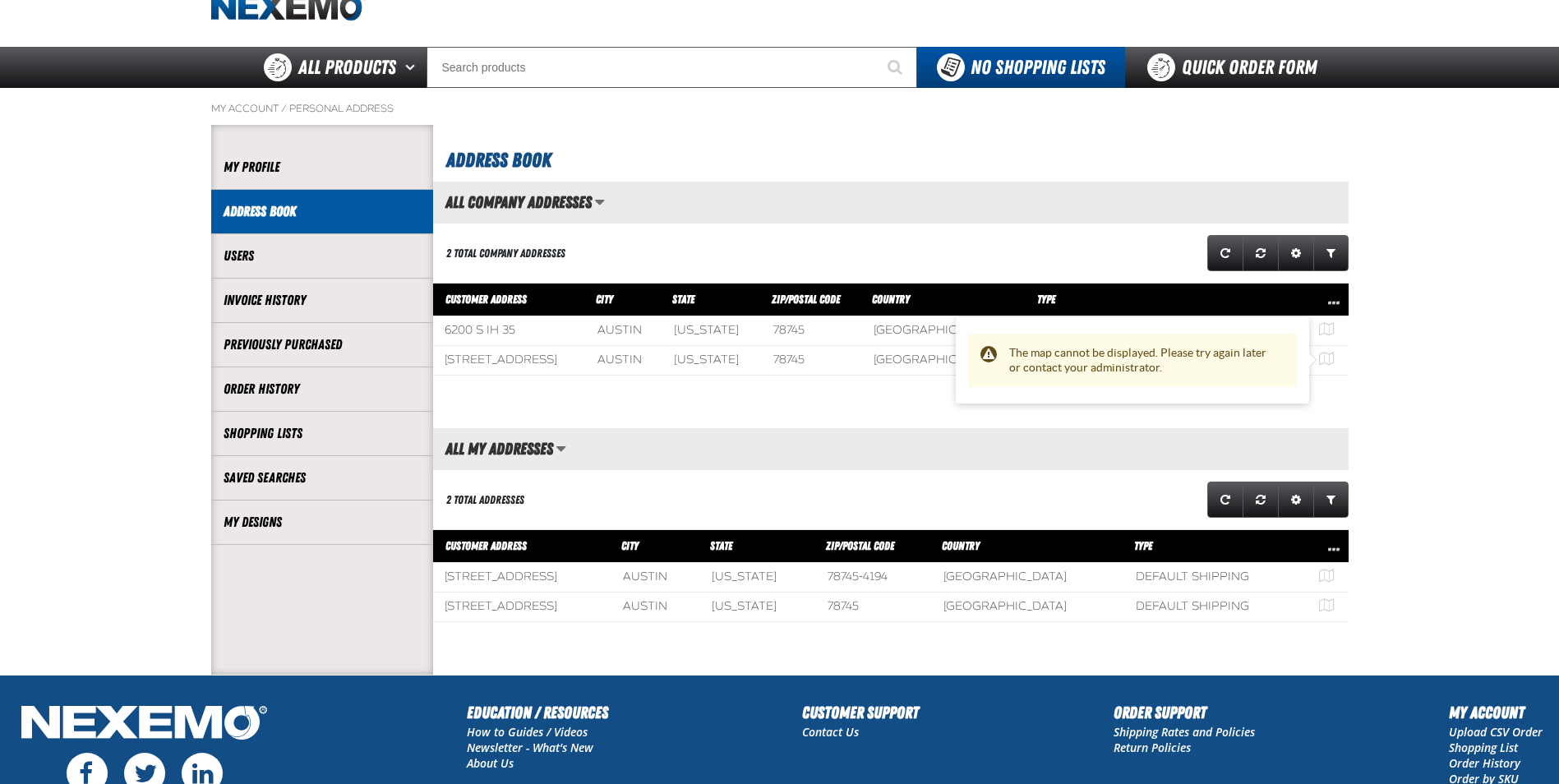
drag, startPoint x: 1271, startPoint y: 428, endPoint x: 1271, endPoint y: 403, distance: 25.0
click at [1271, 427] on section "Address Book All Company Addresses Saved Views Set as active All Company Addres…" at bounding box center [891, 399] width 915 height 549
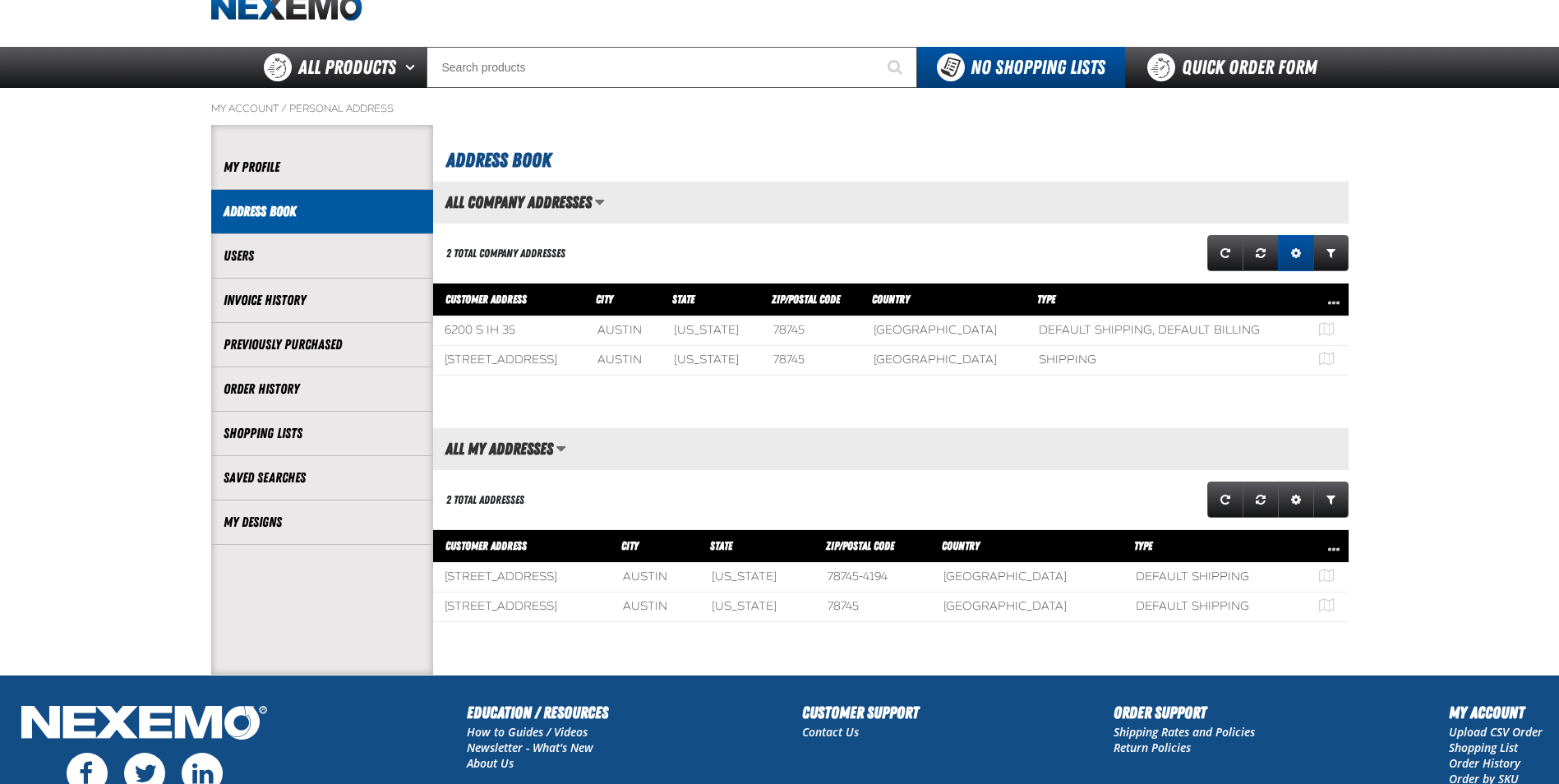
click at [1300, 258] on span "Expand or Collapse Grid Settings" at bounding box center [1295, 252] width 10 height 11
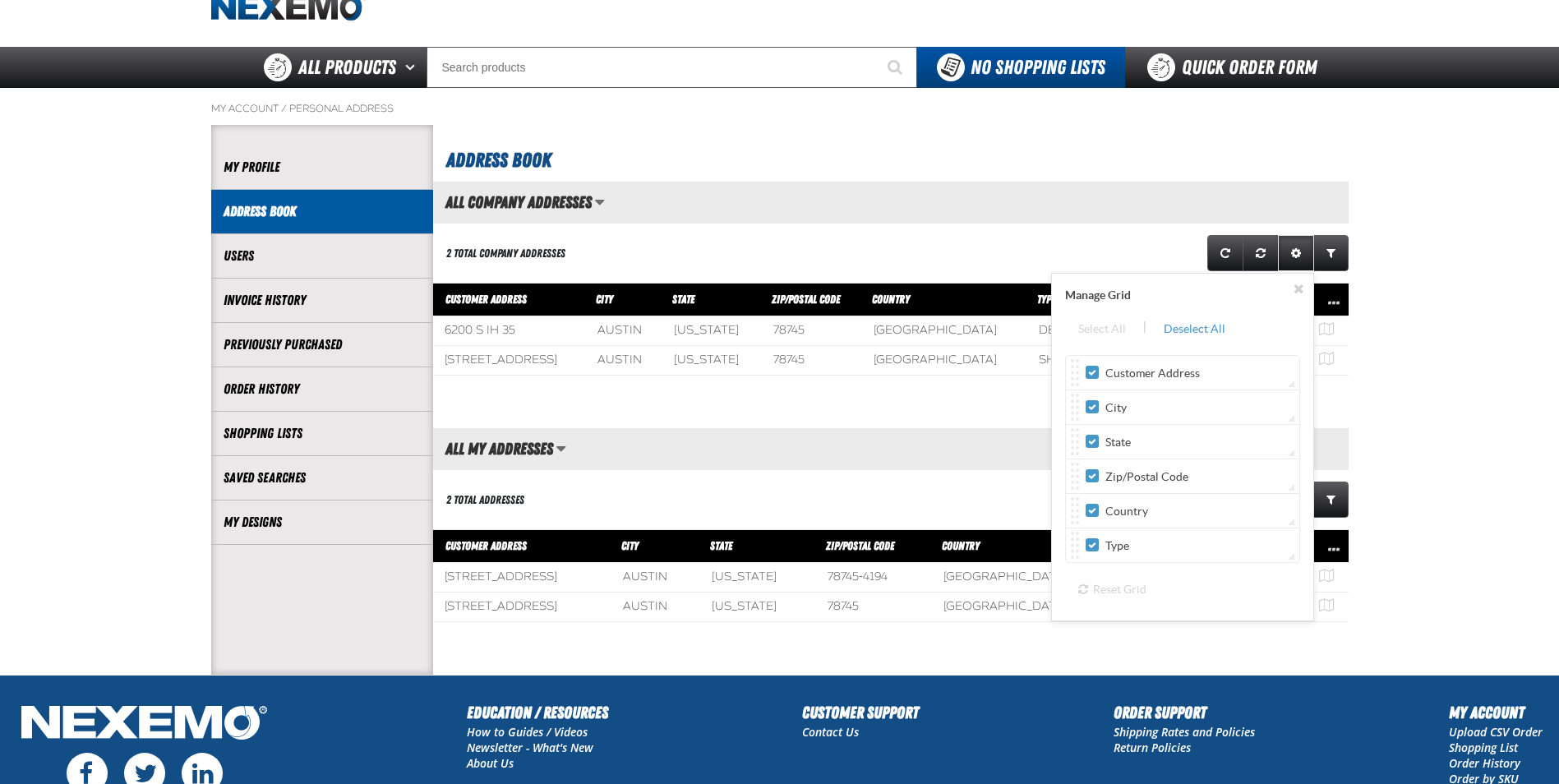
click at [1245, 379] on div "Customer Address" at bounding box center [1190, 373] width 208 height 18
click at [820, 447] on div "All My Addresses Saved Views Set as active All My Addresses view All My Address…" at bounding box center [891, 449] width 915 height 42
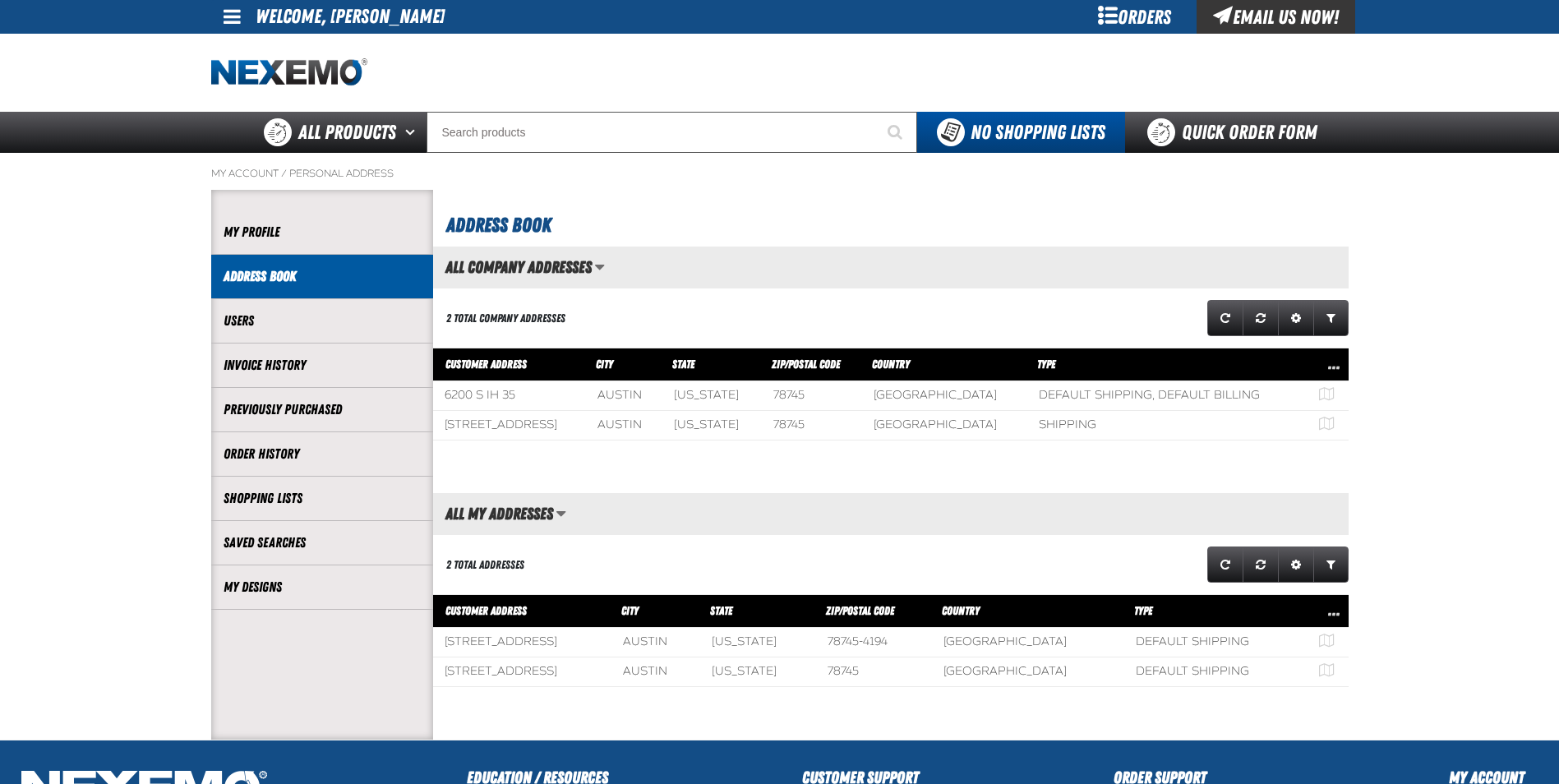
scroll to position [0, 0]
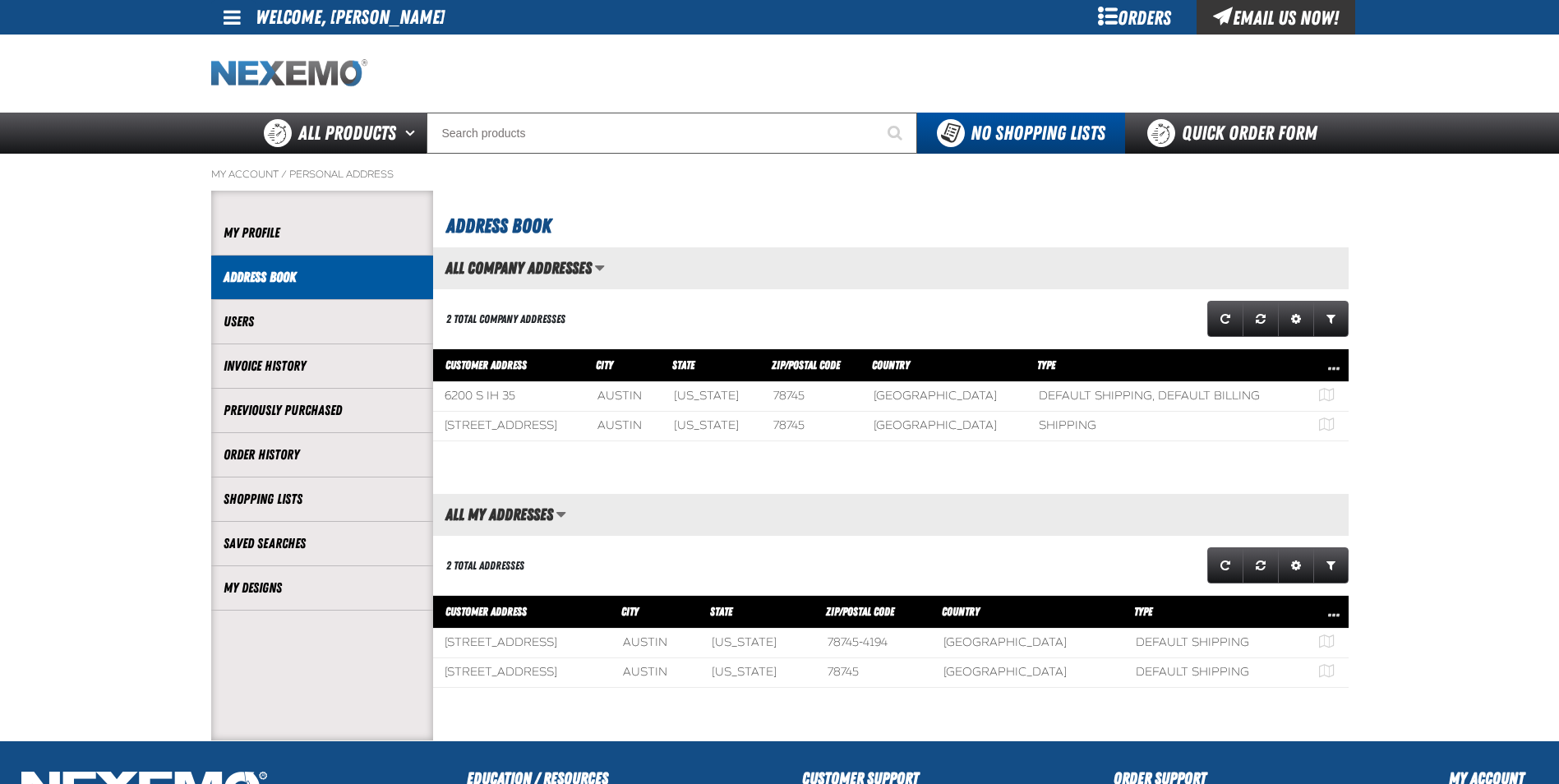
click at [262, 76] on img "Home" at bounding box center [289, 73] width 157 height 29
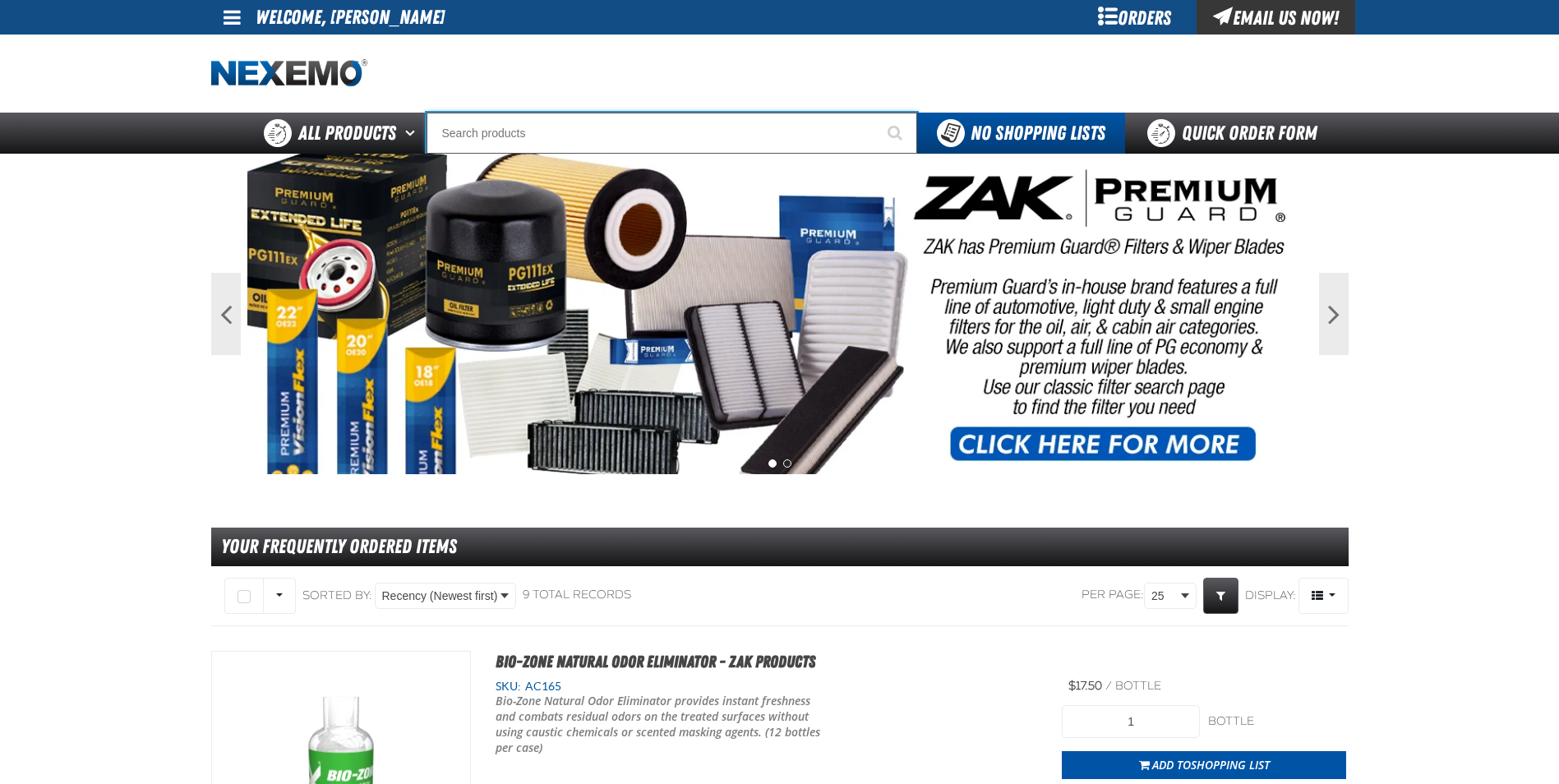
click at [536, 120] on input "Search" at bounding box center [672, 133] width 491 height 41
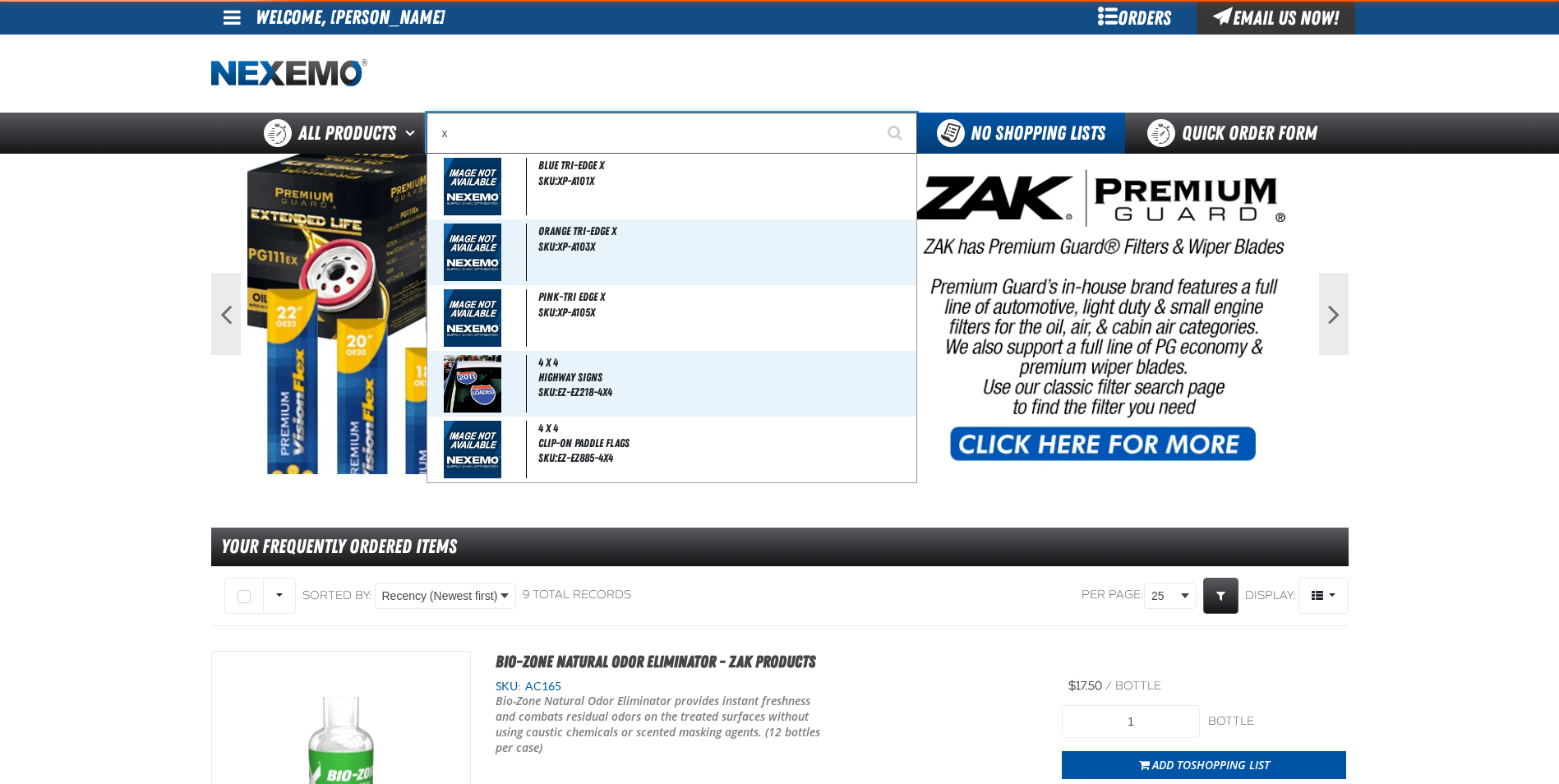
type input "xp"
type input "xpEL EZ-Tint"
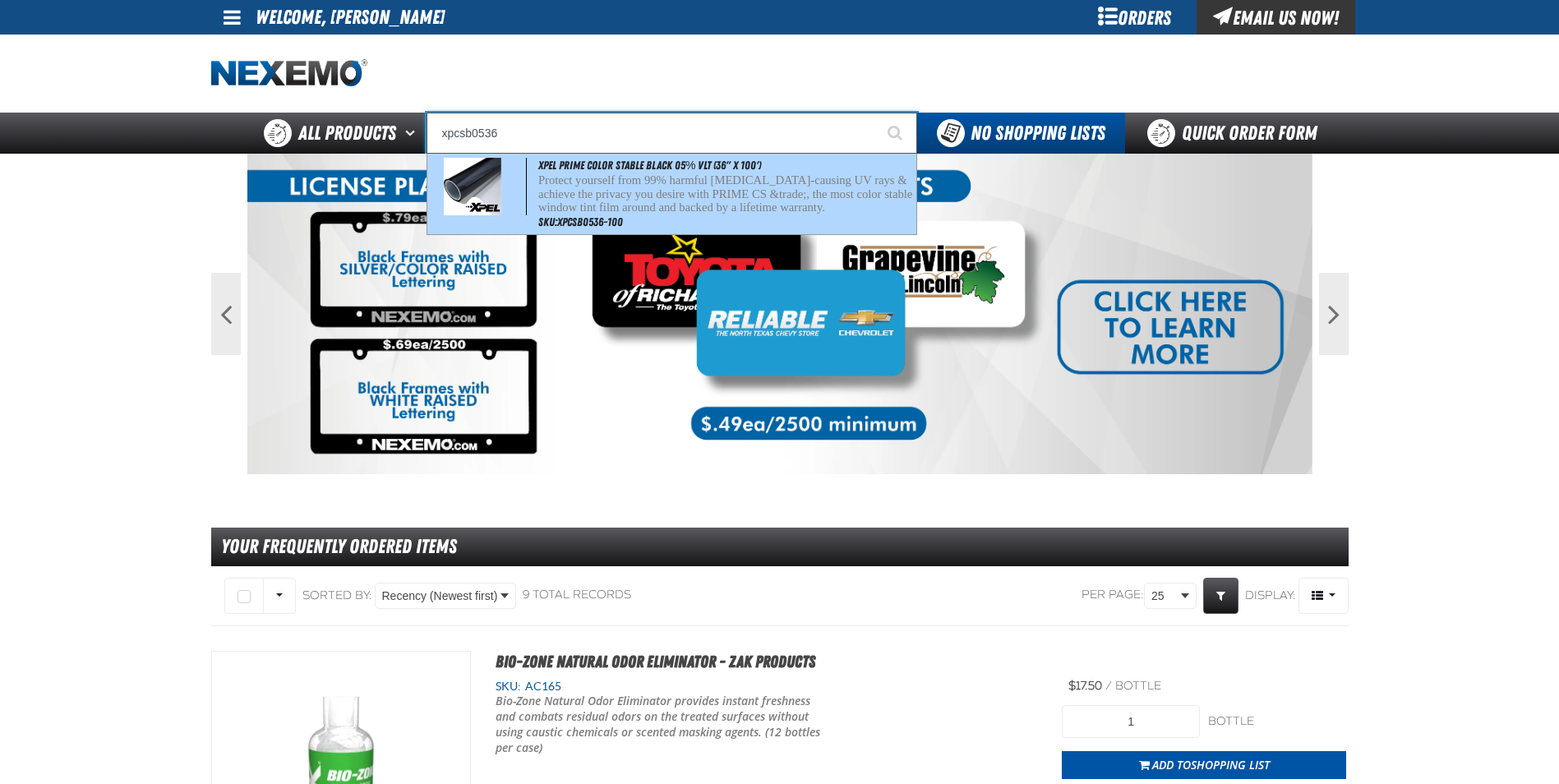
click at [726, 195] on p "Protect yourself from 99% harmful [MEDICAL_DATA]-causing UV rays & achieve the …" at bounding box center [725, 193] width 375 height 41
type input "XPEL PRIME Color Stable Black 05% VLT (36" x 100')"
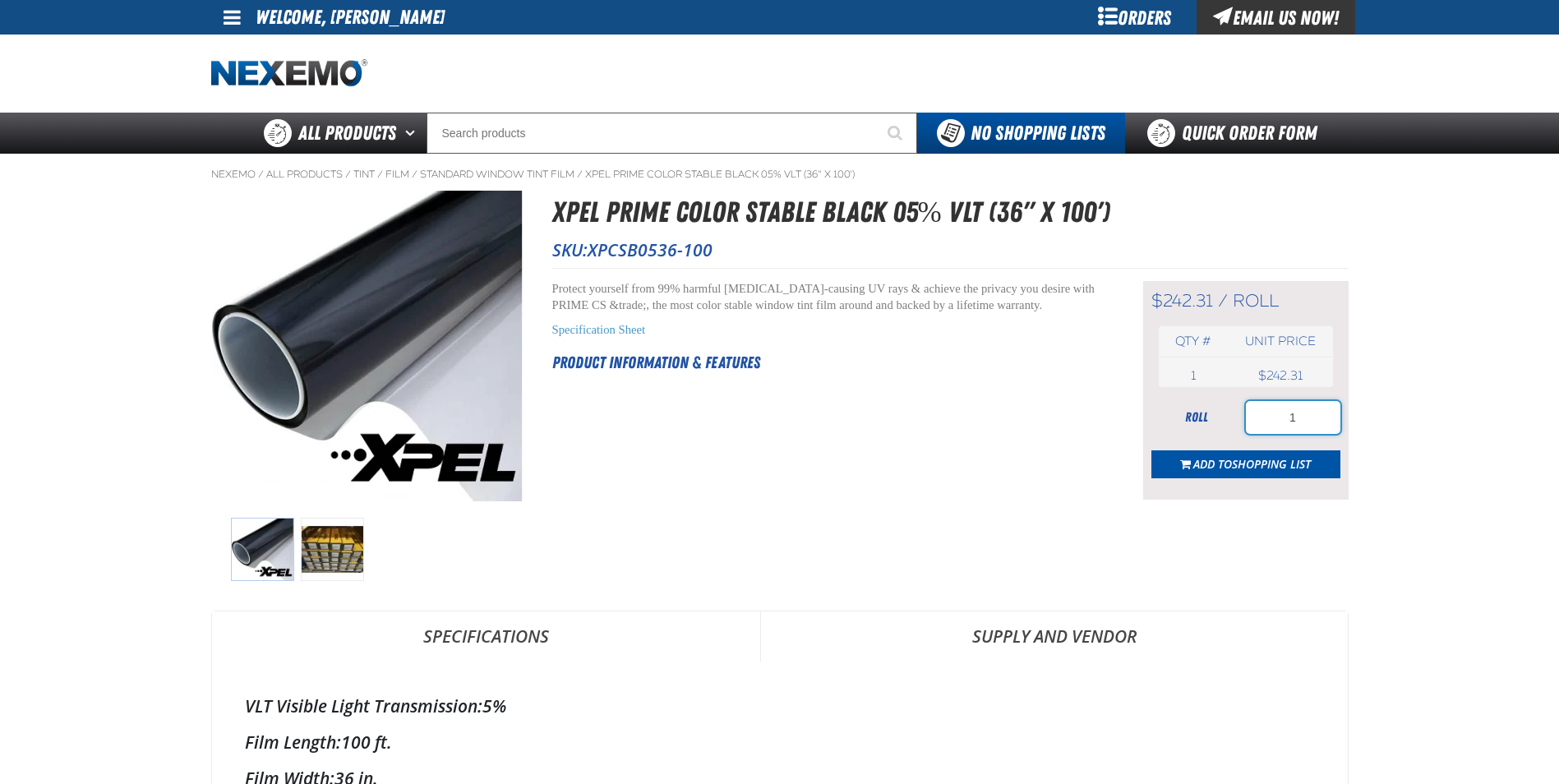
click at [1331, 415] on input "1" at bounding box center [1293, 417] width 94 height 33
type input "6"
click at [1279, 460] on span "Shopping List" at bounding box center [1271, 464] width 79 height 16
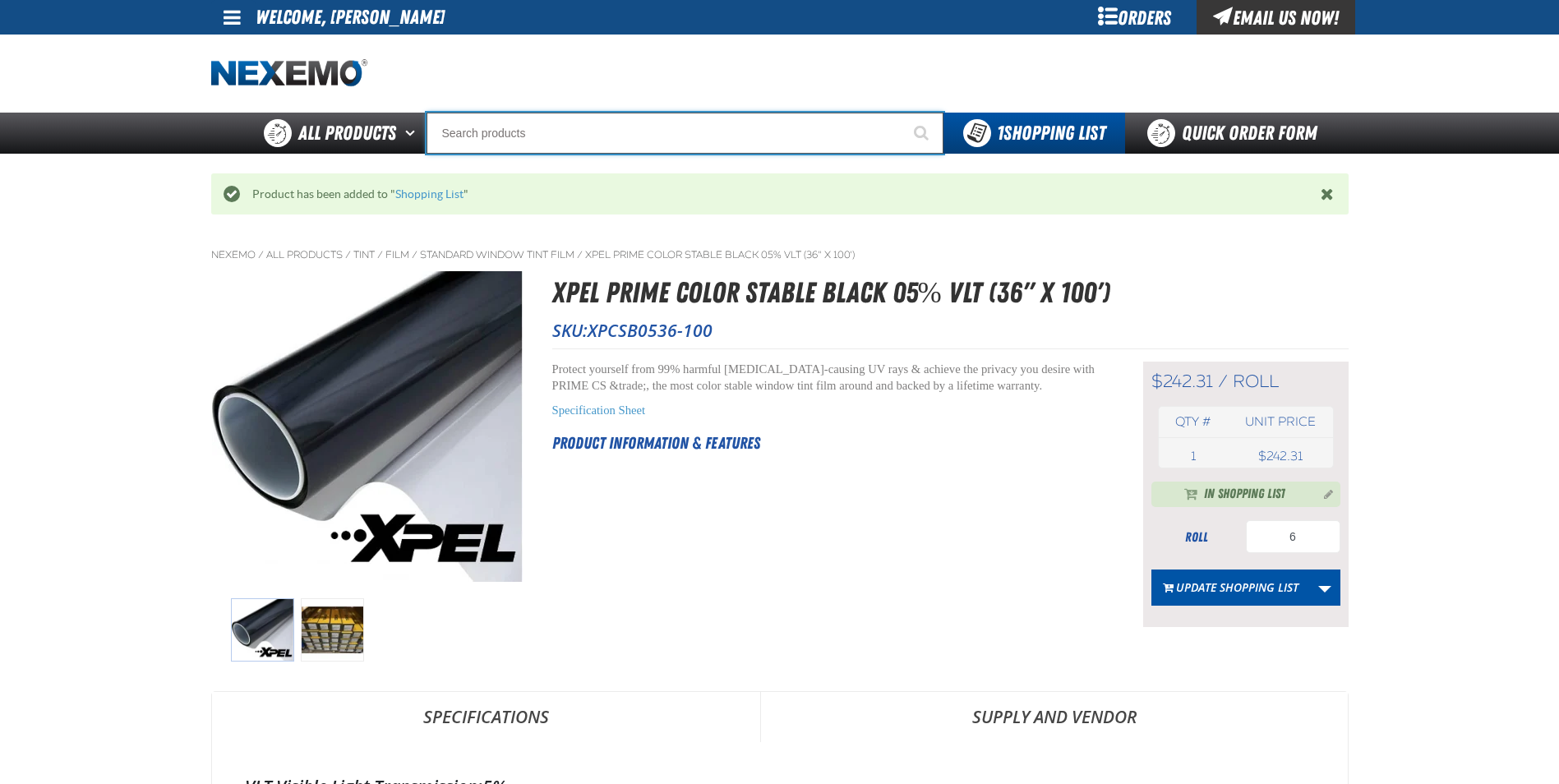
click at [510, 120] on input "Search" at bounding box center [685, 133] width 517 height 41
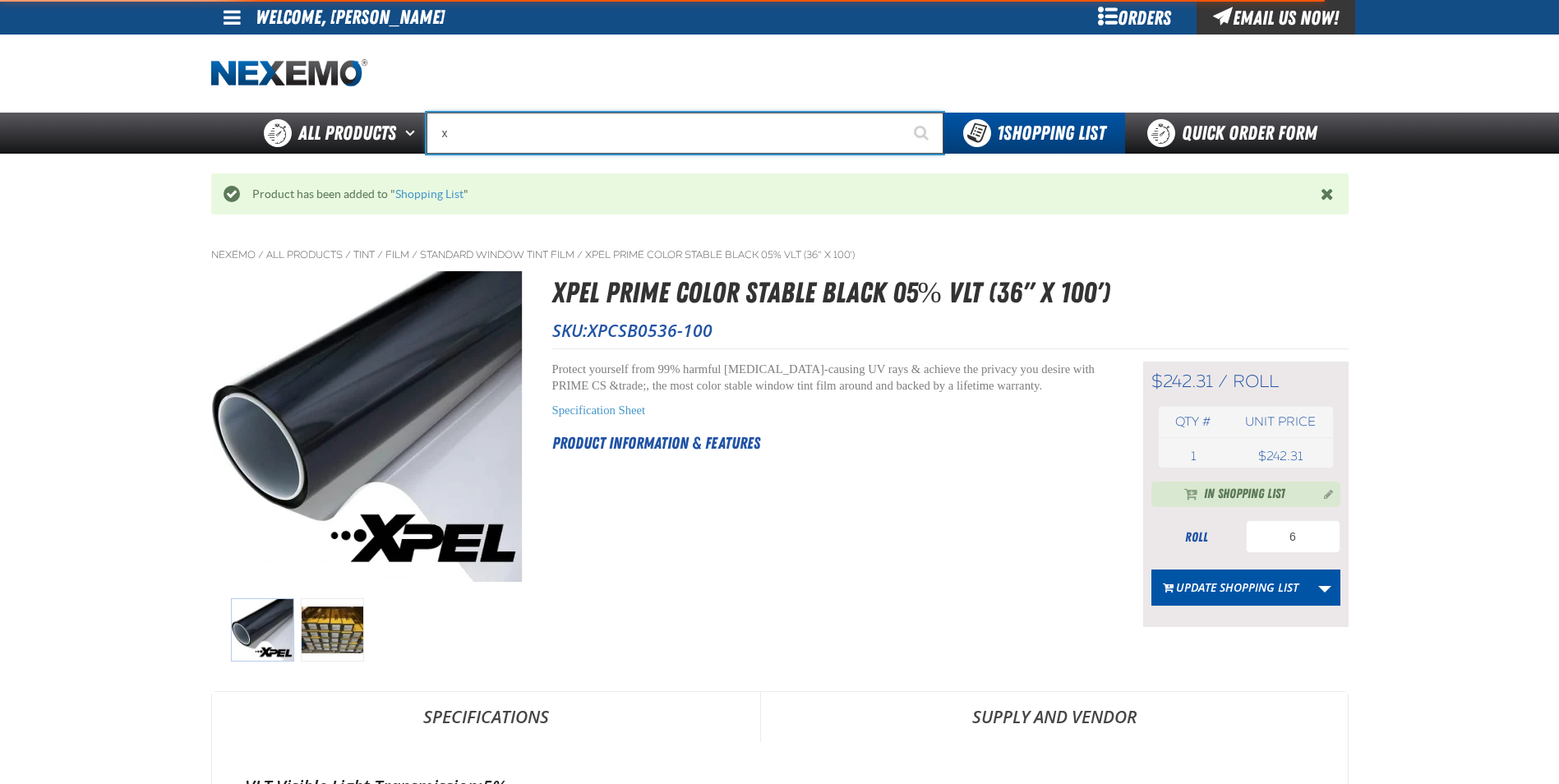
type input "xp"
type input "xpEL EZ-Tint"
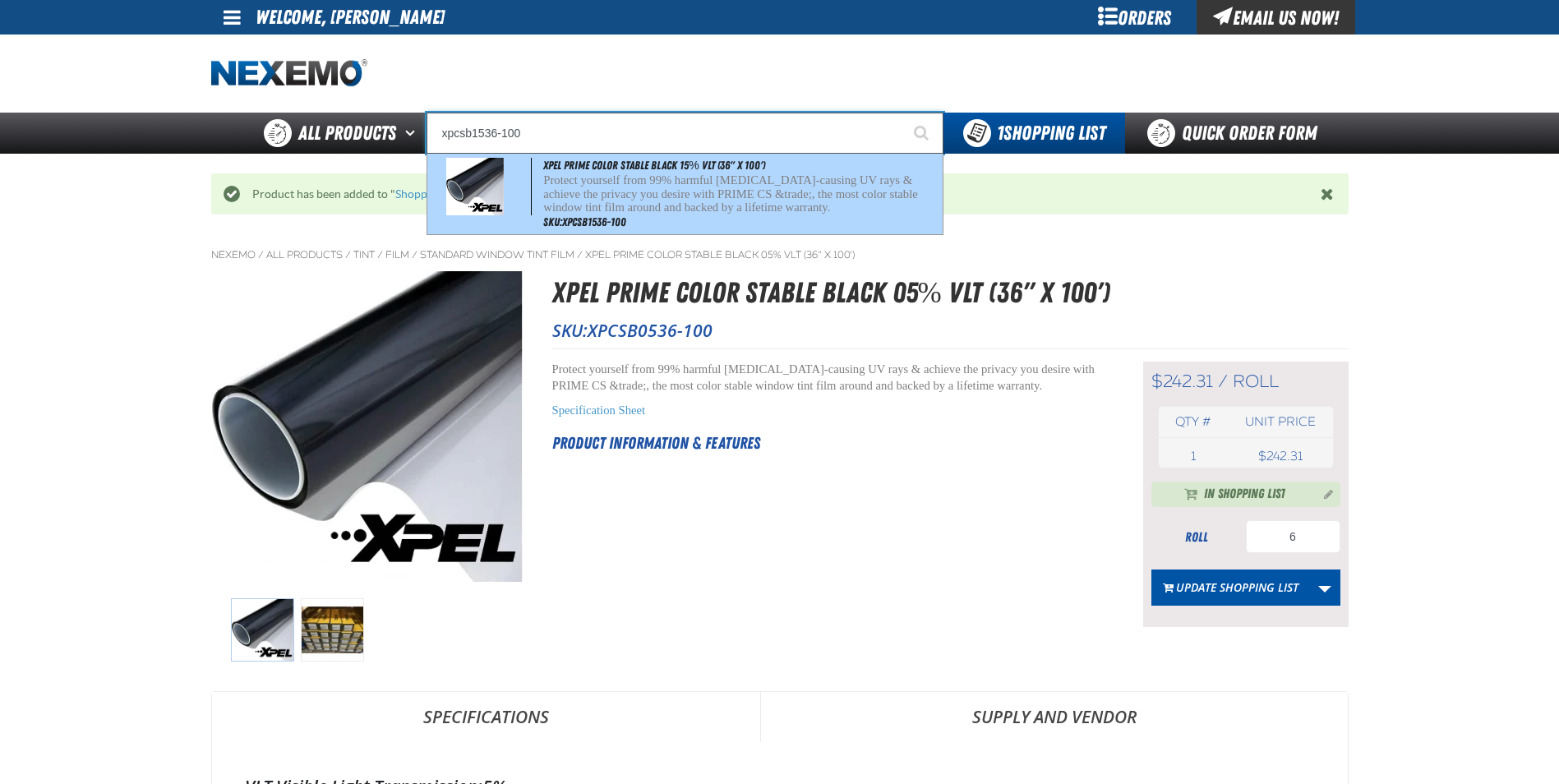
click at [681, 169] on span "XPEL PRIME Color Stable Black 15% VLT (36" x 100')" at bounding box center [653, 164] width 221 height 13
type input "XPEL PRIME Color Stable Black 15% VLT (36" x 100')"
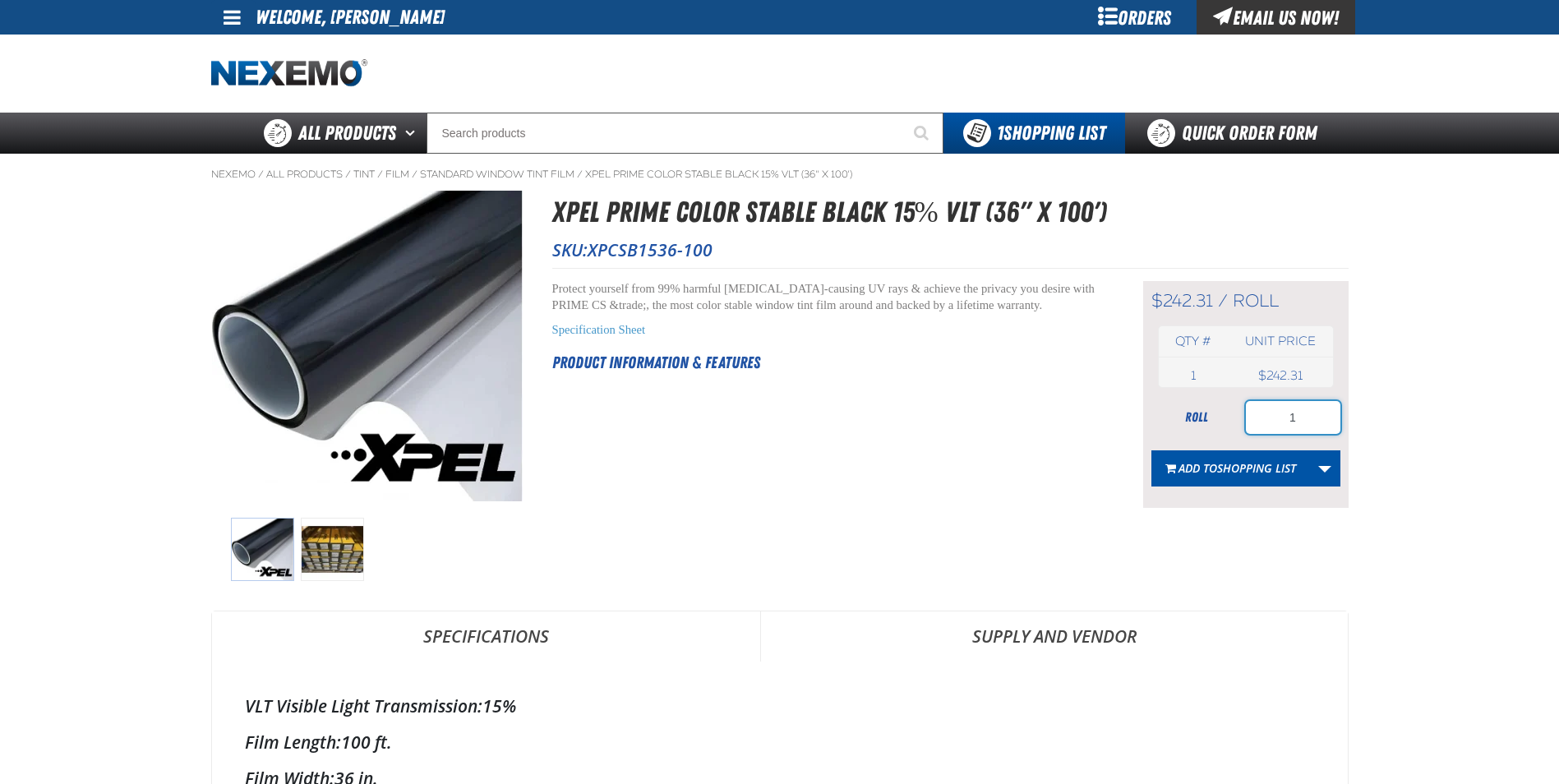
click at [1309, 421] on input "1" at bounding box center [1293, 417] width 94 height 33
type input "4"
click at [1213, 469] on span "Add to Shopping List" at bounding box center [1237, 468] width 118 height 16
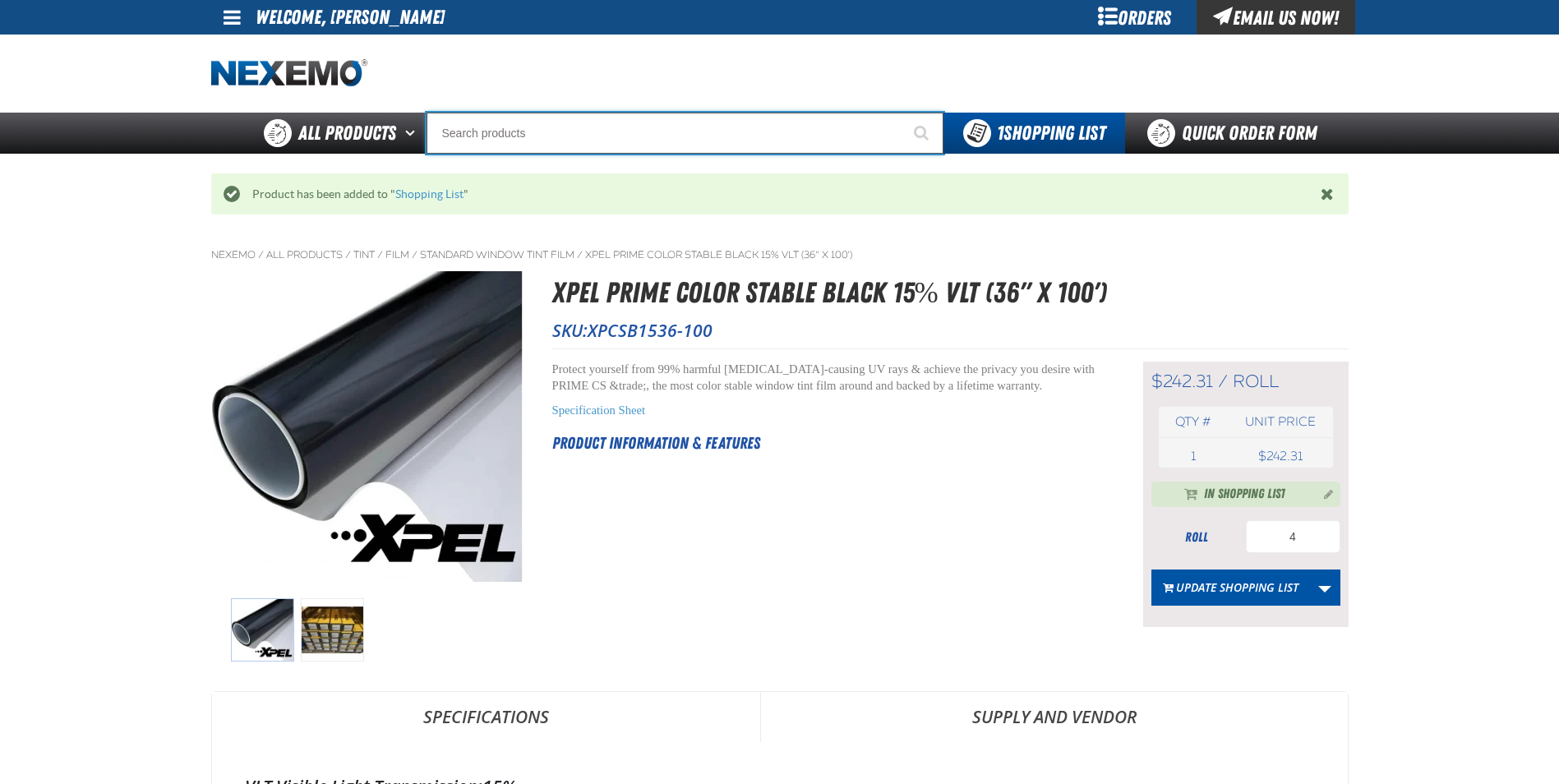
click at [493, 136] on input "Search" at bounding box center [685, 133] width 517 height 41
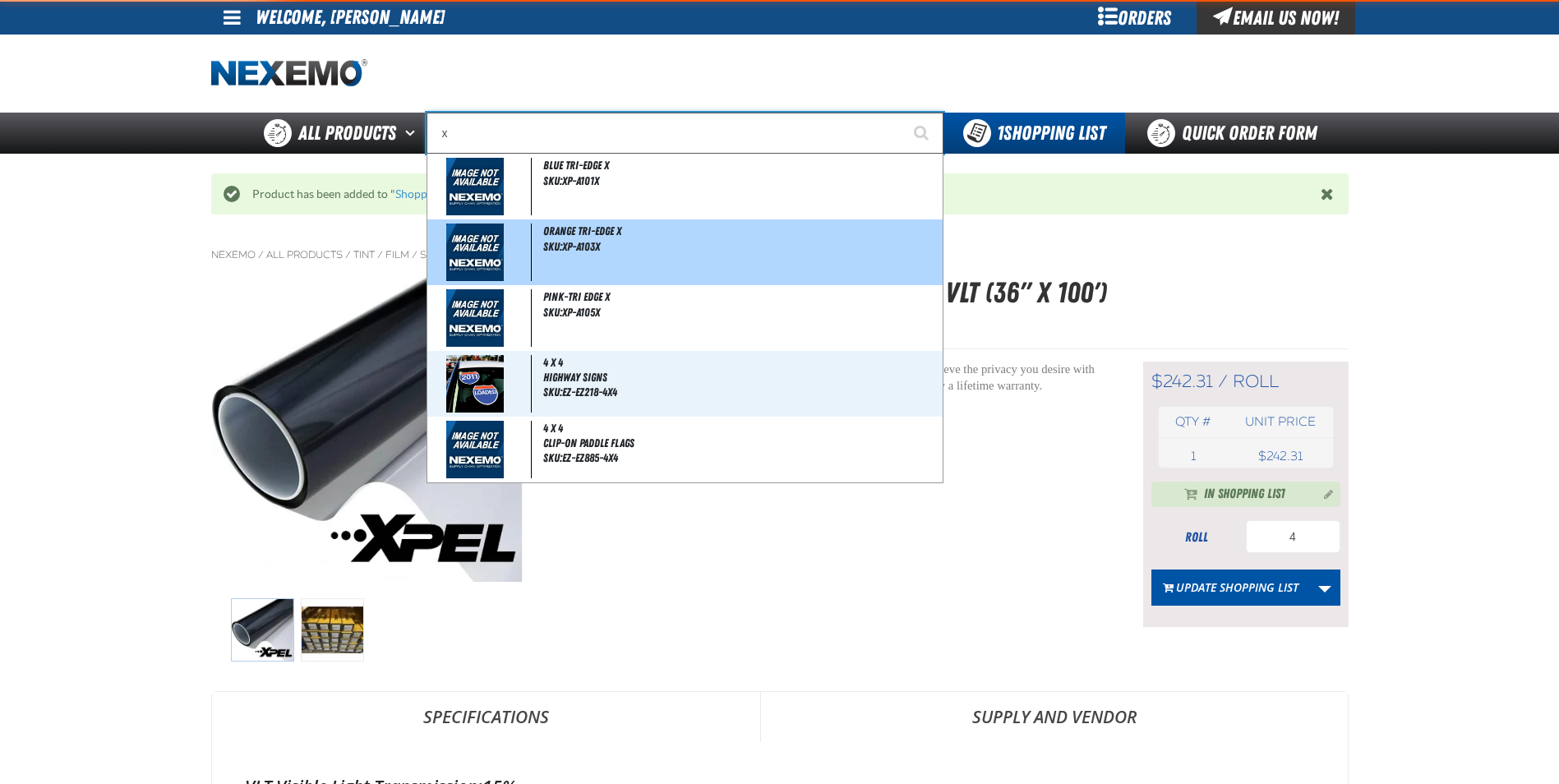
type input "xp"
type input "xpEL EZ-Tint"
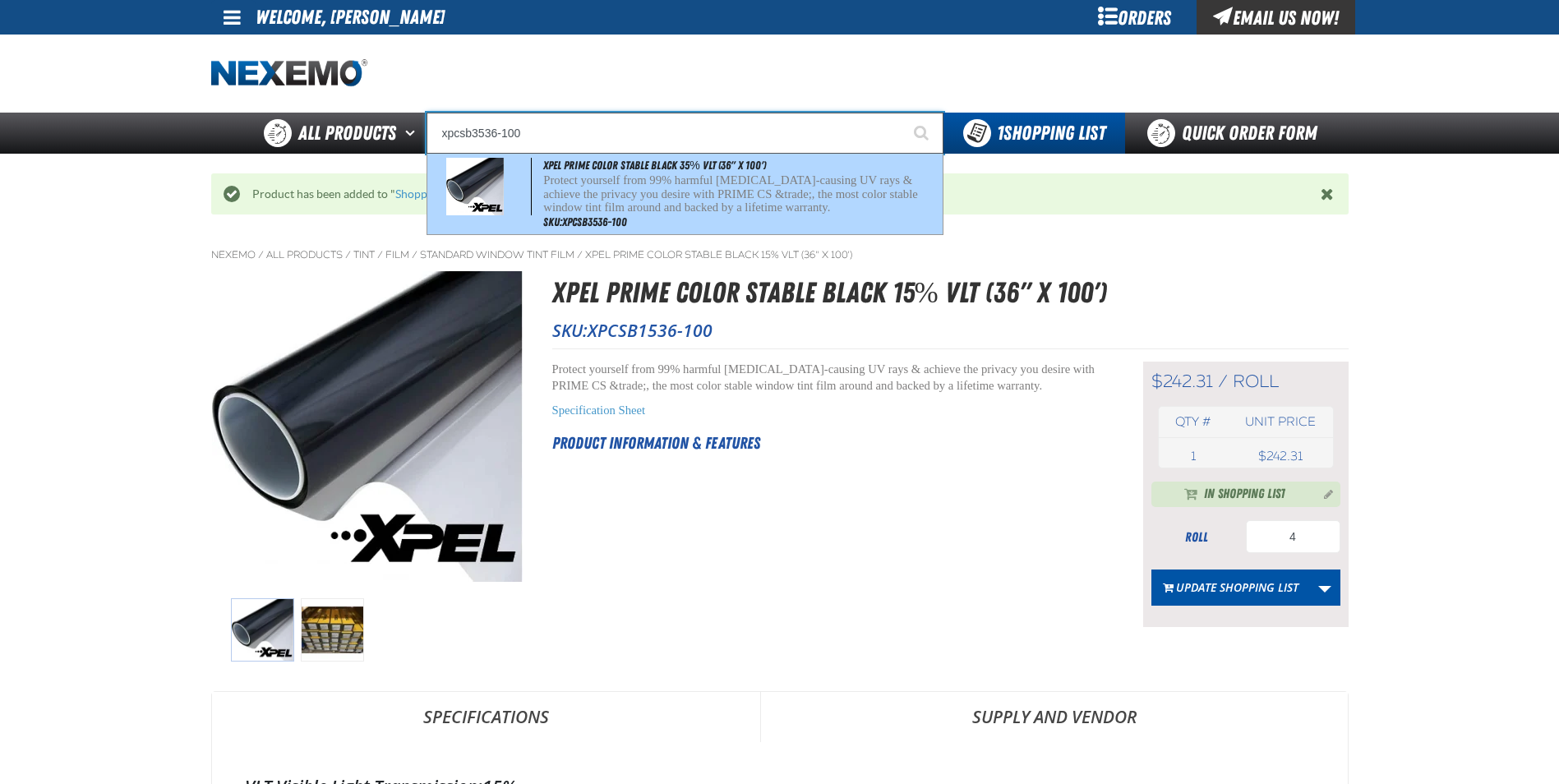
click at [778, 200] on p "Protect yourself from 99% harmful [MEDICAL_DATA]-causing UV rays & achieve the …" at bounding box center [741, 193] width 396 height 41
type input "XPEL PRIME Color Stable Black 35% VLT (36" x 100')"
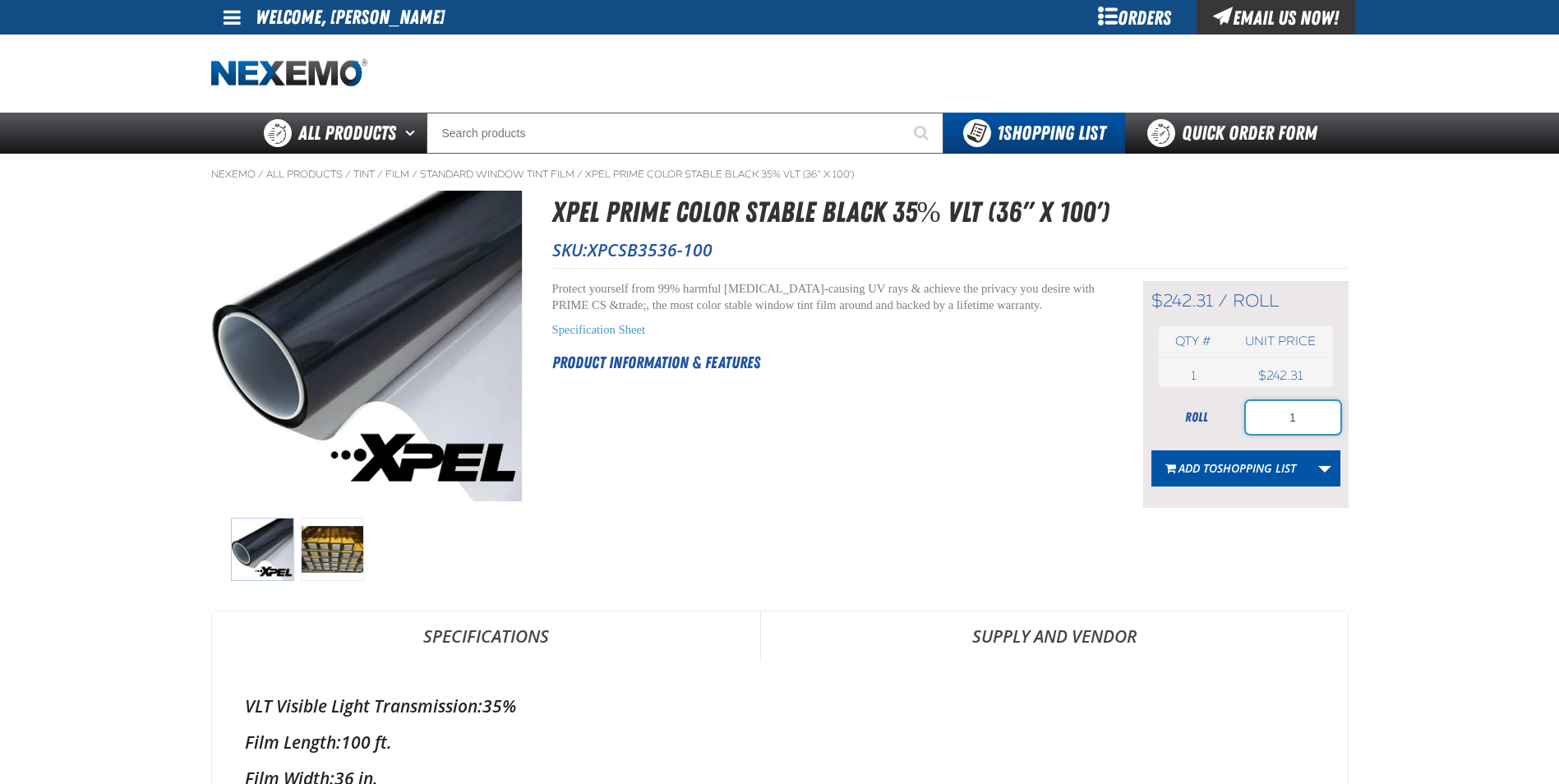
click at [1316, 404] on input "1" at bounding box center [1293, 417] width 94 height 33
click at [1315, 410] on input "1" at bounding box center [1293, 417] width 94 height 33
click at [1316, 418] on input "1" at bounding box center [1293, 417] width 94 height 33
type input "6"
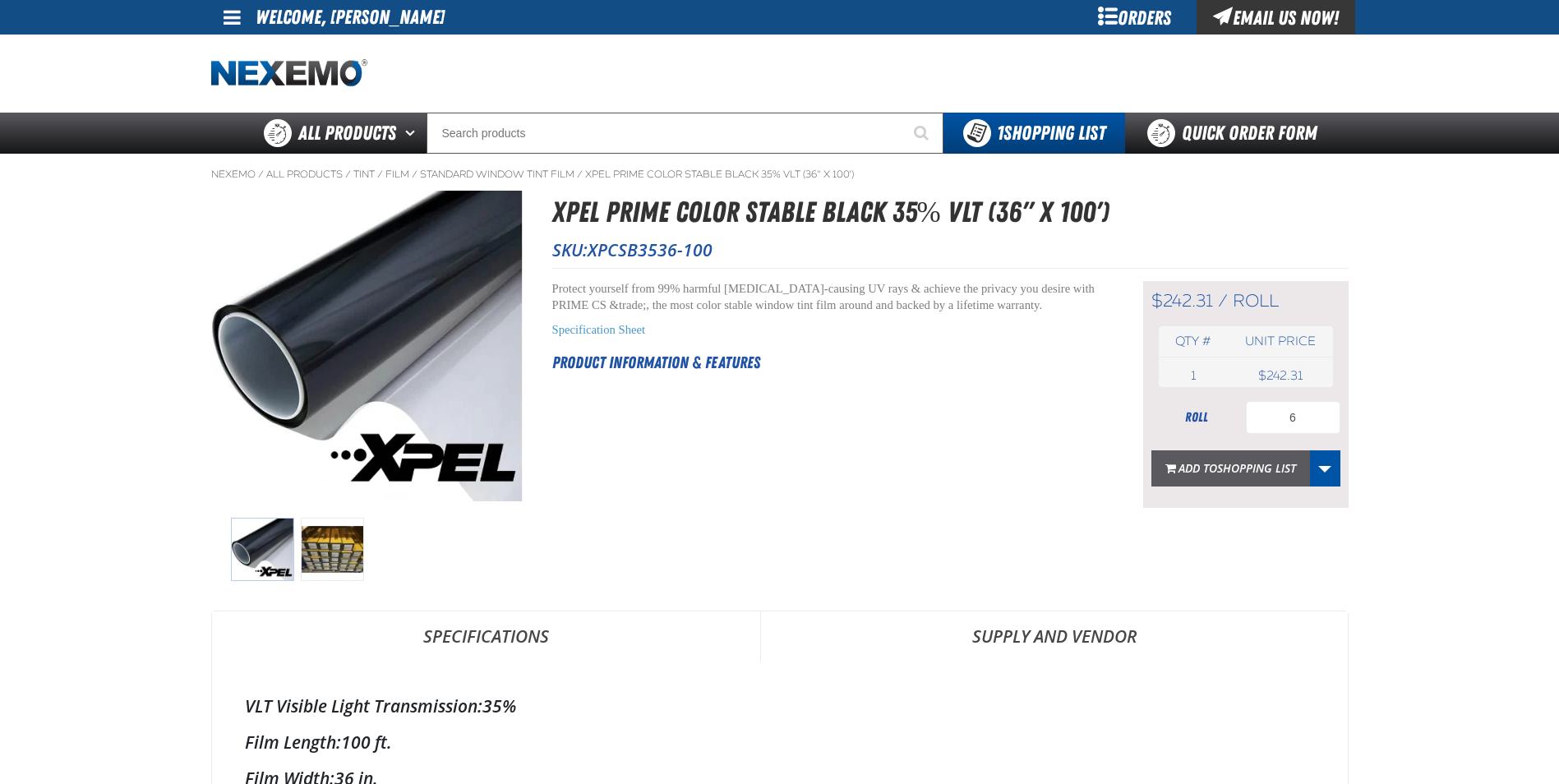
click at [1252, 468] on span "Shopping List" at bounding box center [1257, 468] width 79 height 16
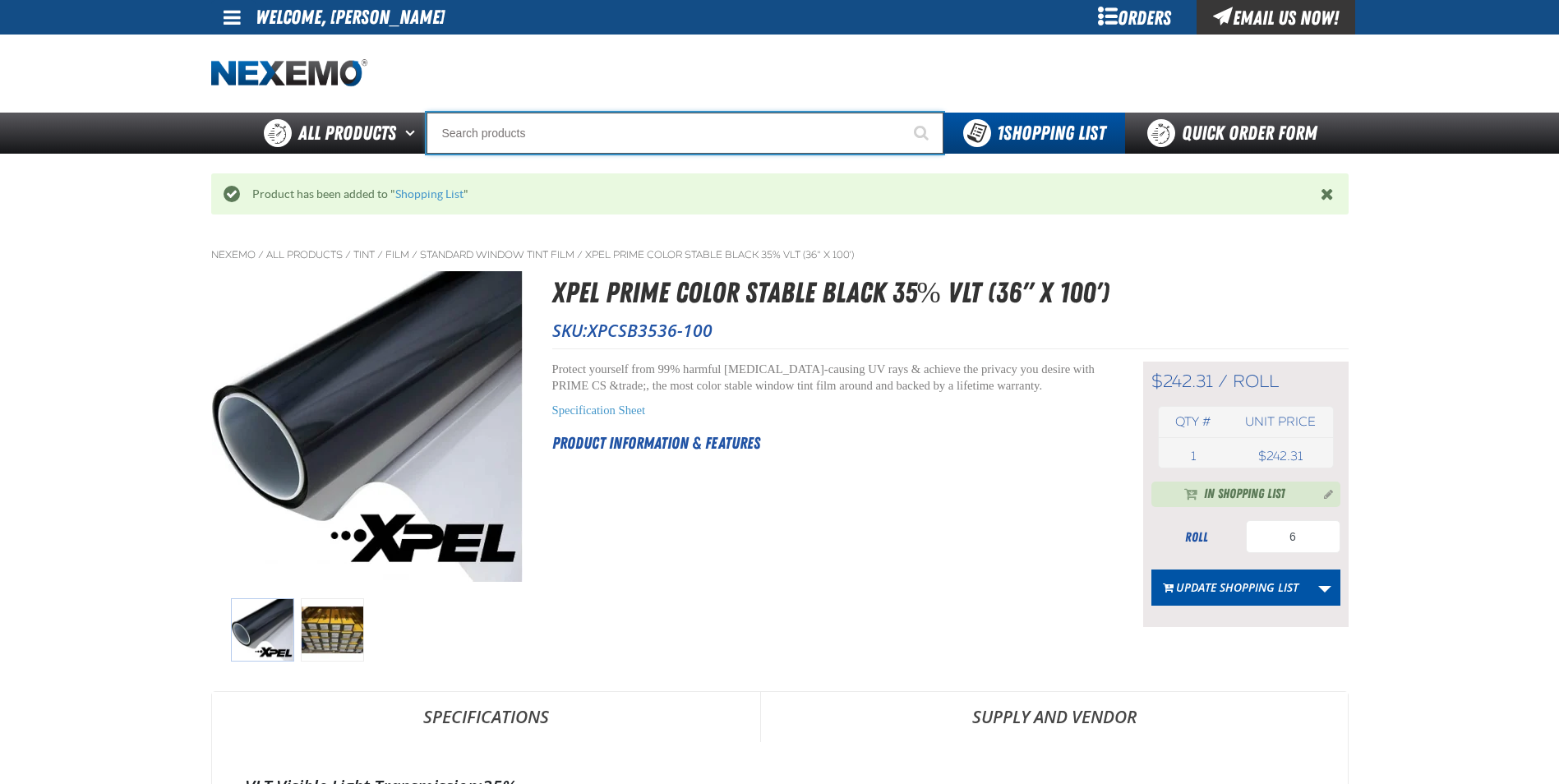
click at [618, 132] on input "Search" at bounding box center [685, 133] width 517 height 41
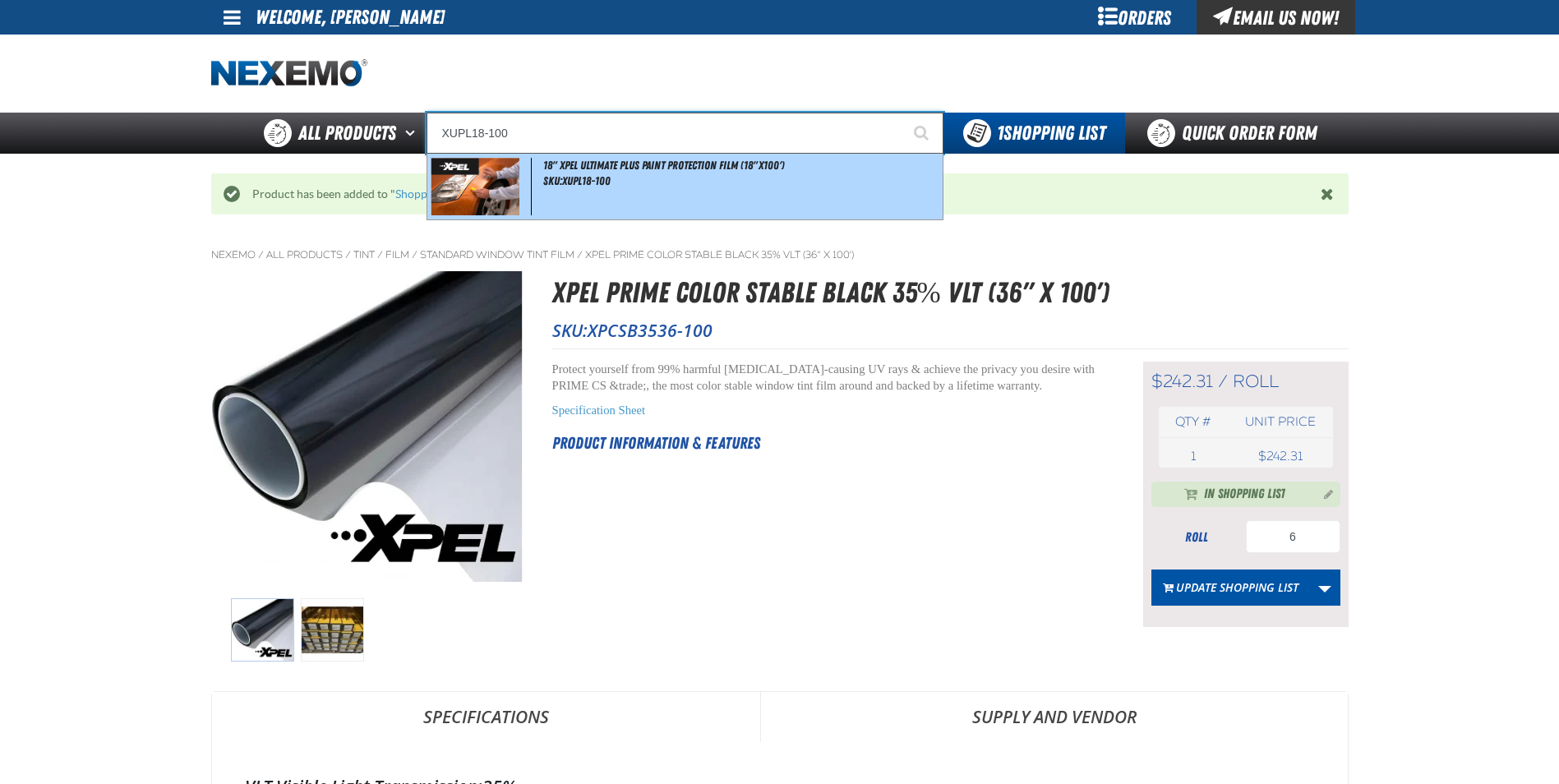
click at [616, 183] on div "18" XPEL ULTIMATE PLUS Paint Protection Film (18"x100') SKU:XUPL18-100" at bounding box center [685, 186] width 515 height 66
type input "18" XPEL ULTIMATE PLUS Paint Protection Film (18"x100')"
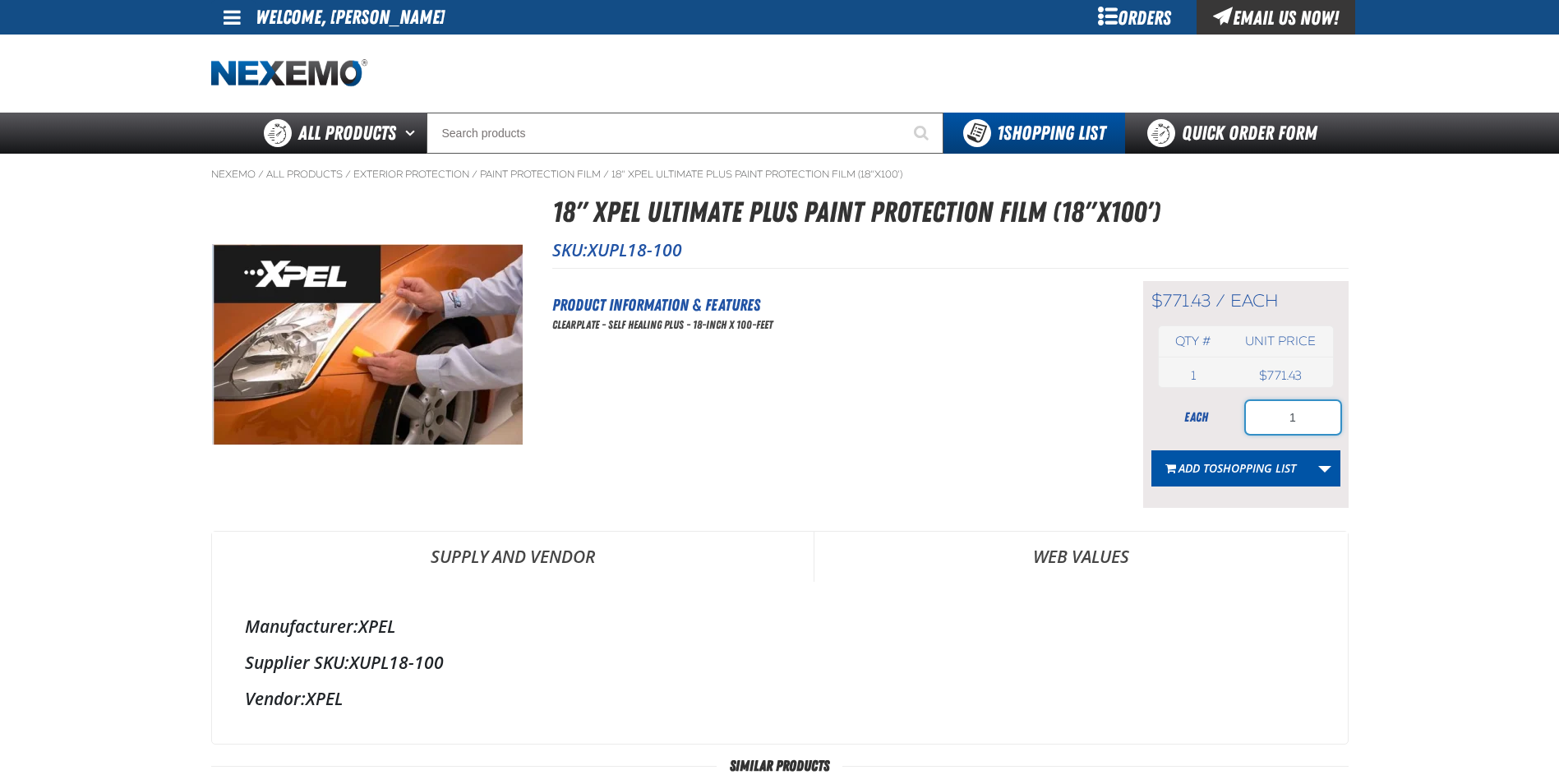
click at [1313, 422] on input "1" at bounding box center [1293, 417] width 94 height 33
type input "12"
click at [1193, 473] on span "Add to Shopping List" at bounding box center [1237, 468] width 118 height 16
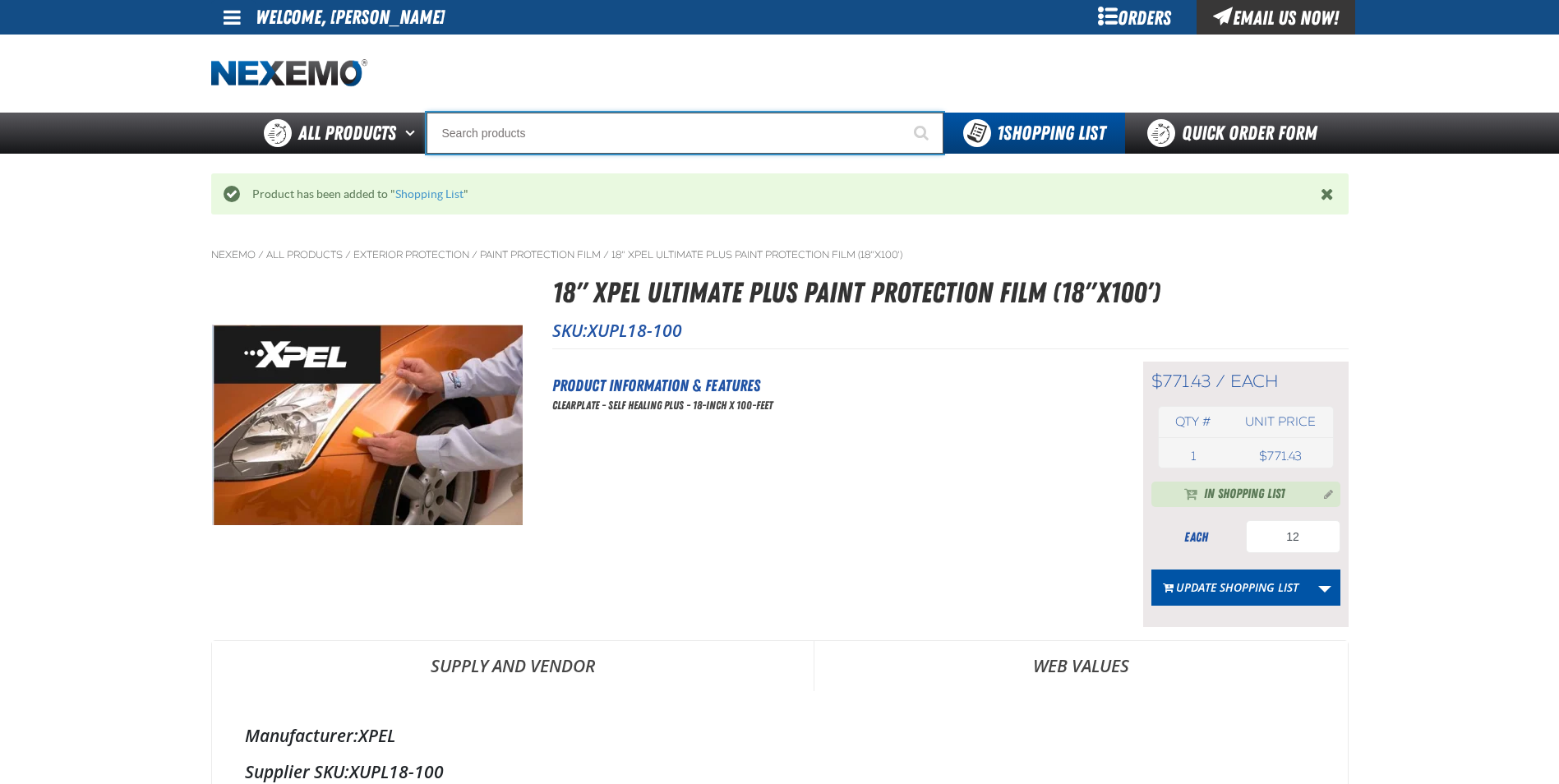
click at [541, 122] on input "Search" at bounding box center [685, 133] width 517 height 41
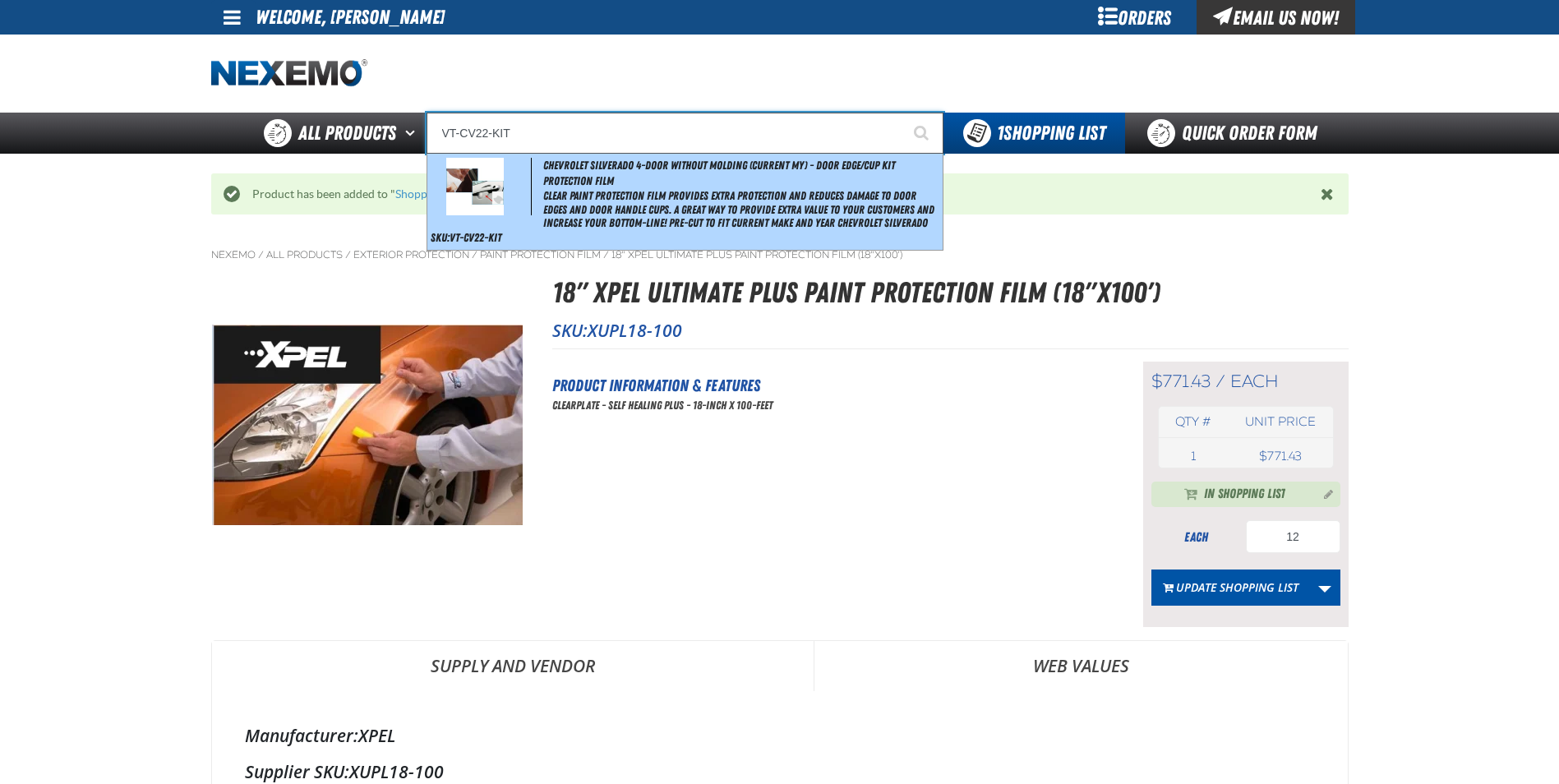
click at [659, 216] on span "Clear paint protection film provides extra protection and reduces damage to doo…" at bounding box center [741, 209] width 396 height 41
type input "Chevrolet Silverado 4-door without molding (Current MY) - Door Edge/Cup Kit Pro…"
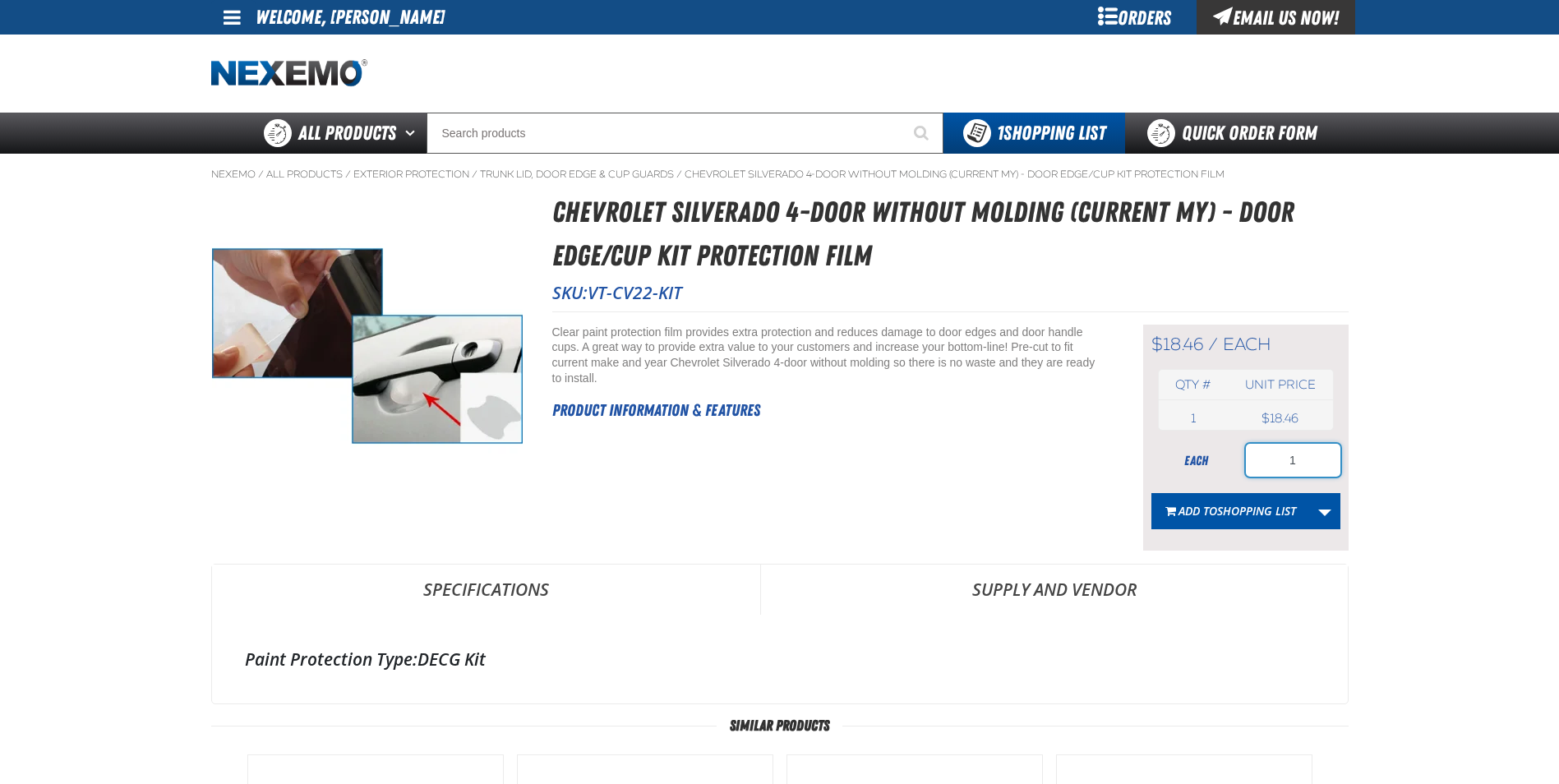
click at [1311, 467] on input "1" at bounding box center [1293, 460] width 94 height 33
click at [1311, 466] on input "1" at bounding box center [1293, 460] width 94 height 33
type input "200"
click at [1266, 510] on span "Shopping List" at bounding box center [1257, 511] width 79 height 16
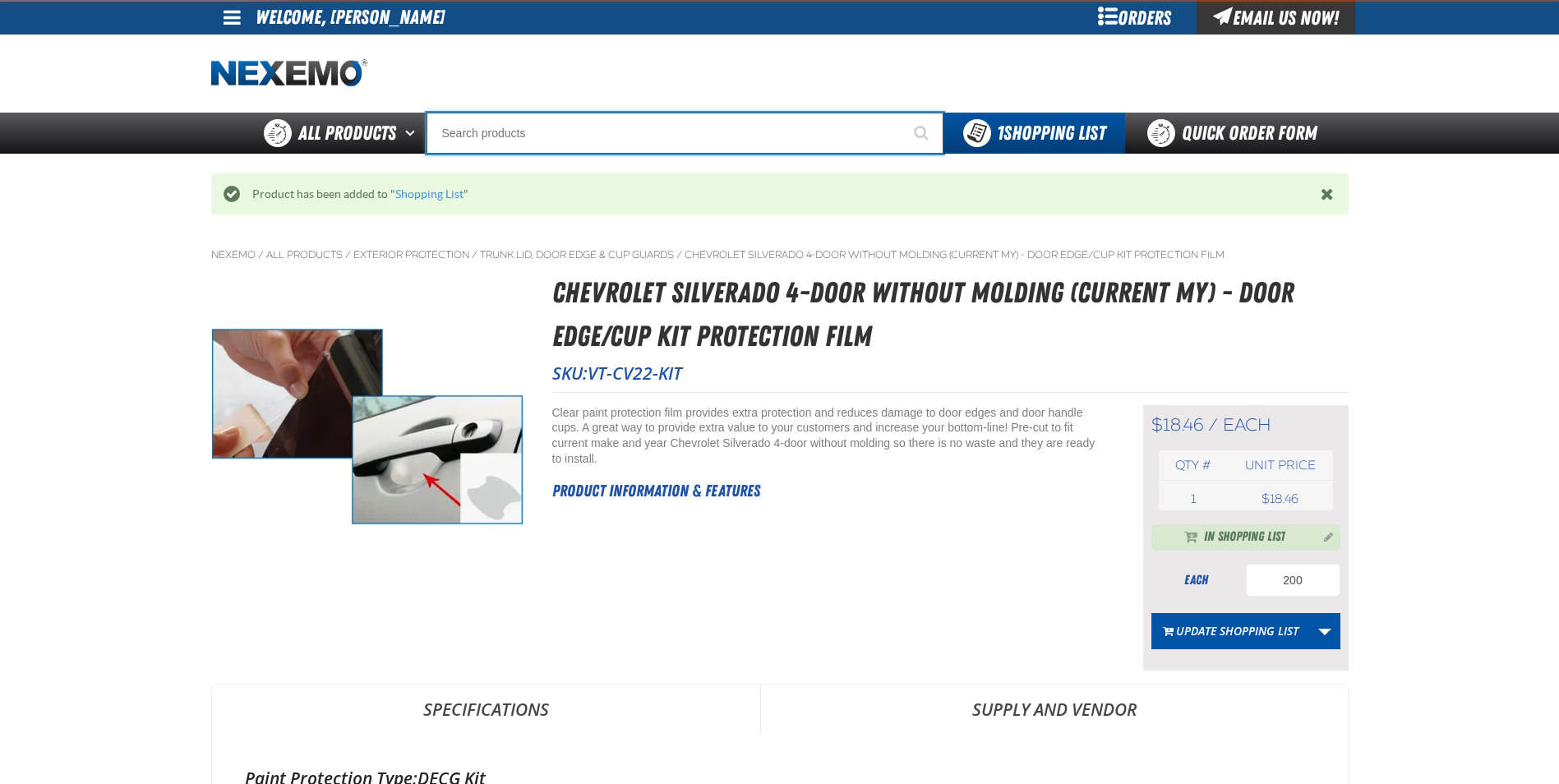
click at [617, 128] on input "Search" at bounding box center [685, 133] width 517 height 41
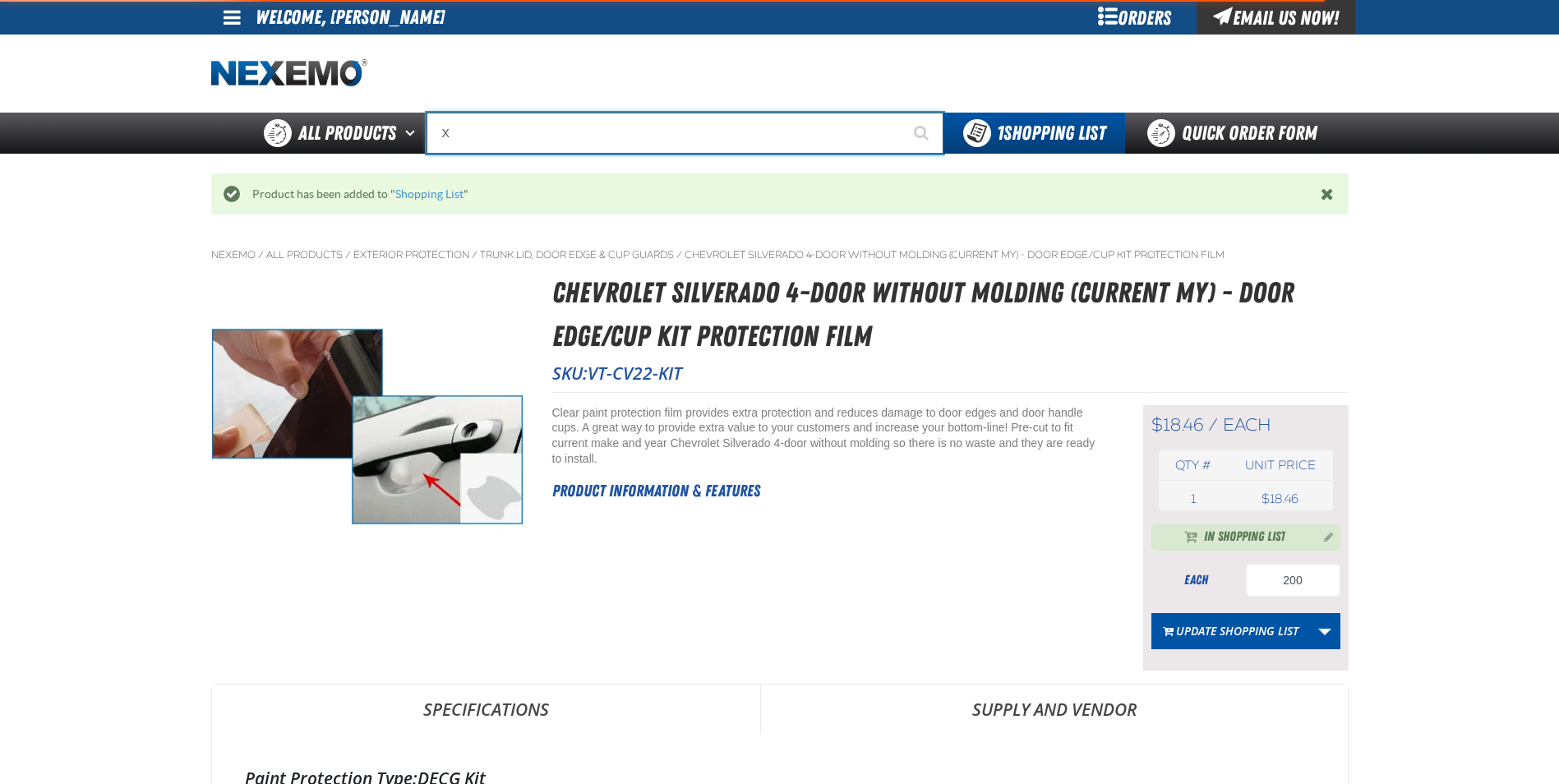
type input "XP"
type input "XPEL EZ-Tint"
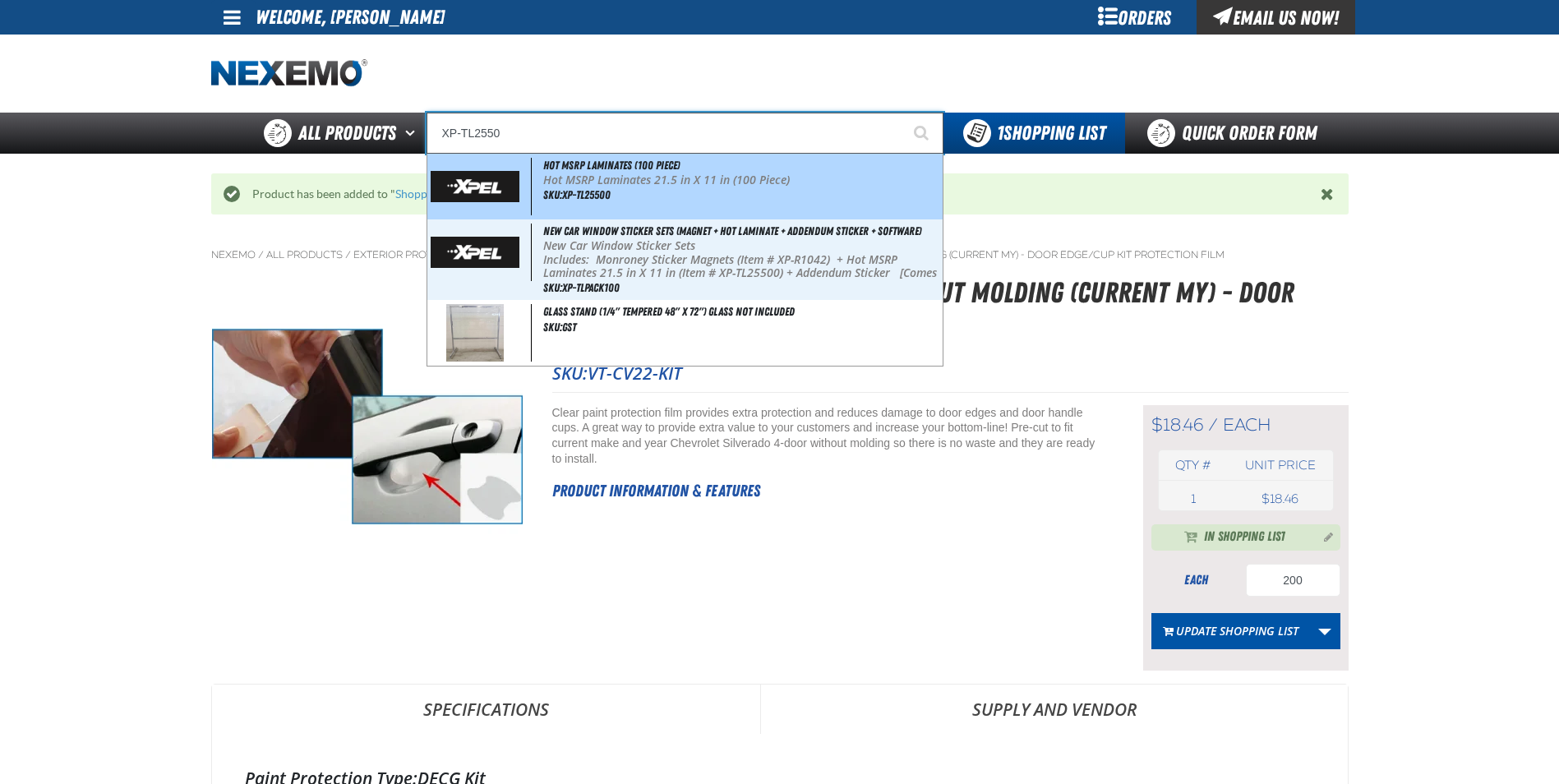
click at [677, 189] on div "Hot MSRP Laminates (100 Piece) Hot MSRP Laminates 21.5 in X 11 in (100 Piece) S…" at bounding box center [685, 186] width 515 height 66
type input "Hot MSRP Laminates (100 Piece)"
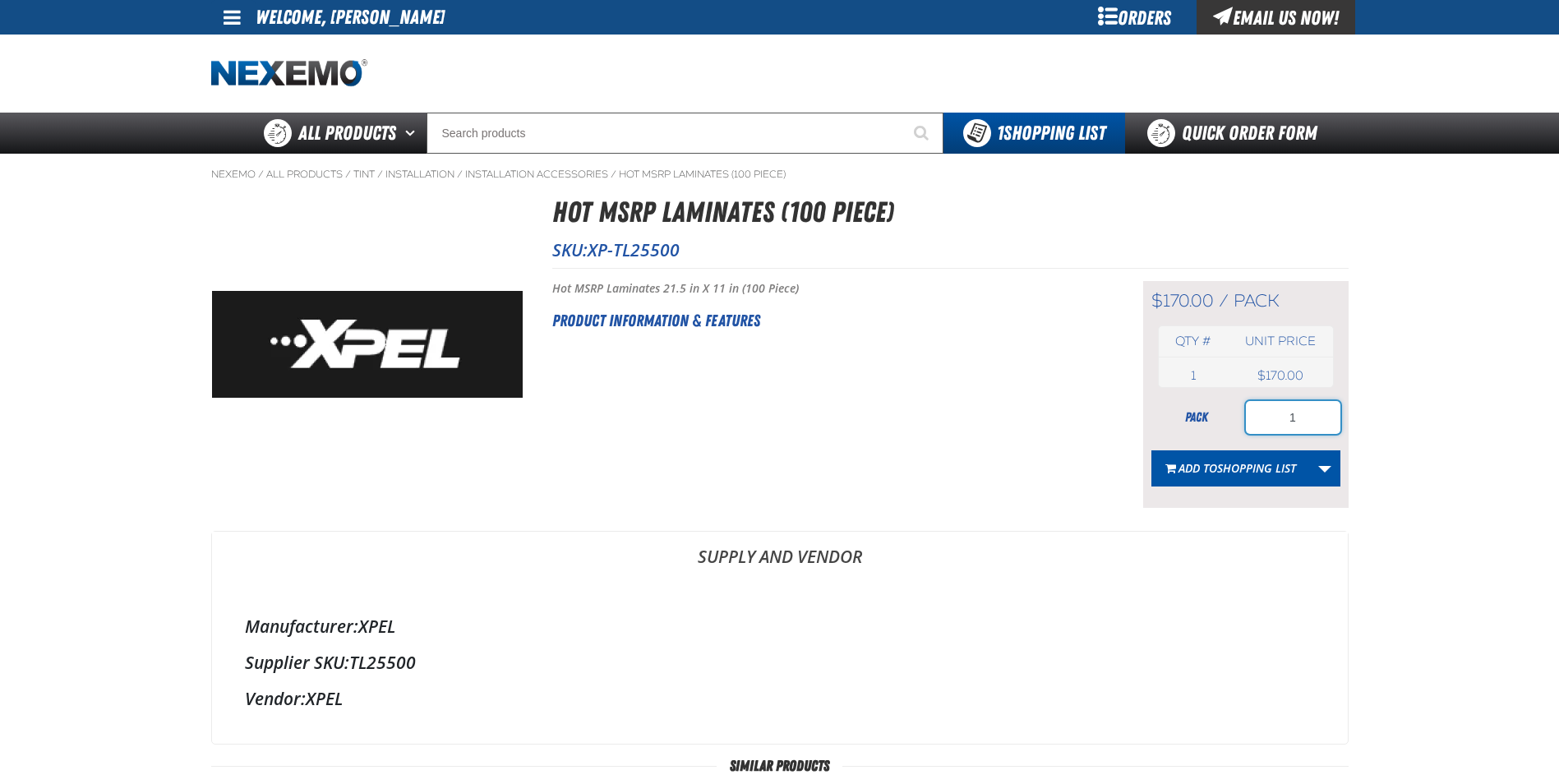
drag, startPoint x: 1319, startPoint y: 422, endPoint x: 1258, endPoint y: 430, distance: 61.5
click at [1258, 430] on input "1" at bounding box center [1293, 417] width 94 height 33
type input "2"
click at [1220, 468] on span "Shopping List" at bounding box center [1257, 468] width 79 height 16
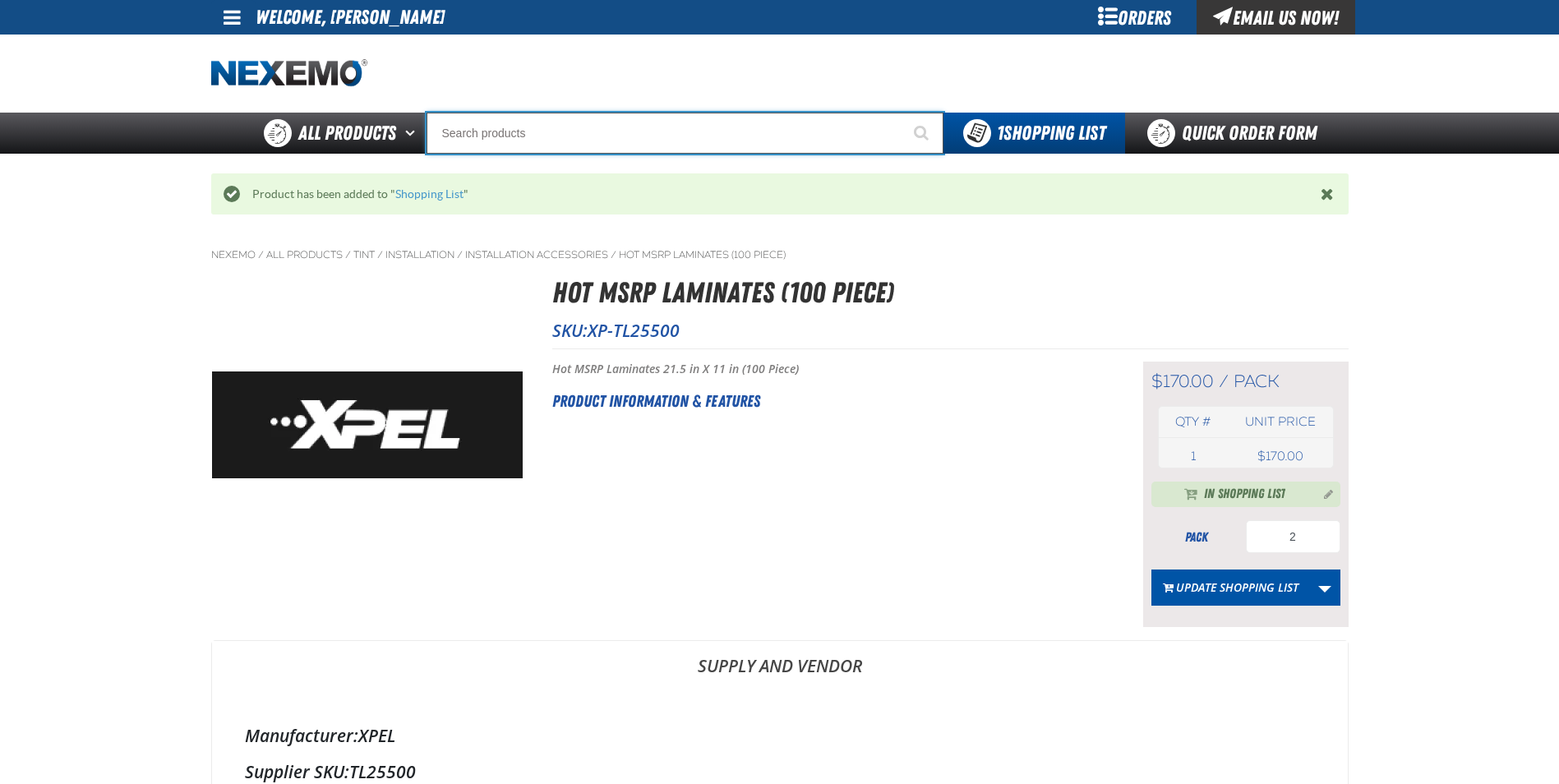
click at [526, 125] on input "Search" at bounding box center [685, 133] width 517 height 41
type input "XP"
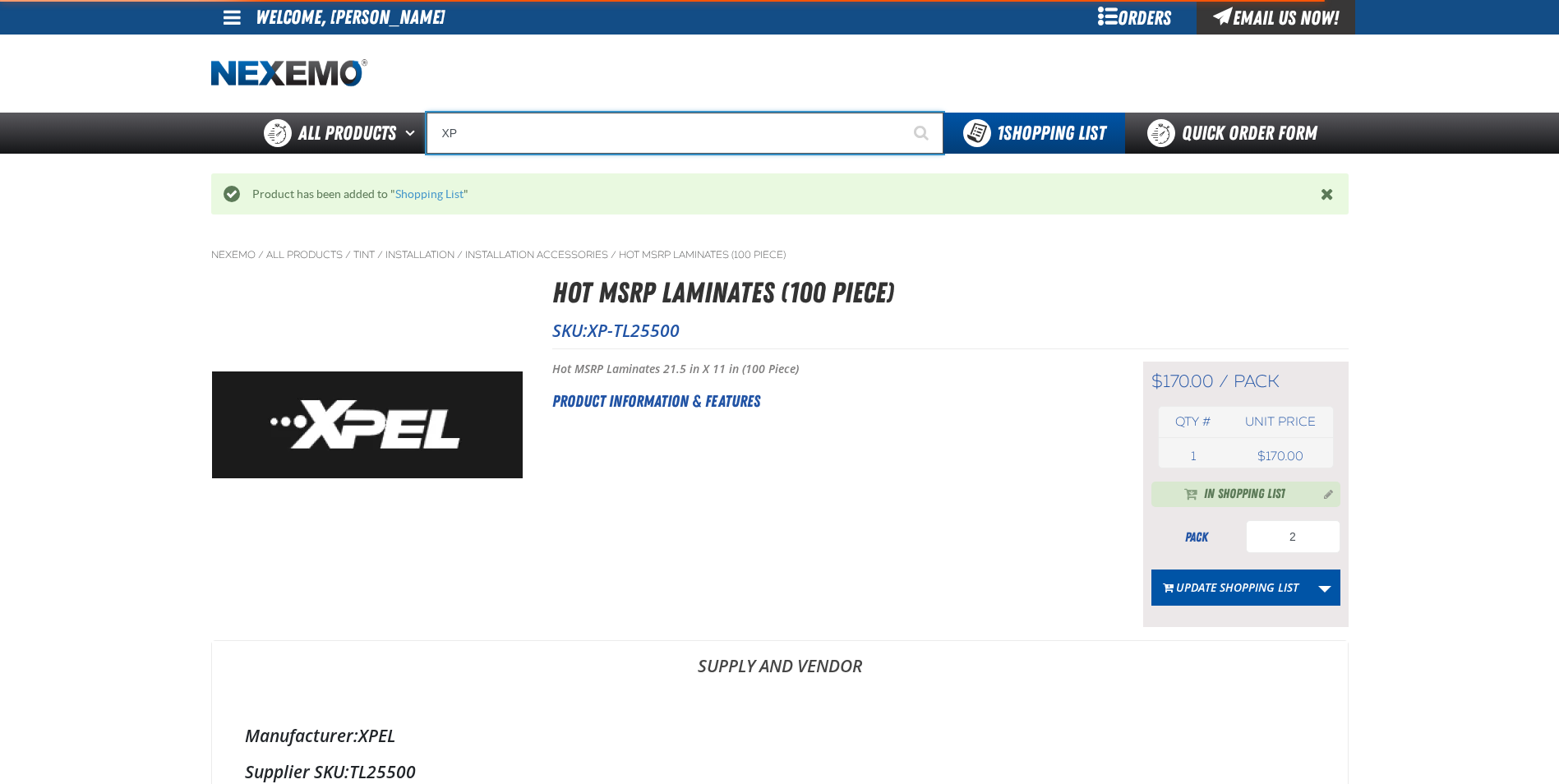
type input "XPEL EZ-Tint"
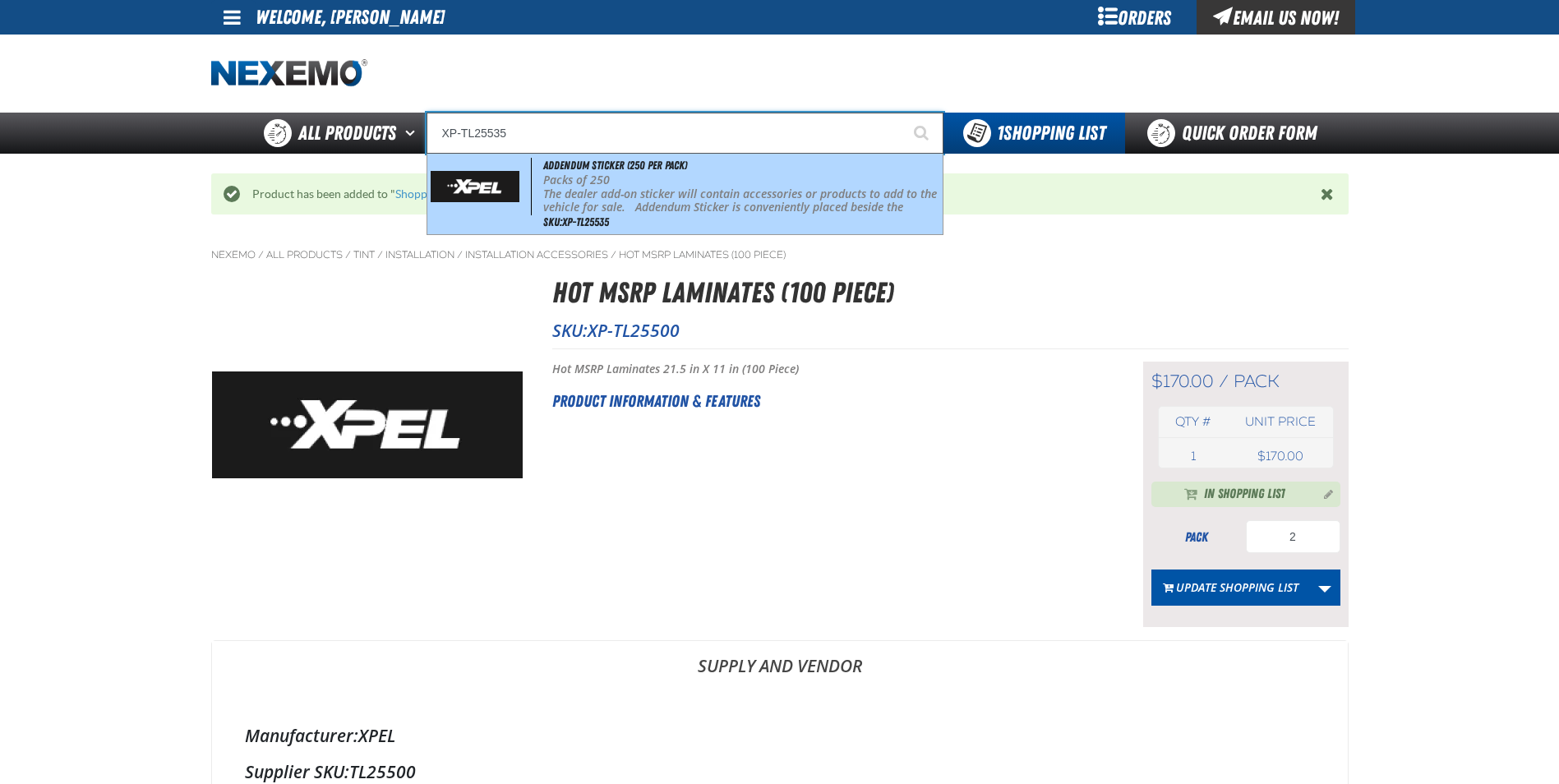
click at [586, 193] on p "The dealer add-on sticker will contain accessories or products to add to the ve…" at bounding box center [741, 236] width 396 height 97
type input "Addendum Sticker (250 per pack)"
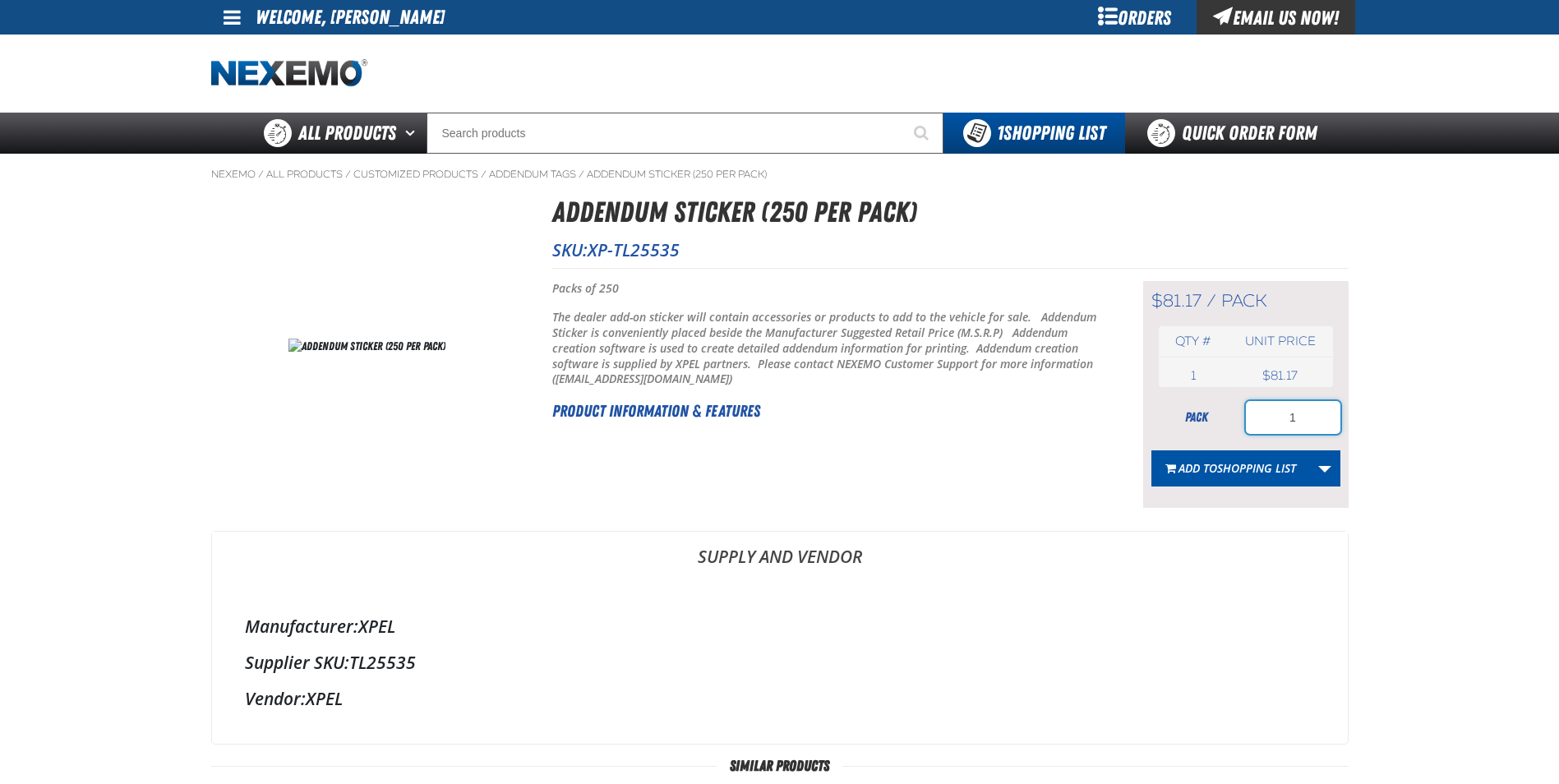
click at [1304, 417] on input "1" at bounding box center [1293, 417] width 94 height 33
click at [1258, 473] on span "Shopping List" at bounding box center [1257, 468] width 79 height 16
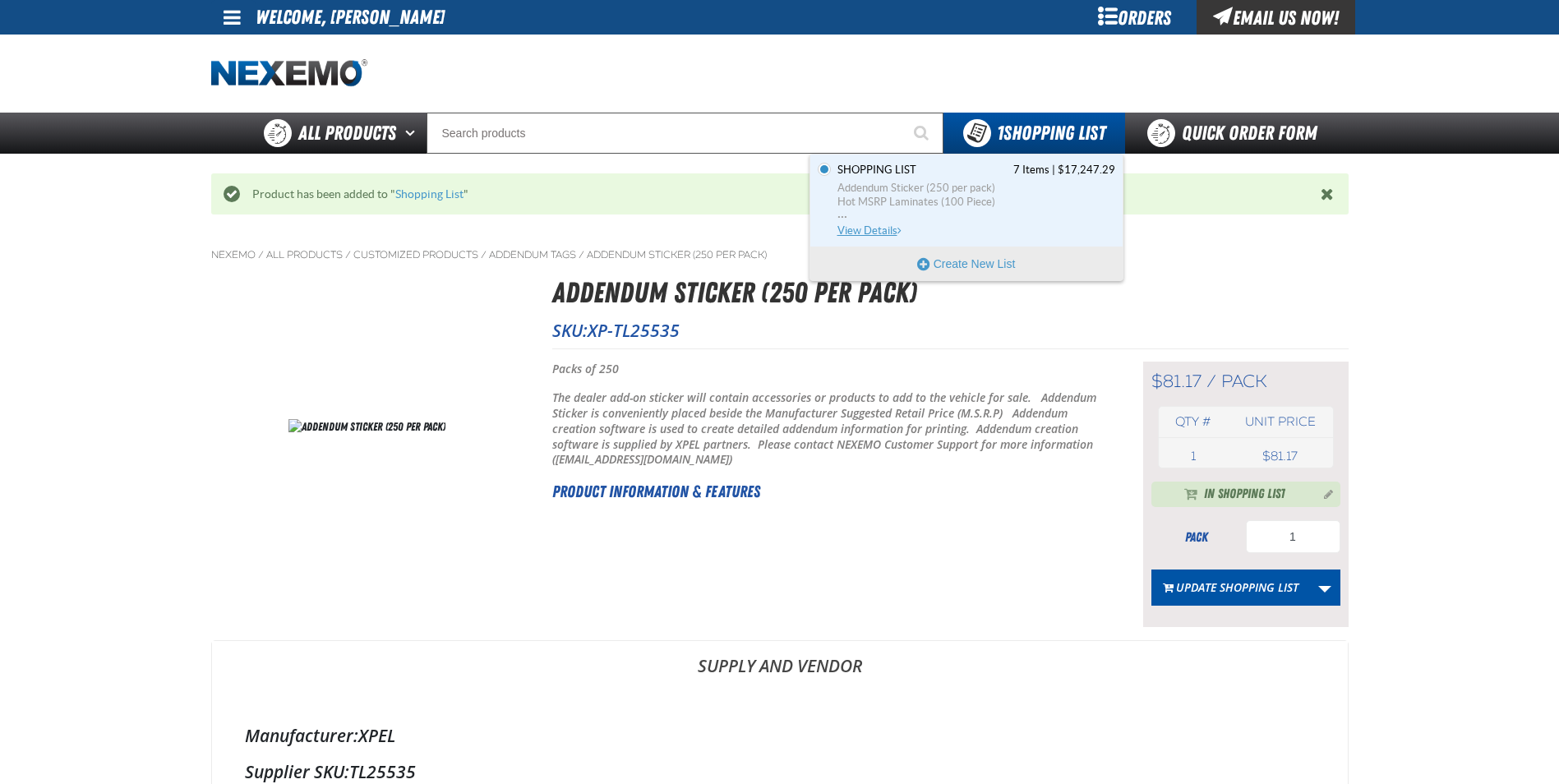
click at [876, 234] on span "View Details" at bounding box center [871, 230] width 67 height 12
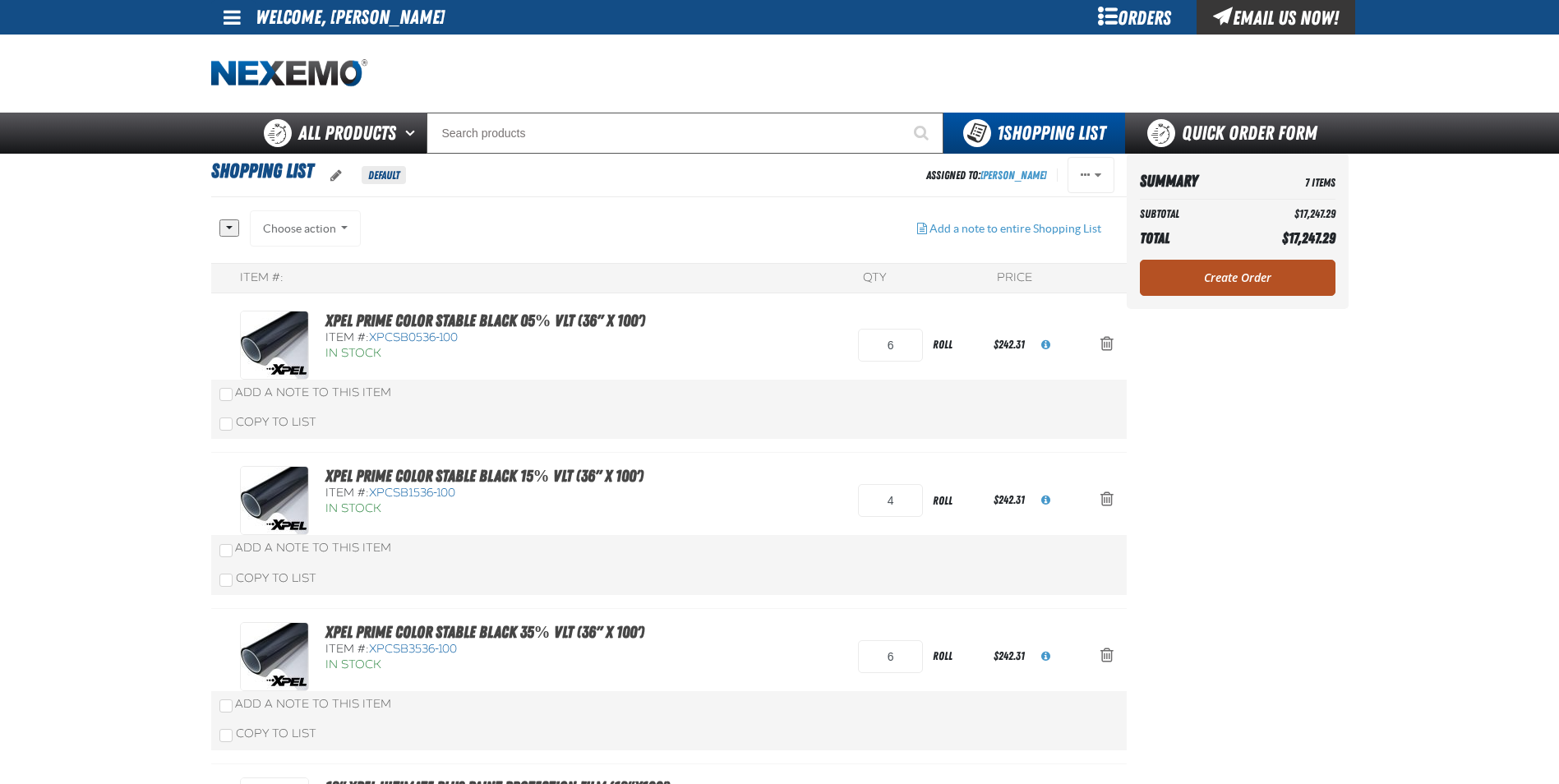
click at [1247, 276] on link "Create Order" at bounding box center [1238, 277] width 195 height 36
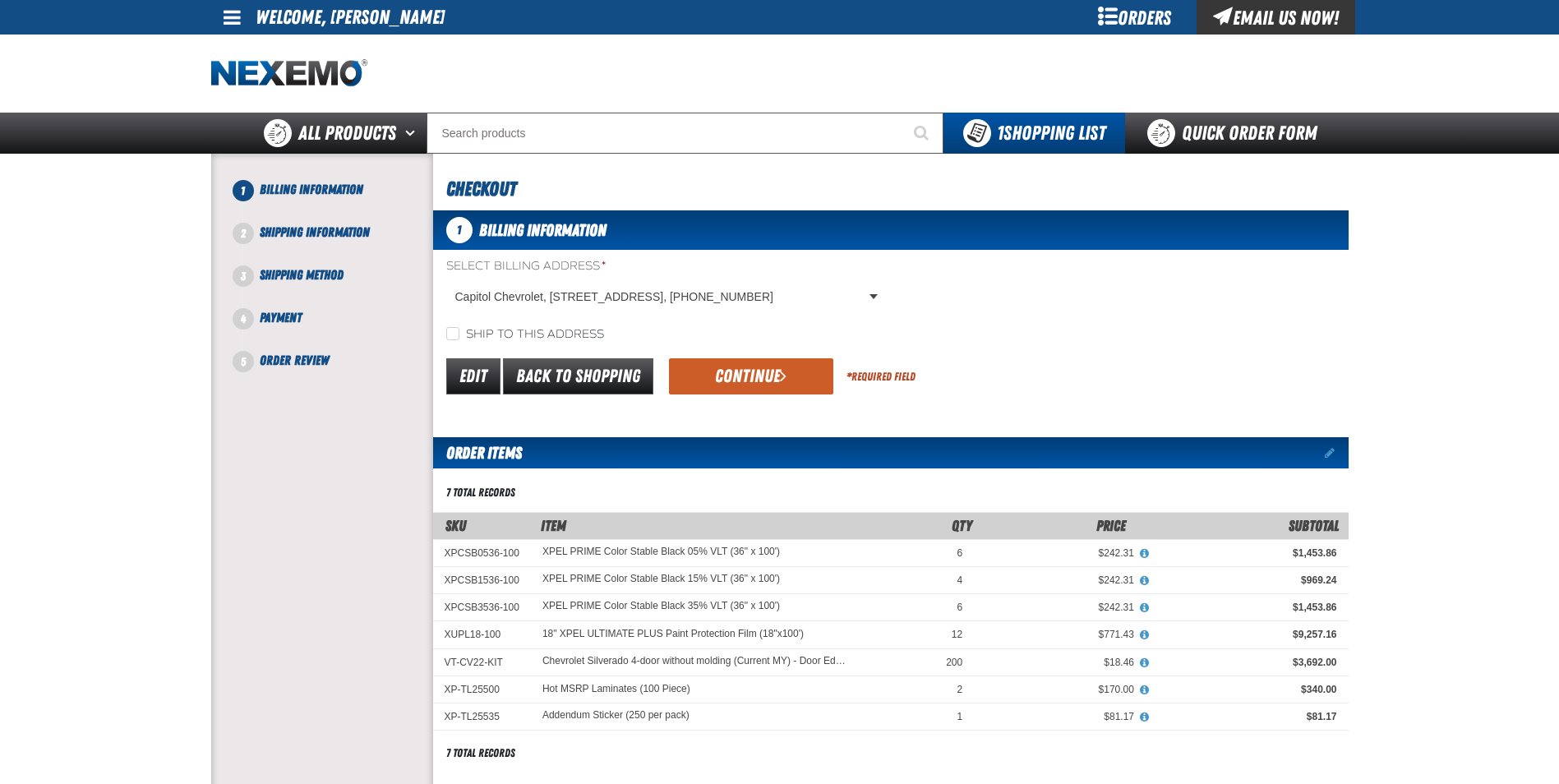
click at [753, 370] on button "Continue" at bounding box center [751, 376] width 164 height 36
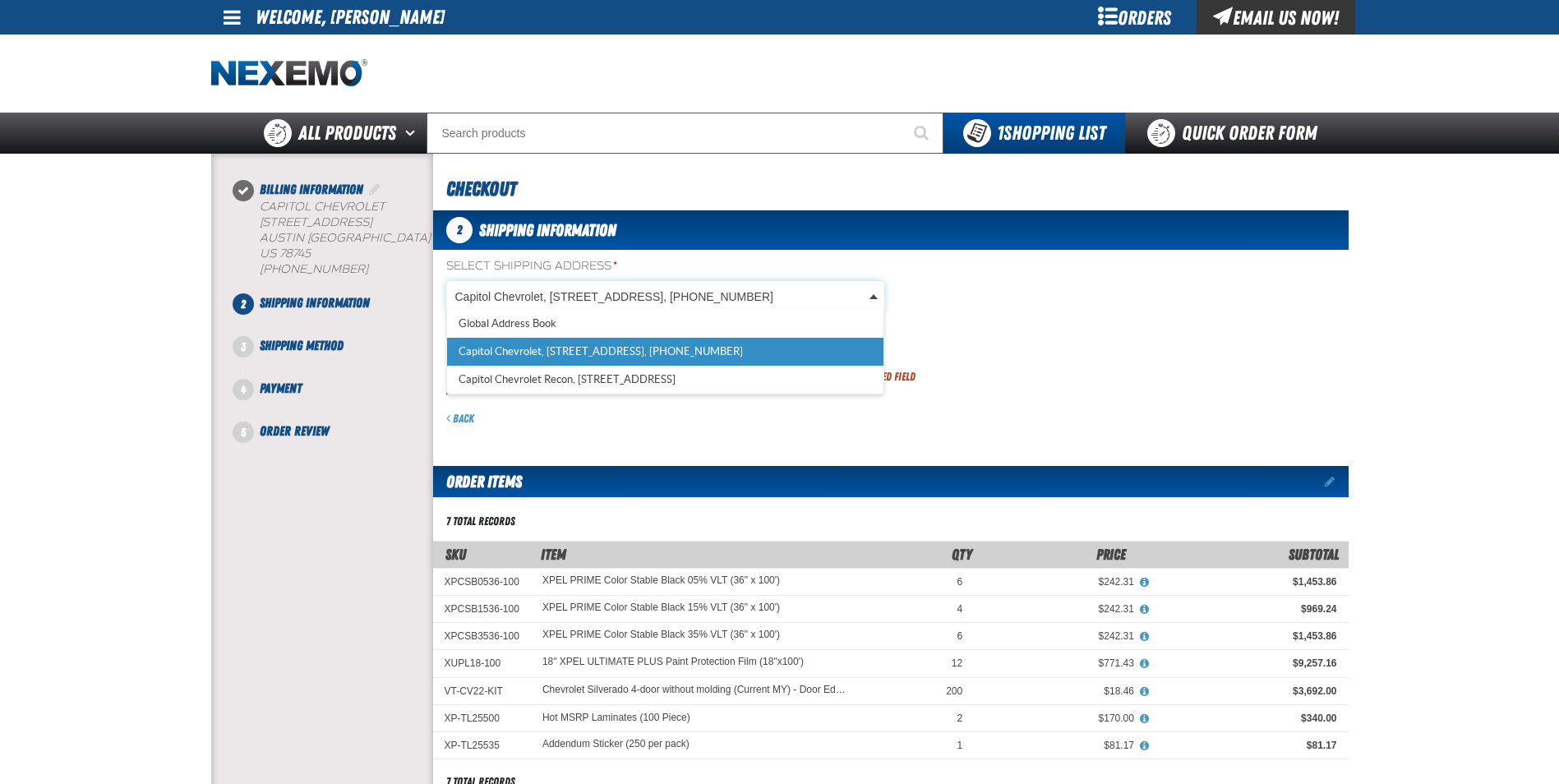
click at [760, 296] on body "Skip to Main Content Staging Site 5.1 Upgrade Site My Account My Account Suppor…" at bounding box center [779, 649] width 1559 height 1298
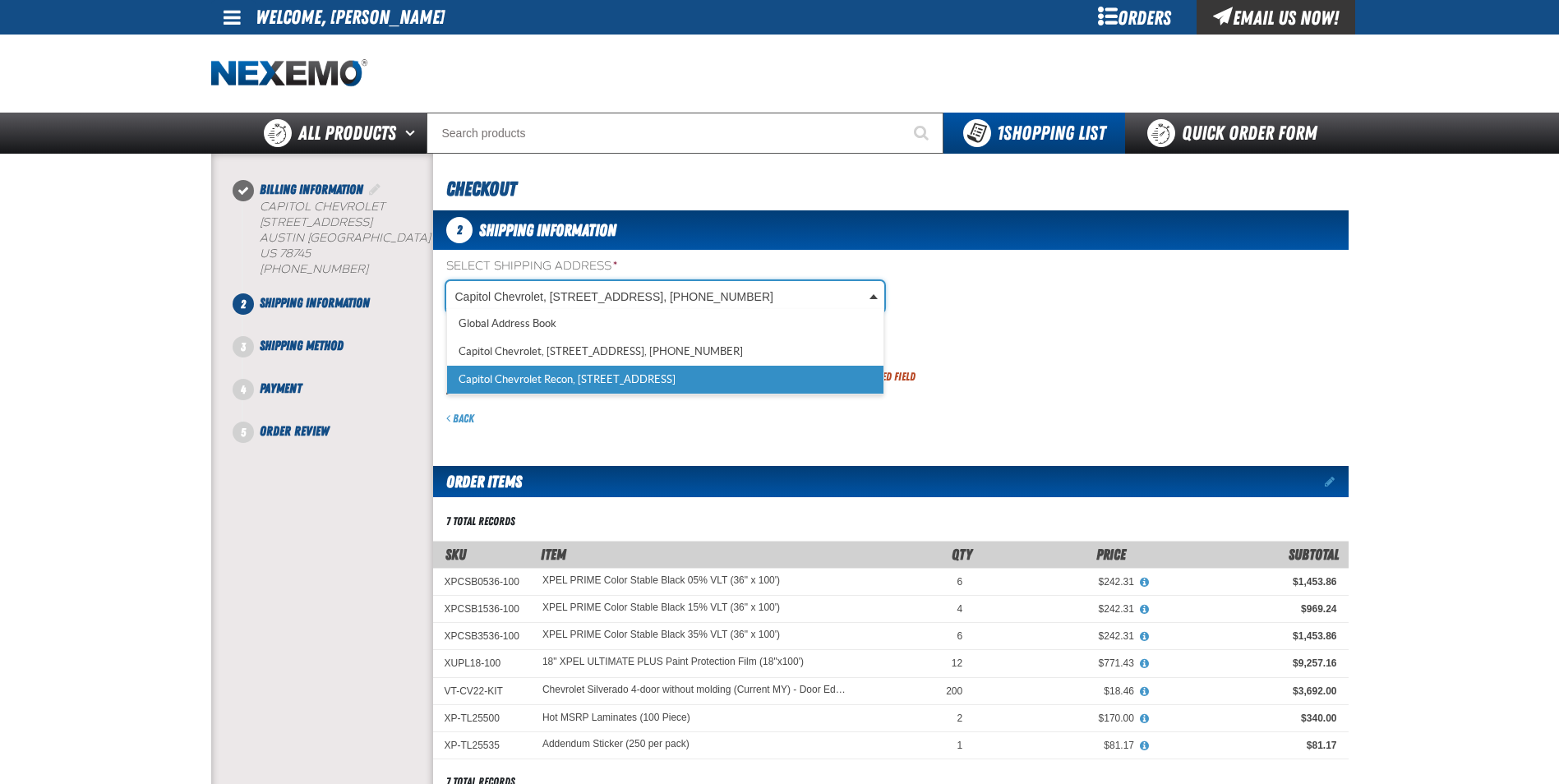
scroll to position [0, 7]
select select "a_481"
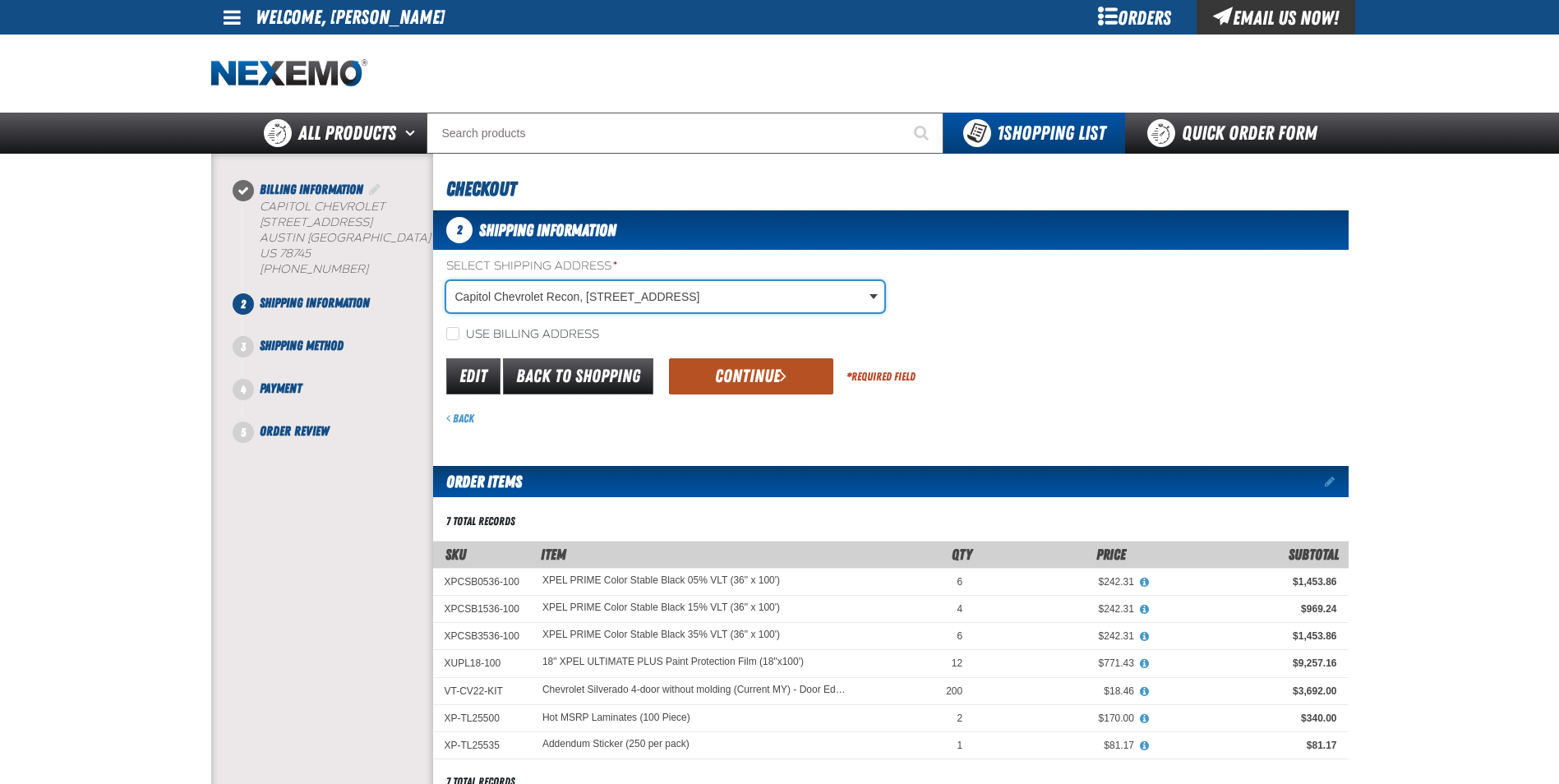
click at [732, 374] on button "Continue" at bounding box center [751, 376] width 164 height 36
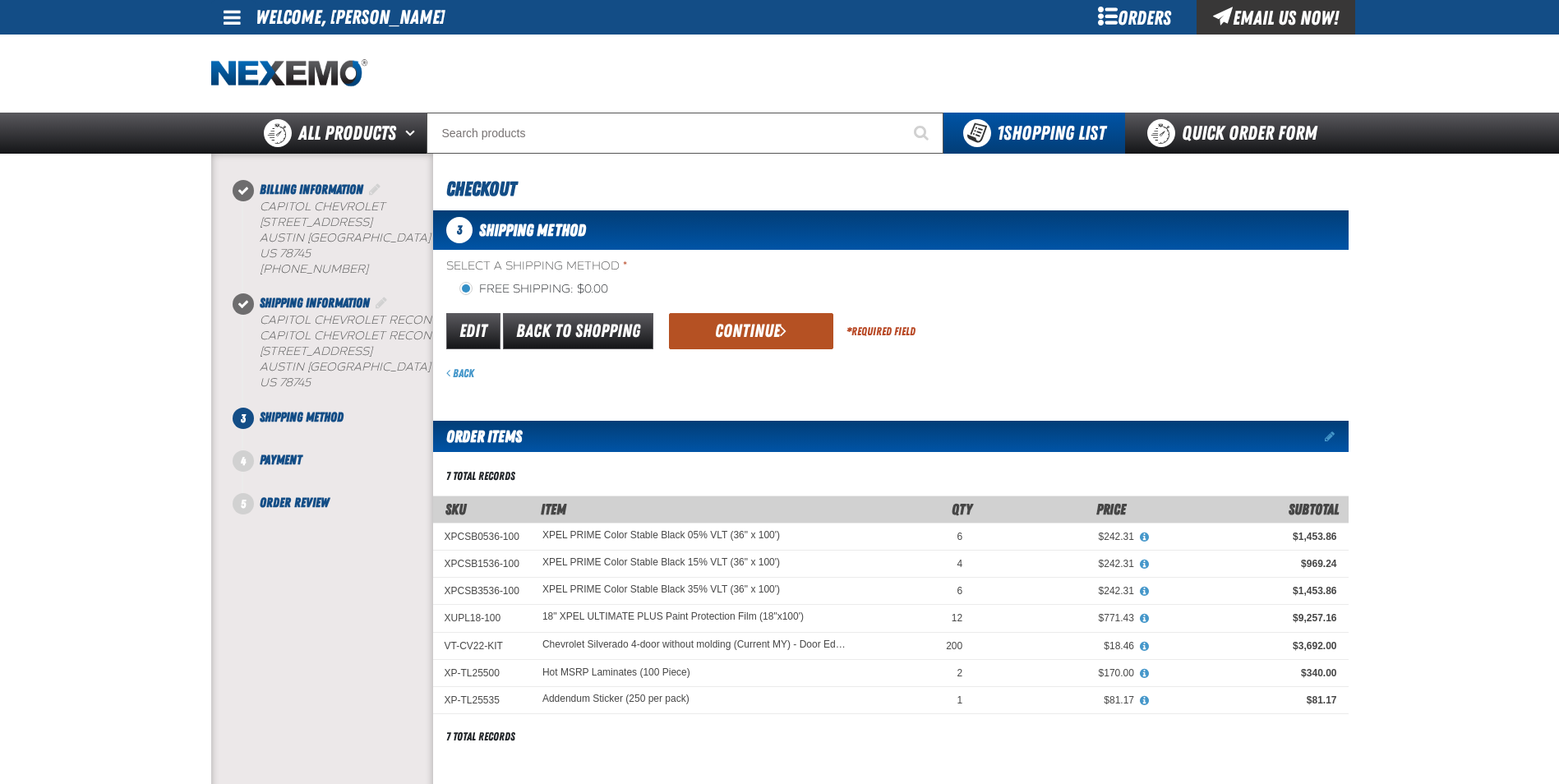
click at [731, 342] on button "Continue" at bounding box center [751, 330] width 164 height 36
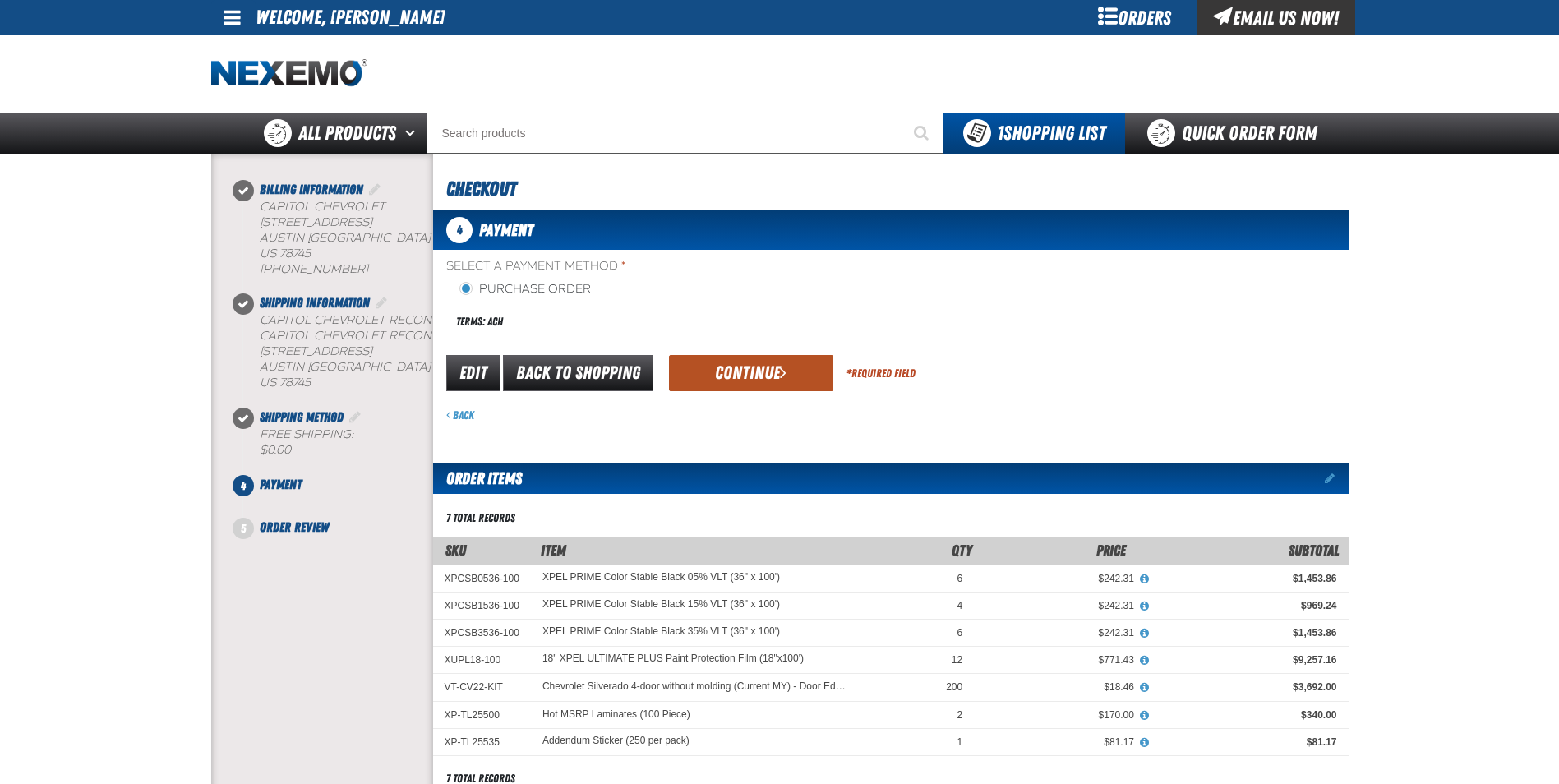
click at [732, 374] on button "Continue" at bounding box center [751, 373] width 164 height 36
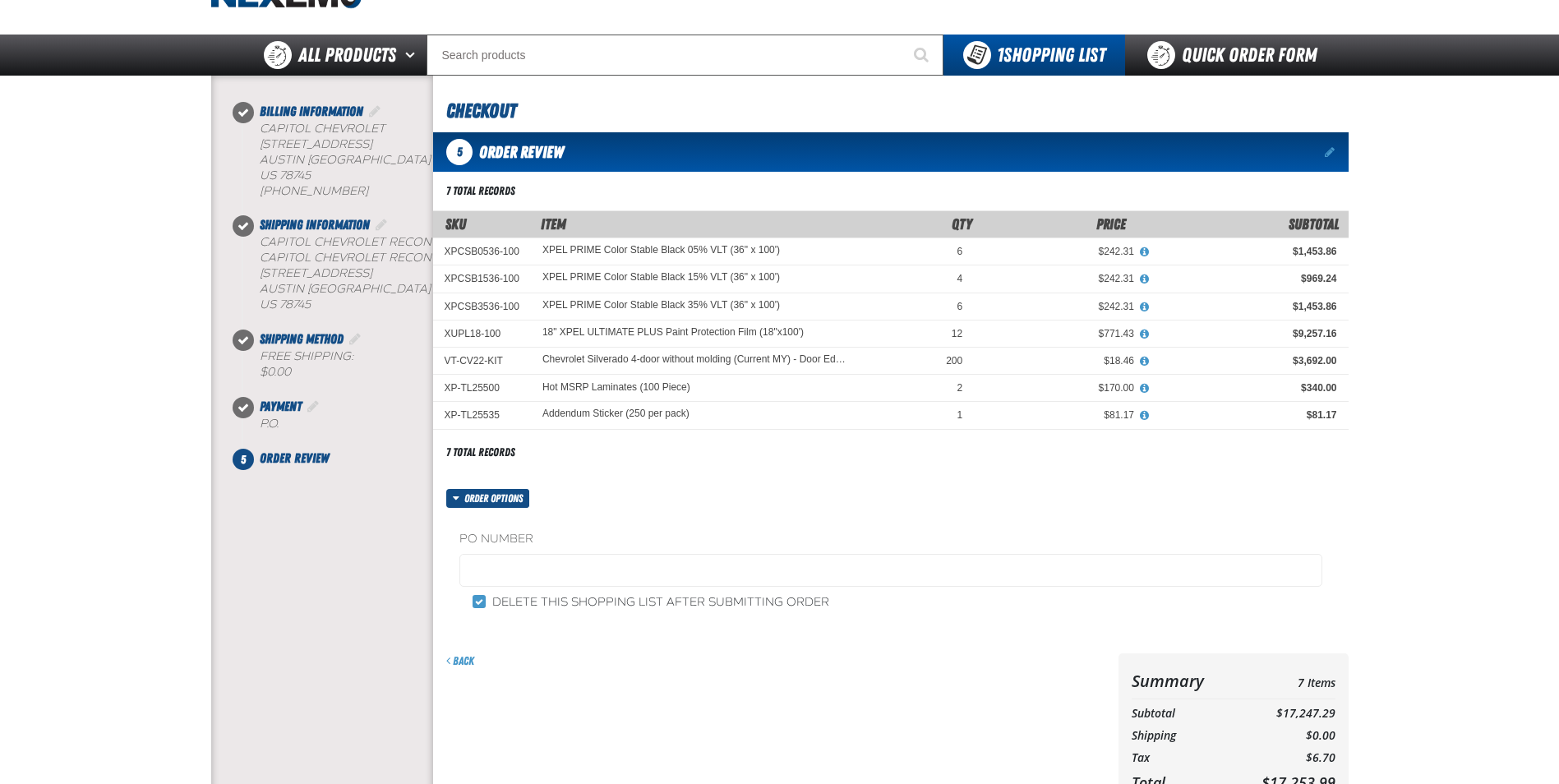
scroll to position [82, 0]
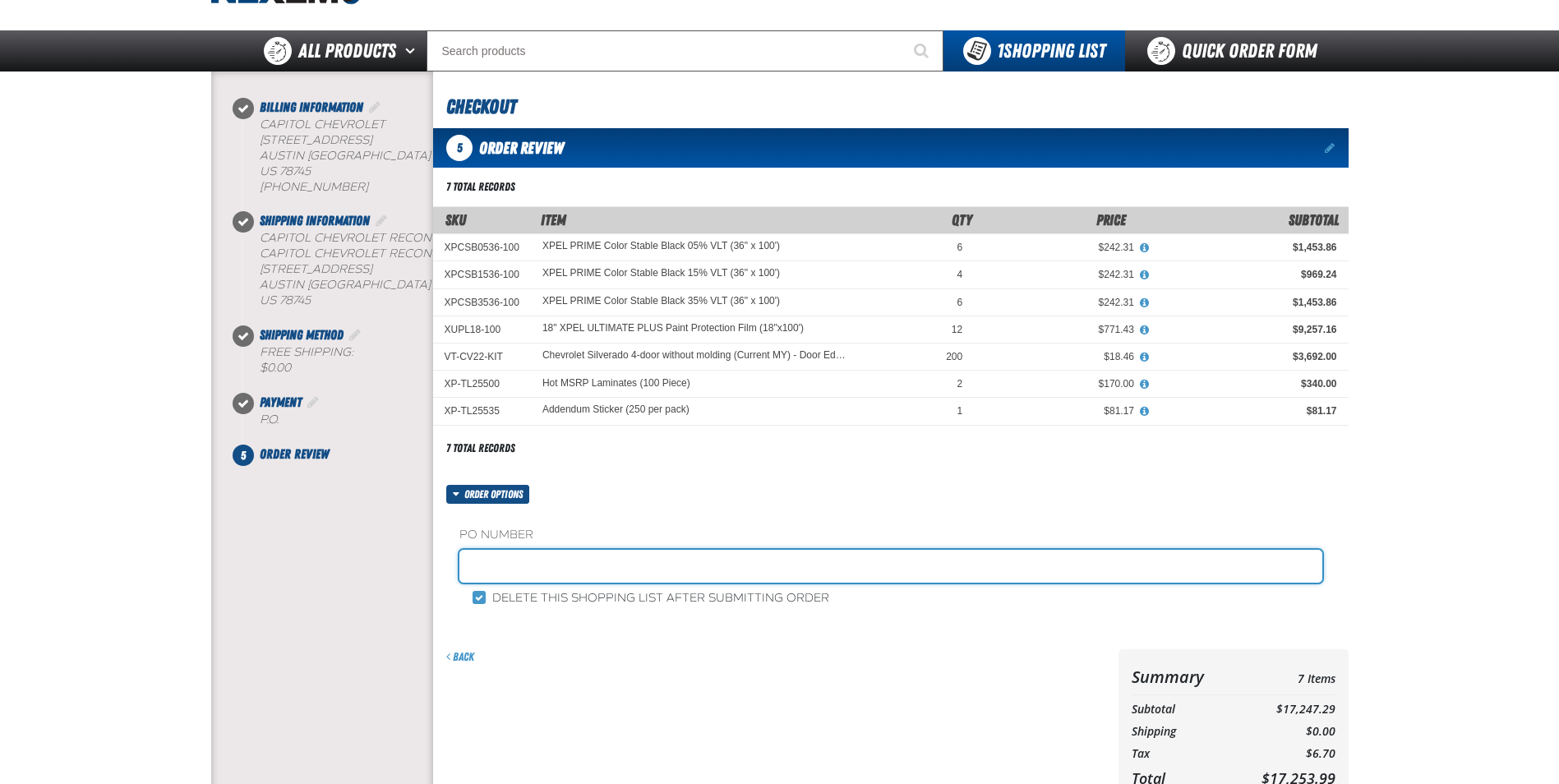
click at [548, 559] on input "text" at bounding box center [891, 565] width 863 height 33
type input "GARY MILLER"
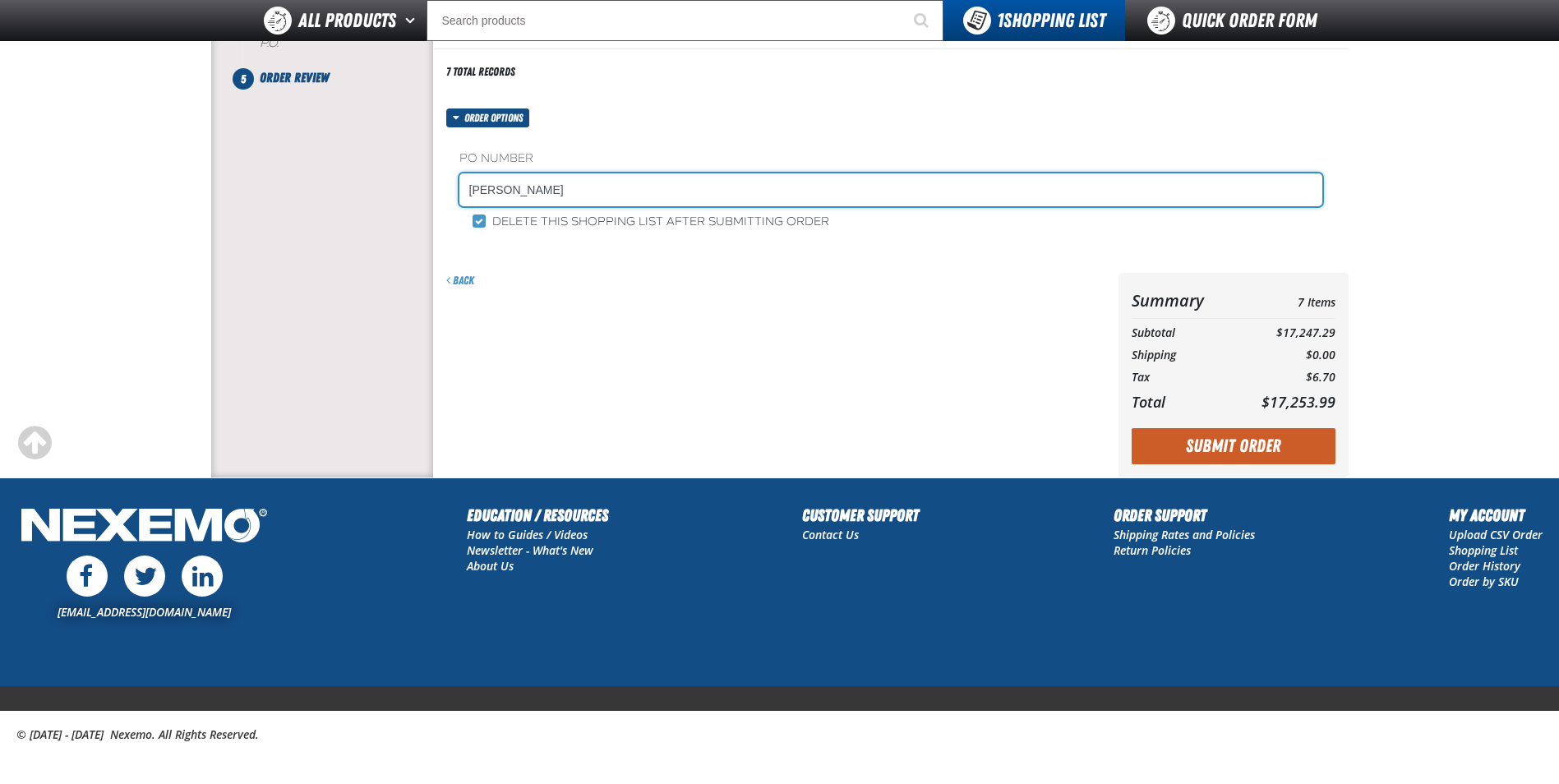
scroll to position [425, 0]
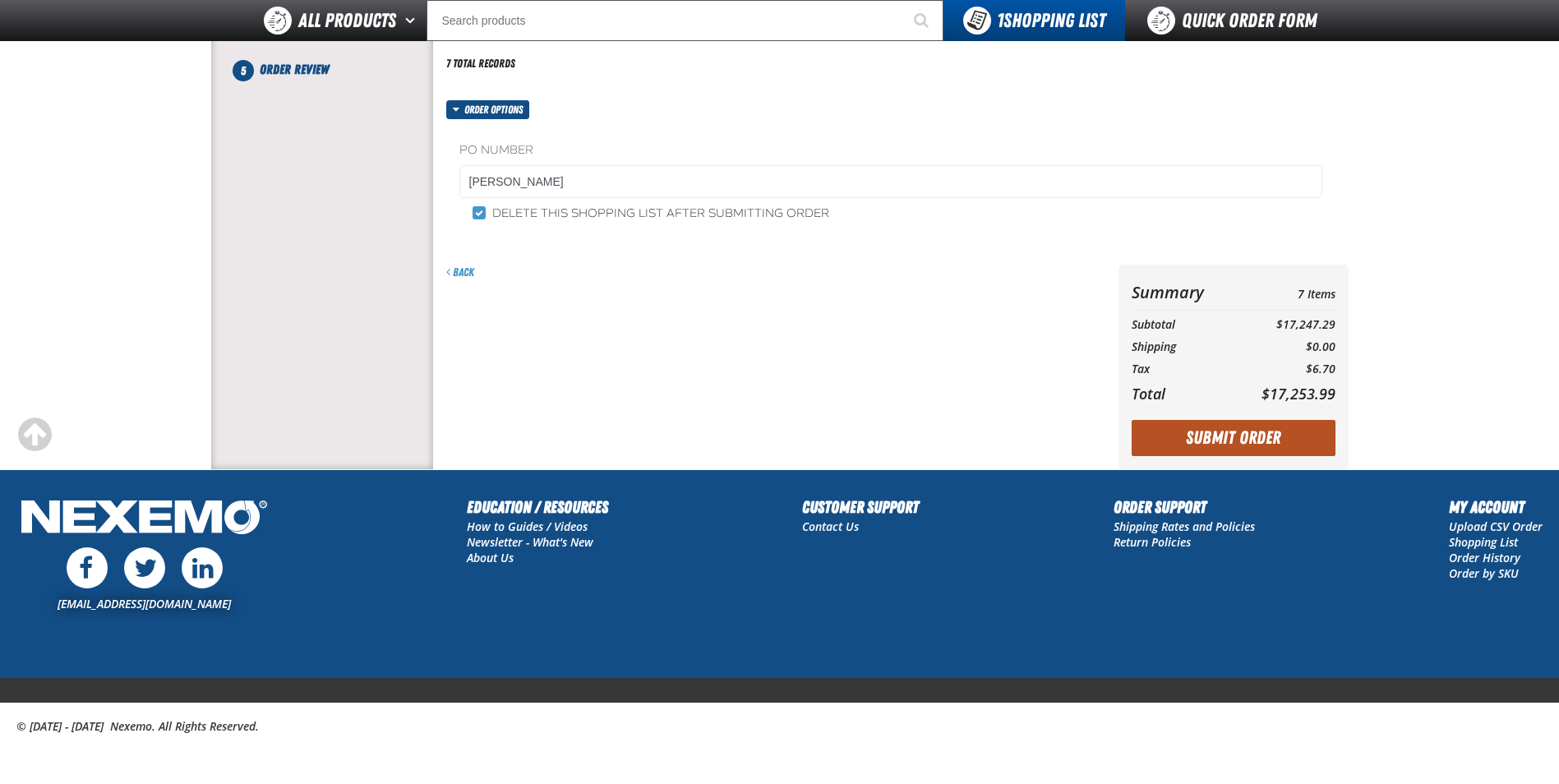
click at [1262, 444] on button "Submit Order" at bounding box center [1234, 438] width 204 height 36
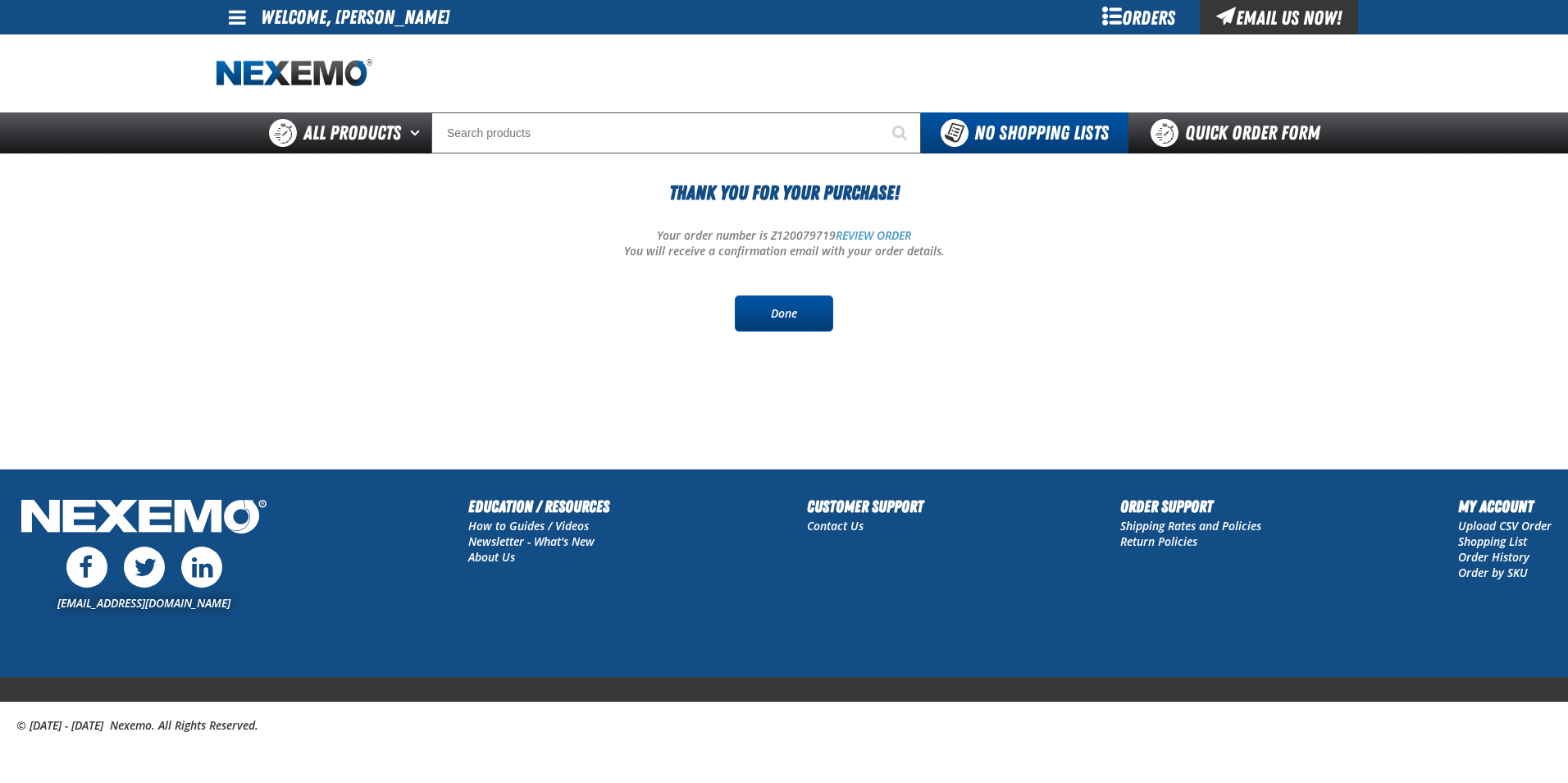
click at [770, 312] on link "Done" at bounding box center [784, 313] width 98 height 36
